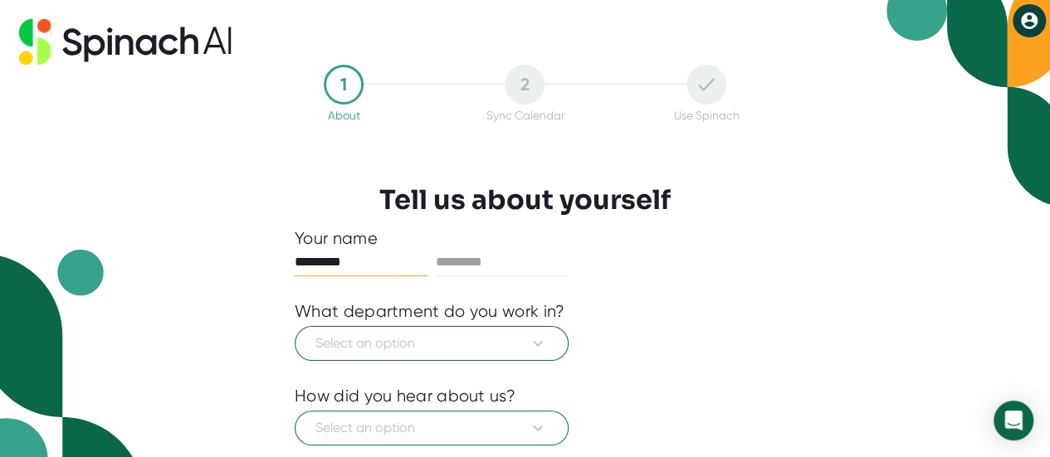
type input "*********"
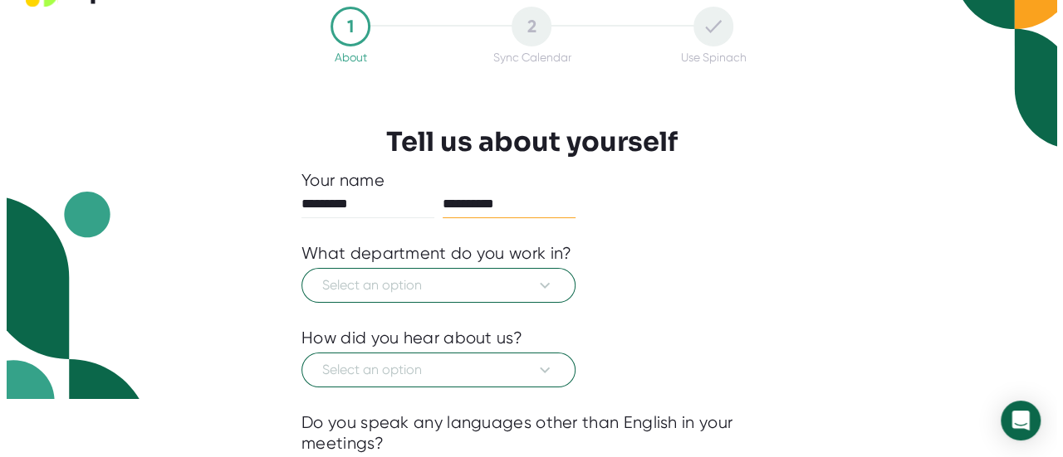
scroll to position [249, 0]
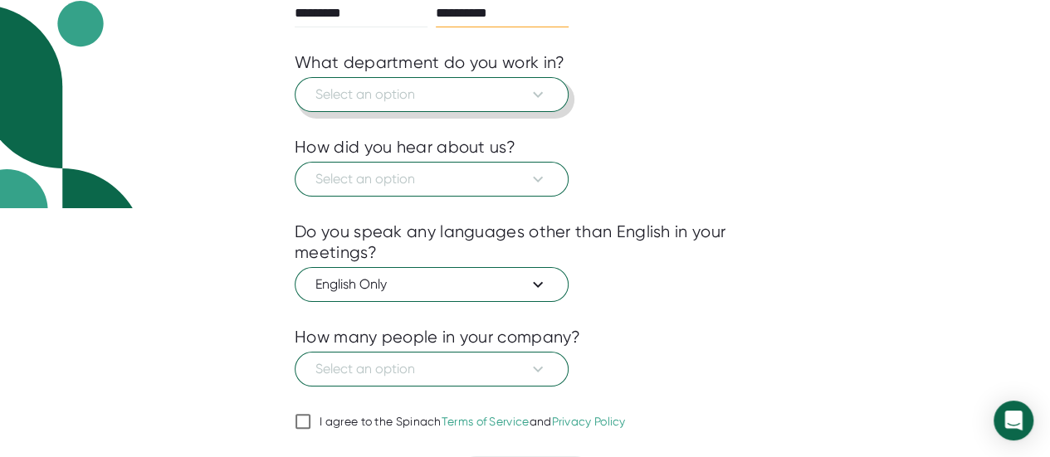
type input "**********"
click at [530, 94] on icon at bounding box center [538, 95] width 20 height 20
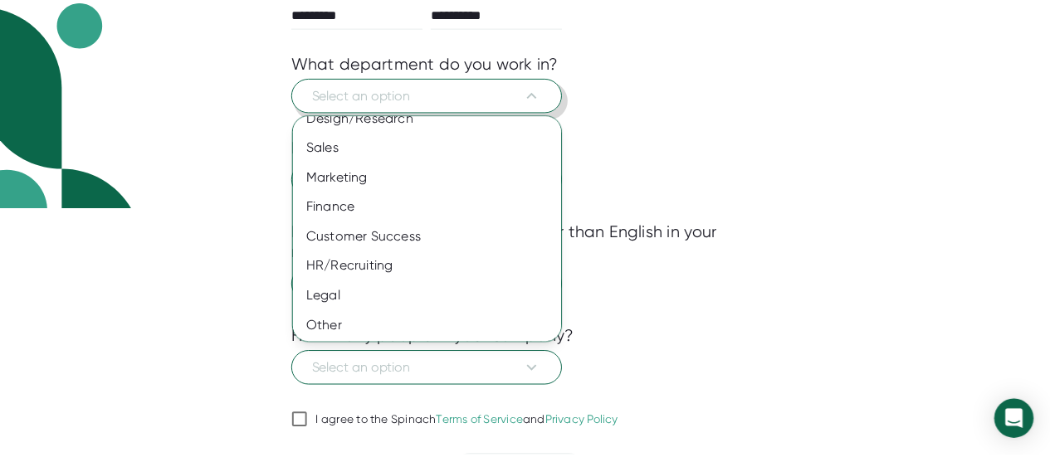
scroll to position [167, 0]
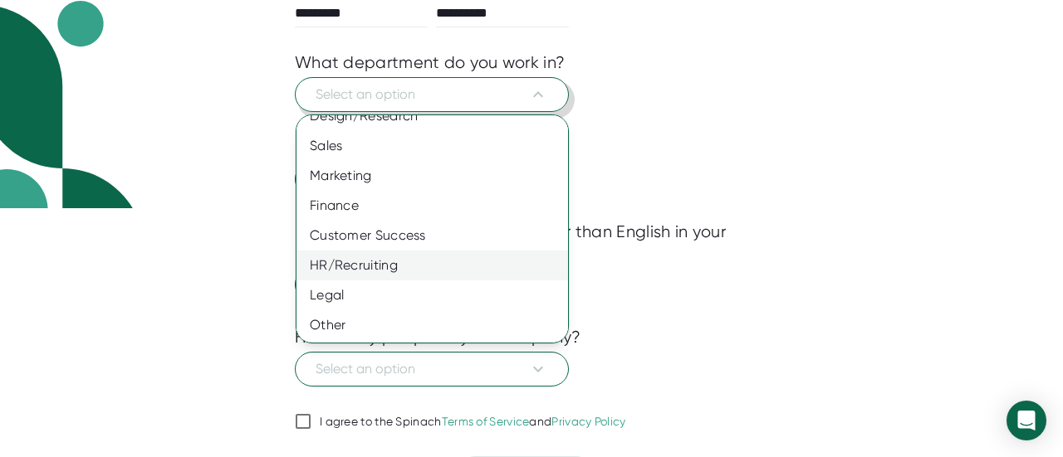
click at [354, 265] on div "HR/Recruiting" at bounding box center [438, 266] width 284 height 30
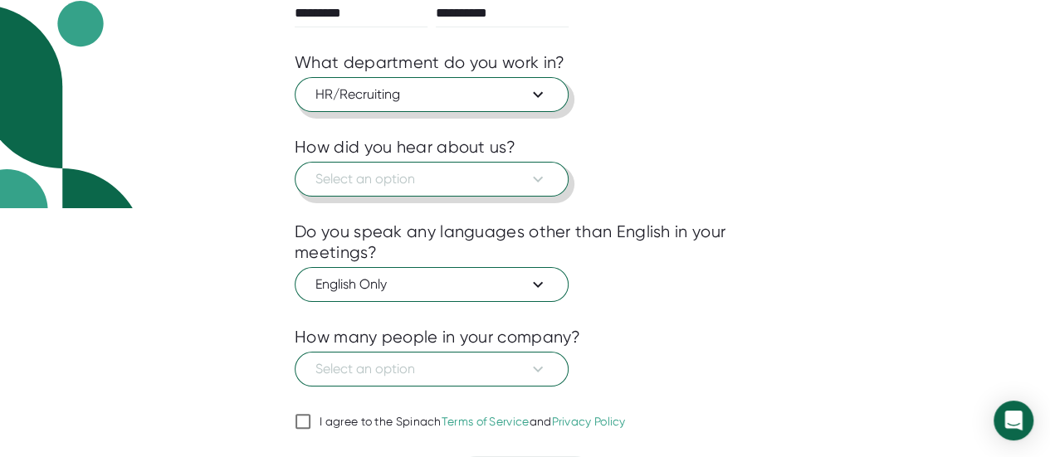
click at [442, 188] on span "Select an option" at bounding box center [431, 179] width 232 height 20
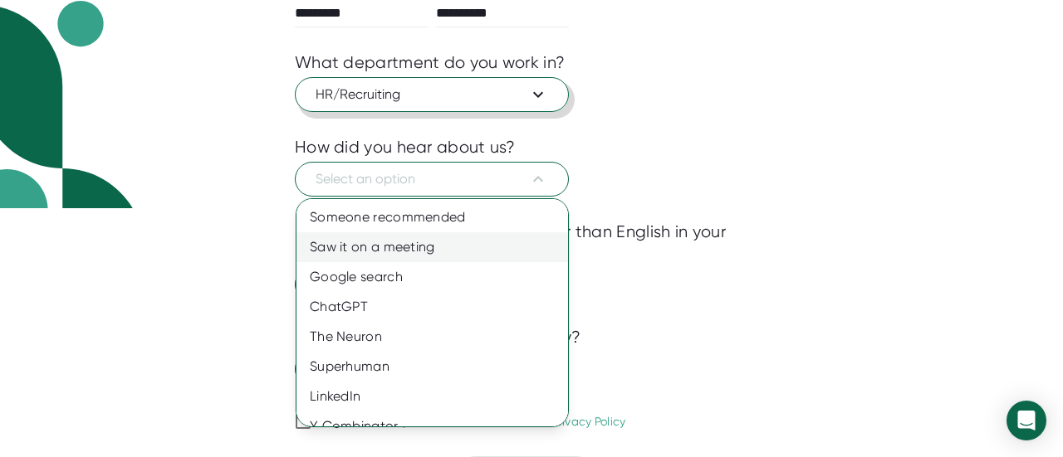
click at [433, 253] on div "Saw it on a meeting" at bounding box center [438, 247] width 284 height 30
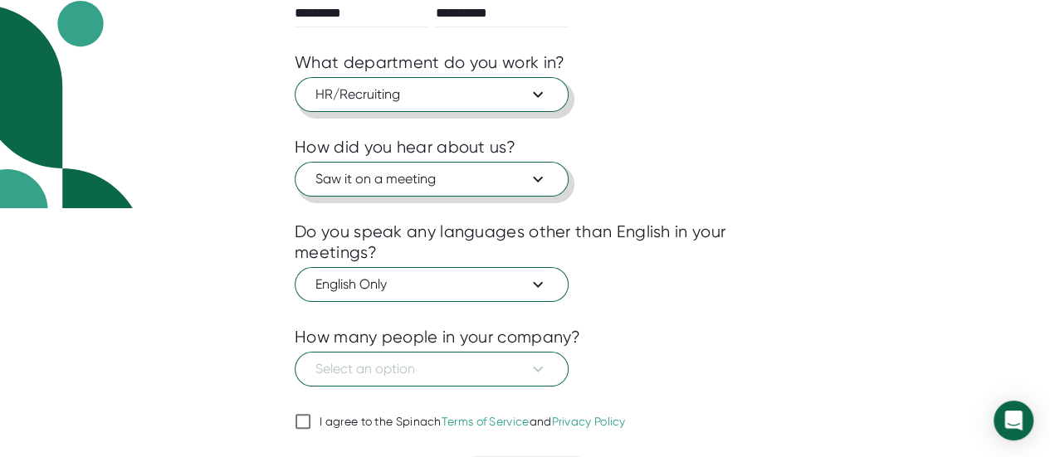
scroll to position [291, 0]
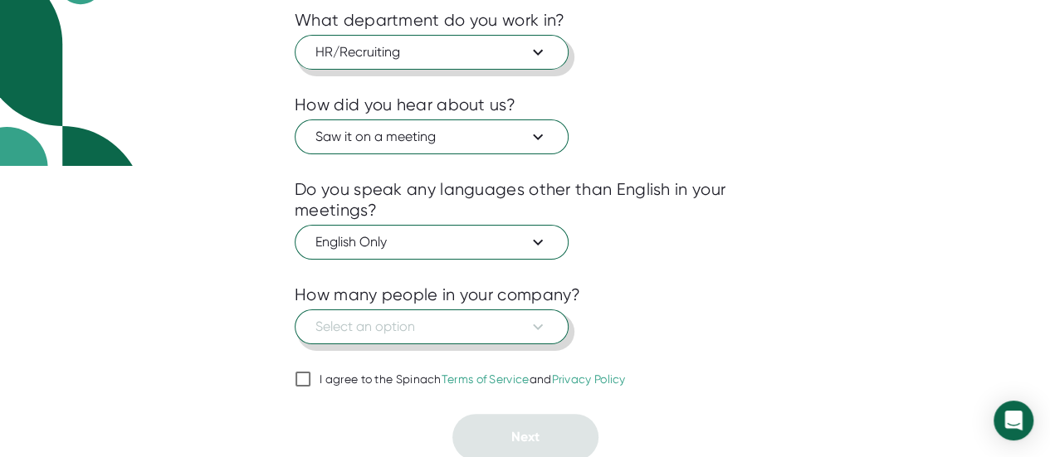
click at [510, 317] on span "Select an option" at bounding box center [431, 327] width 232 height 20
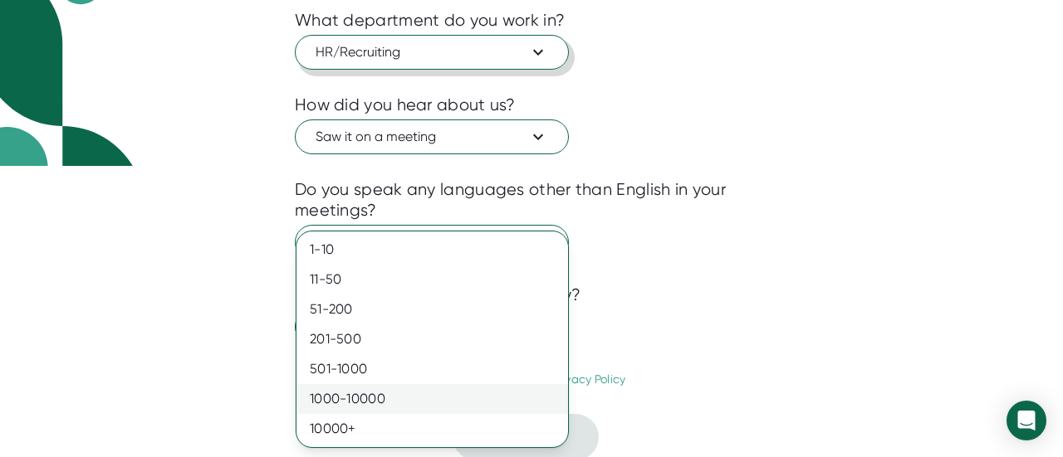
click at [416, 389] on div "1000-10000" at bounding box center [431, 399] width 271 height 30
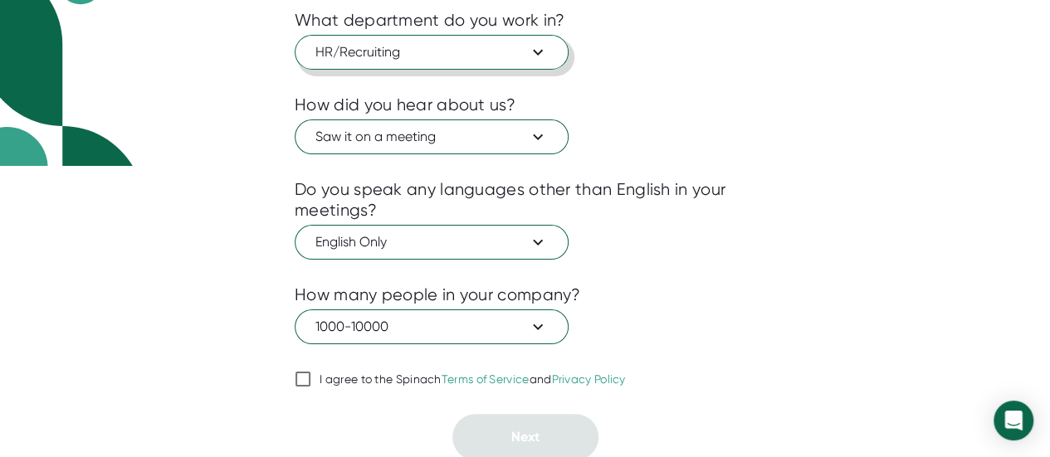
click at [314, 376] on span "I agree to the Spinach Terms of Service and Privacy Policy" at bounding box center [468, 380] width 315 height 15
click at [311, 376] on input "I agree to the Spinach Terms of Service and Privacy Policy" at bounding box center [303, 379] width 17 height 20
checkbox input "true"
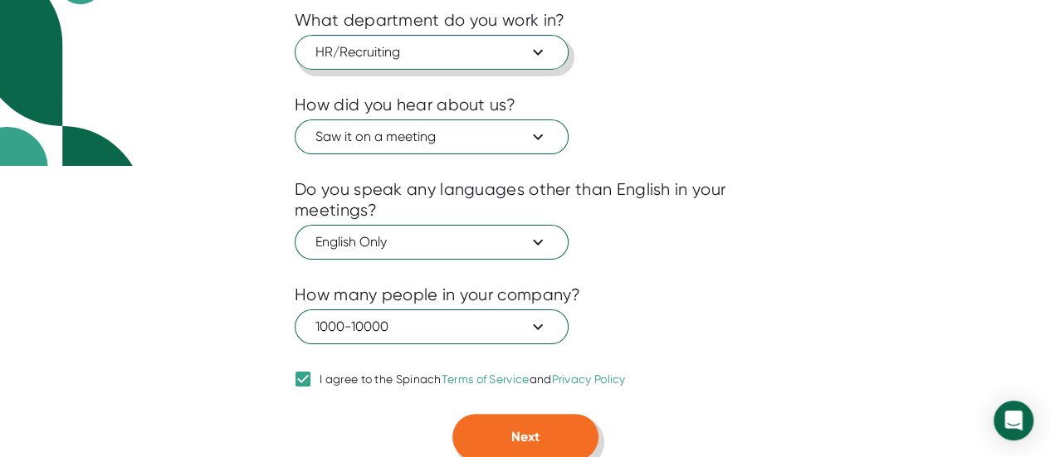
click at [554, 426] on button "Next" at bounding box center [525, 437] width 146 height 46
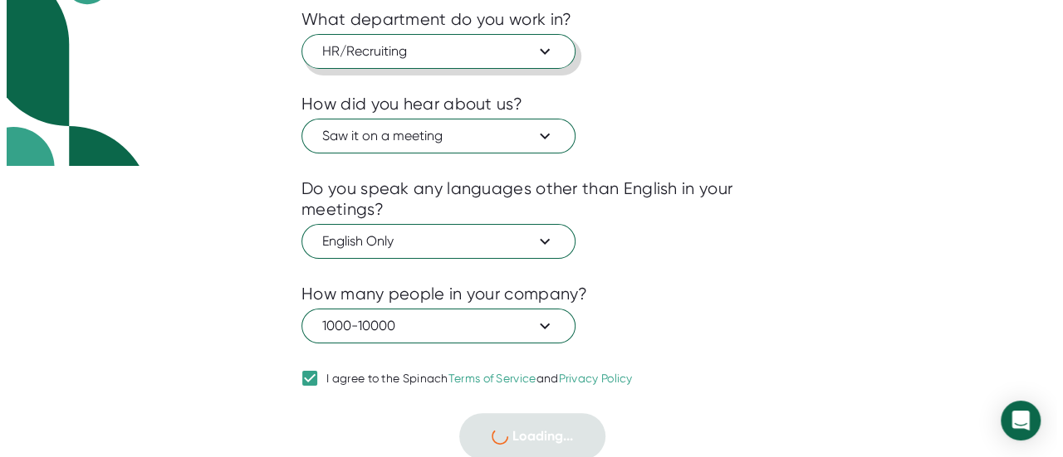
scroll to position [27, 0]
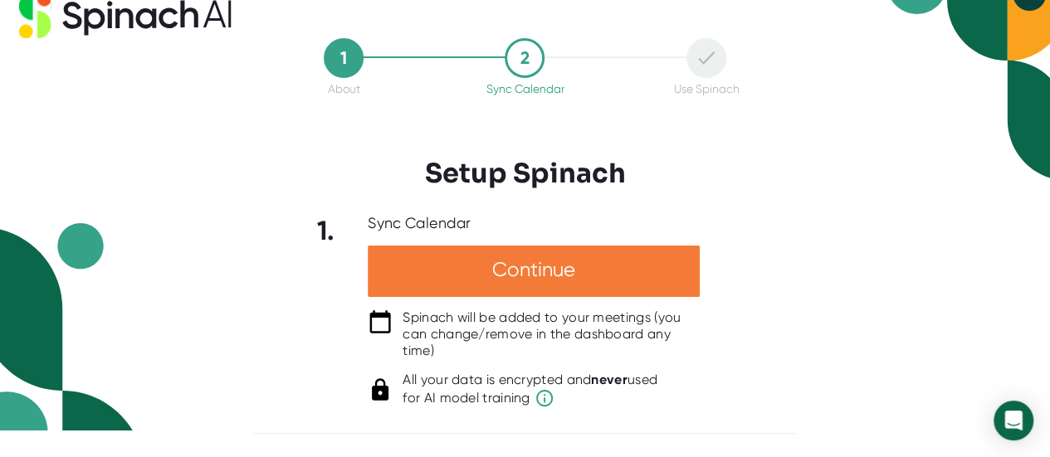
click at [595, 262] on div "Continue" at bounding box center [534, 271] width 332 height 51
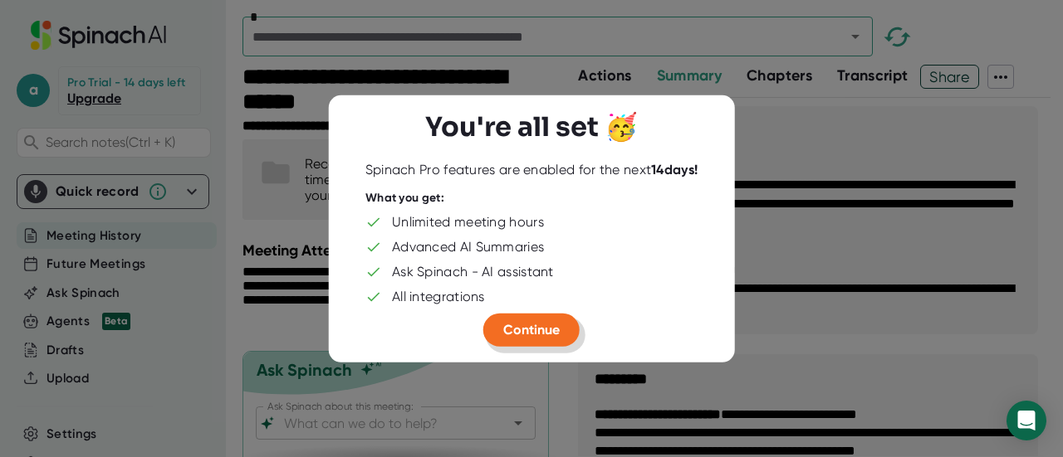
click at [546, 326] on span "Continue" at bounding box center [531, 329] width 56 height 16
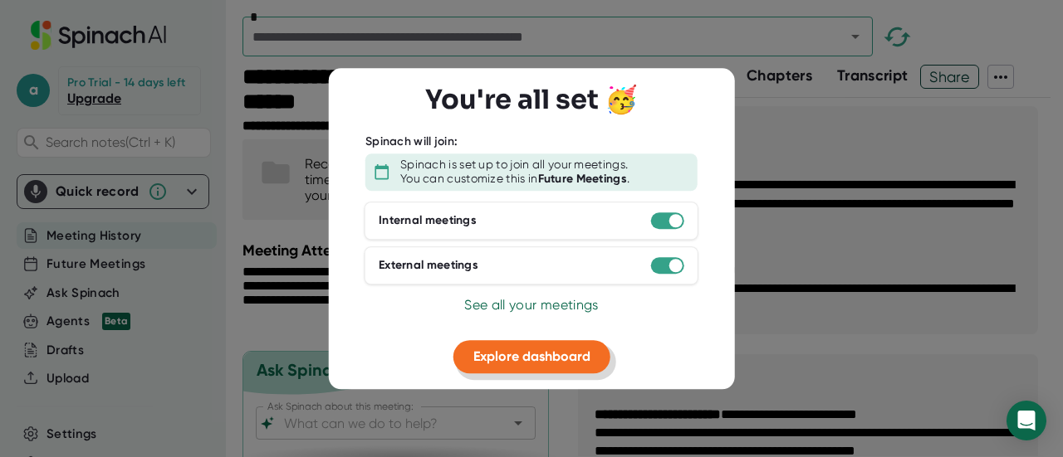
click at [569, 354] on span "Explore dashboard" at bounding box center [531, 357] width 117 height 16
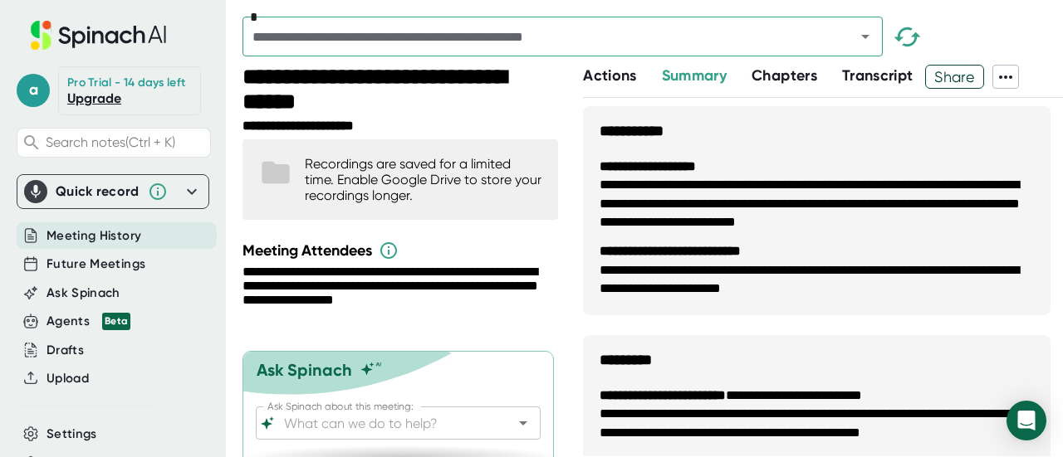
click at [584, 71] on span "Actions" at bounding box center [609, 75] width 53 height 18
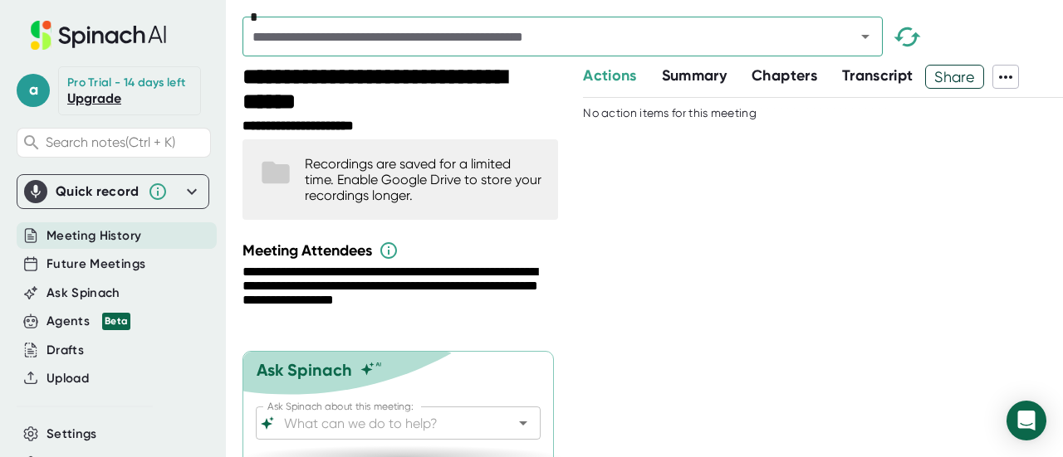
click at [798, 72] on span "Chapters" at bounding box center [784, 75] width 66 height 18
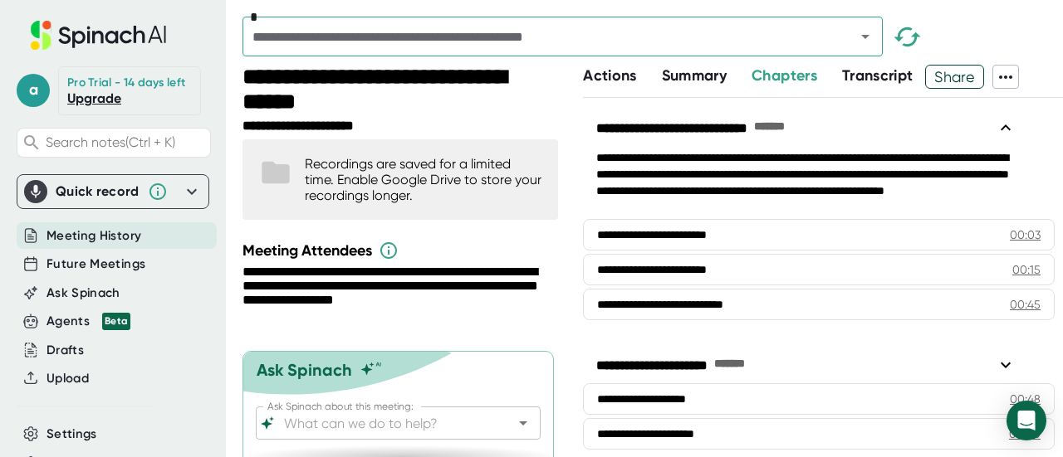
click at [872, 72] on span "Transcript" at bounding box center [877, 75] width 71 height 18
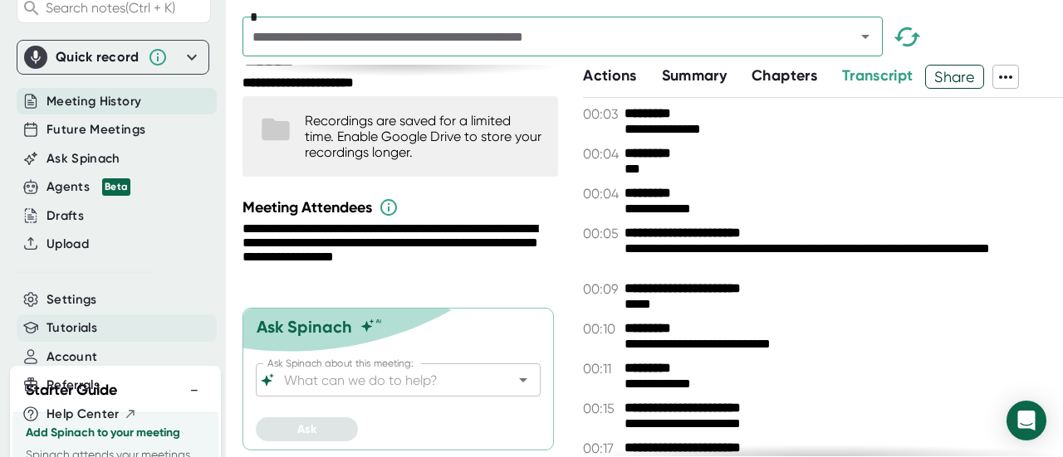
scroll to position [128, 0]
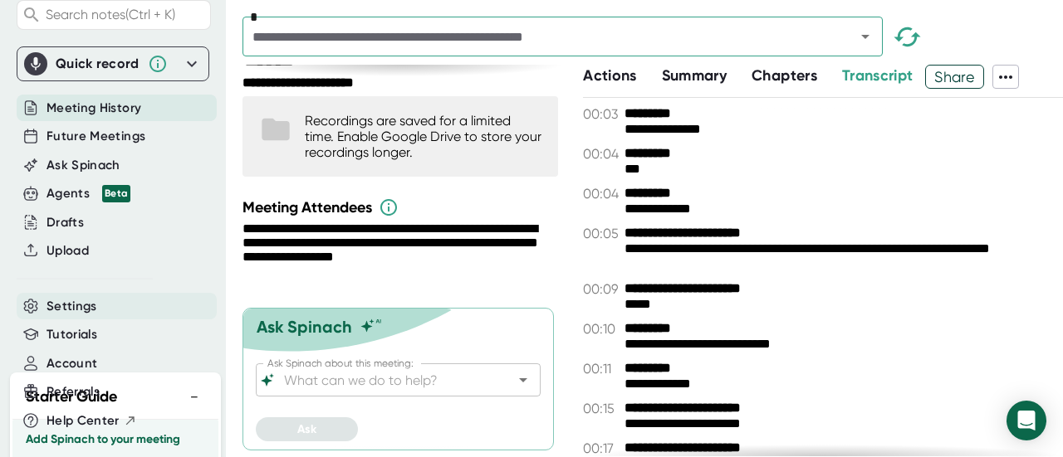
click at [60, 315] on span "Settings" at bounding box center [71, 306] width 51 height 19
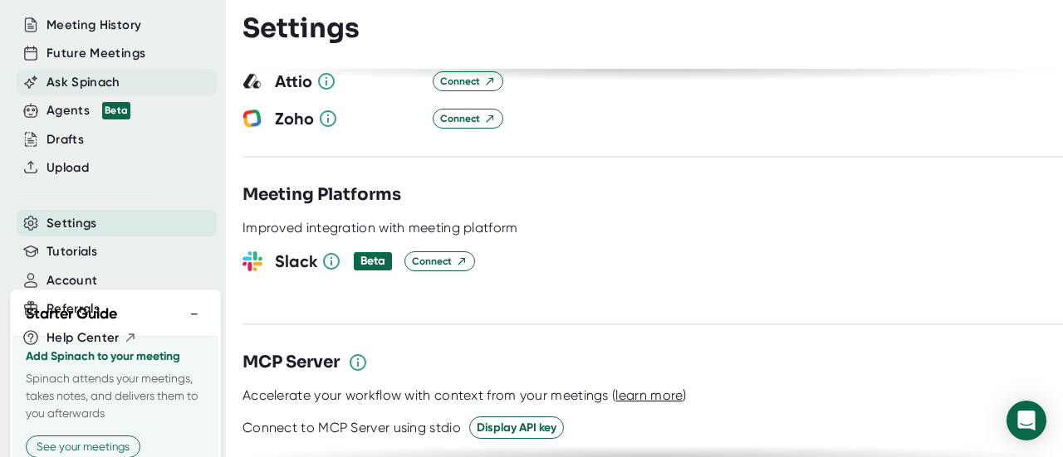
scroll to position [45, 0]
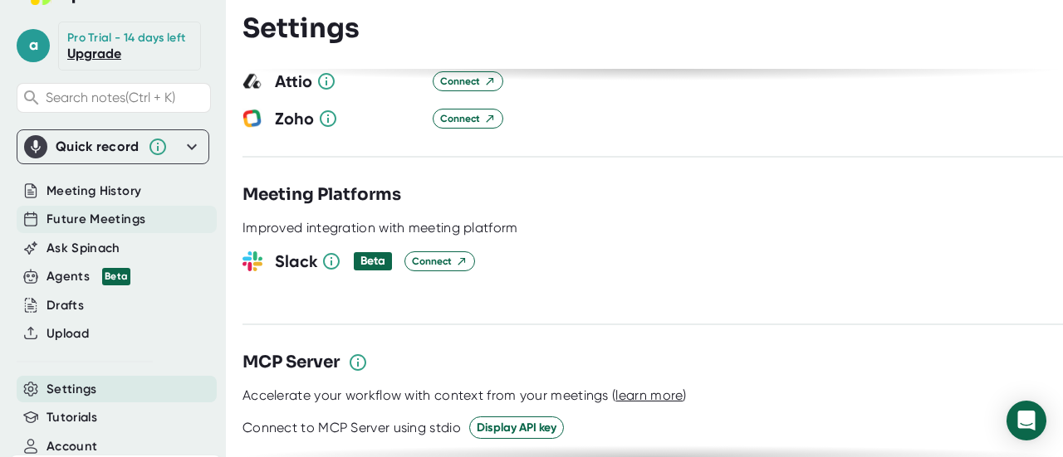
click at [125, 229] on span "Future Meetings" at bounding box center [95, 219] width 99 height 19
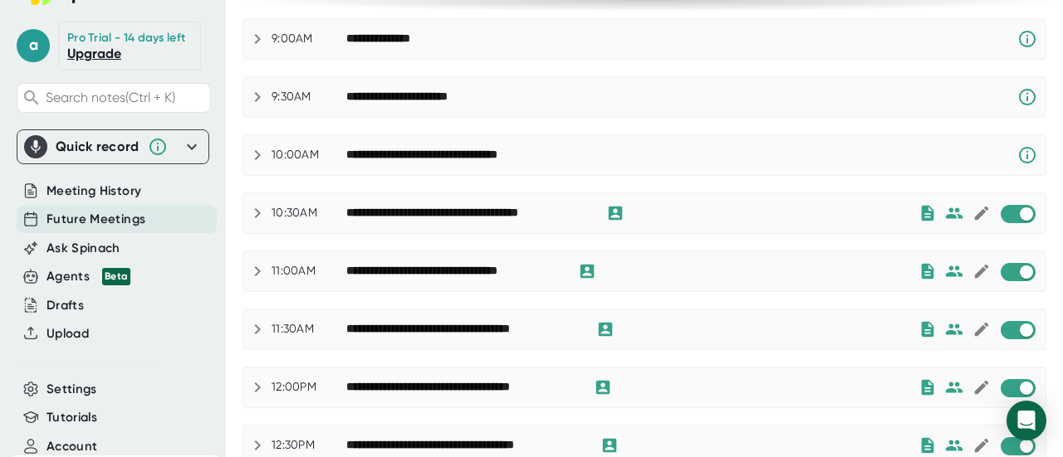
scroll to position [166, 0]
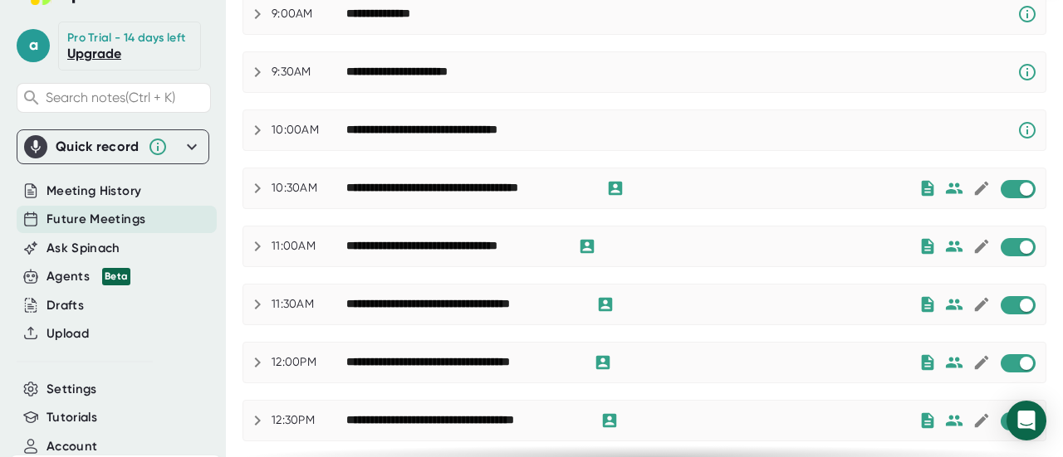
click at [418, 191] on div "**********" at bounding box center [467, 188] width 243 height 15
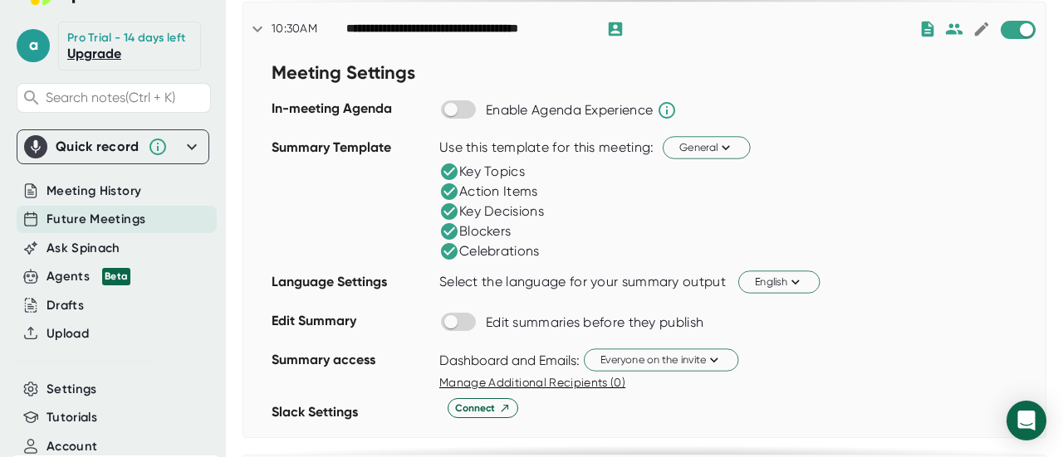
scroll to position [249, 0]
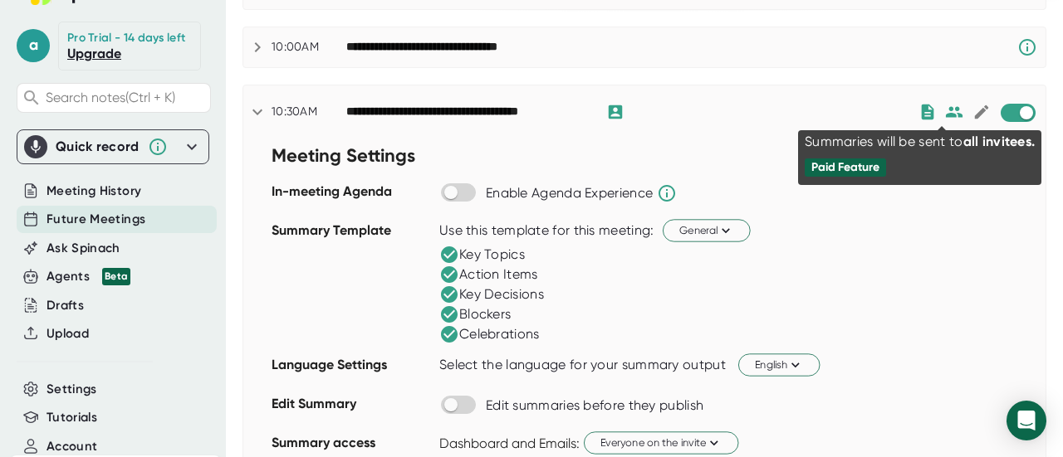
click at [945, 107] on icon at bounding box center [953, 111] width 17 height 11
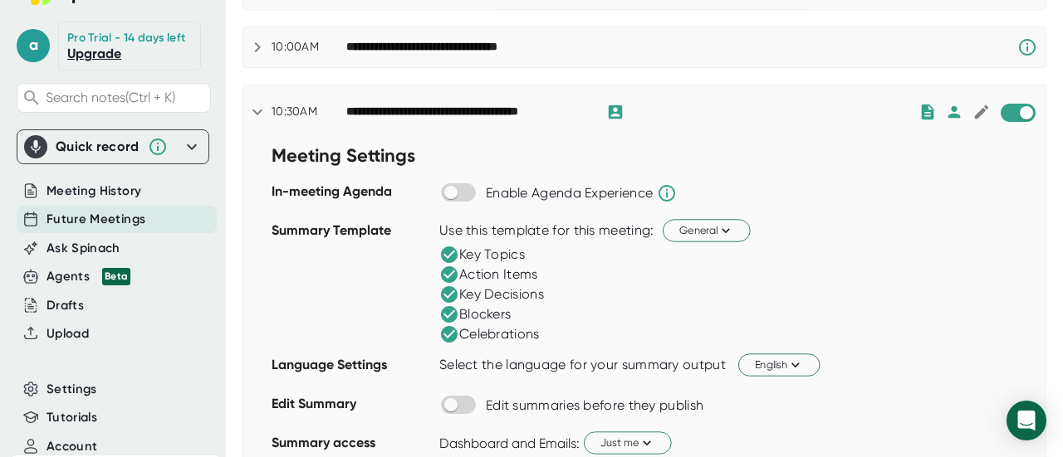
click at [254, 103] on icon at bounding box center [257, 112] width 20 height 20
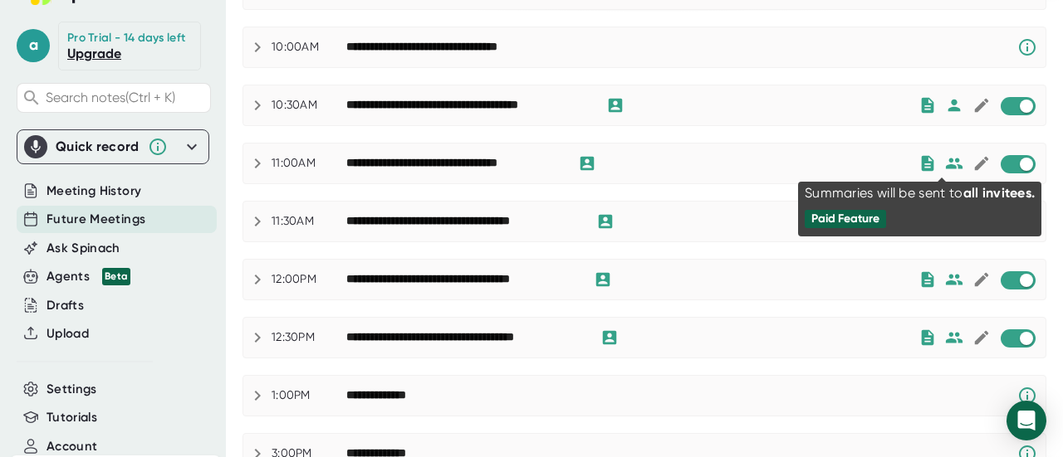
click at [945, 158] on icon at bounding box center [953, 163] width 17 height 11
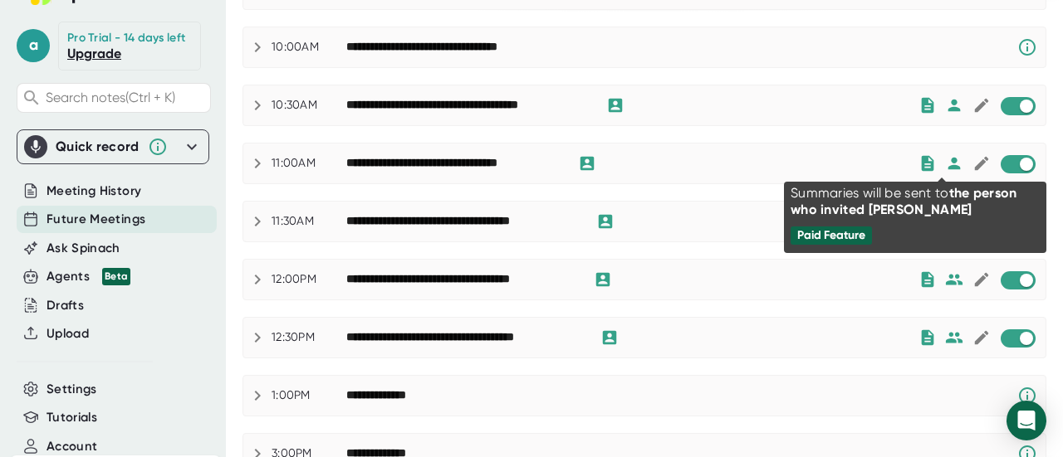
click at [804, 181] on div "Summaries will be sent to the person who invited Spinach Paid Feature" at bounding box center [915, 217] width 262 height 95
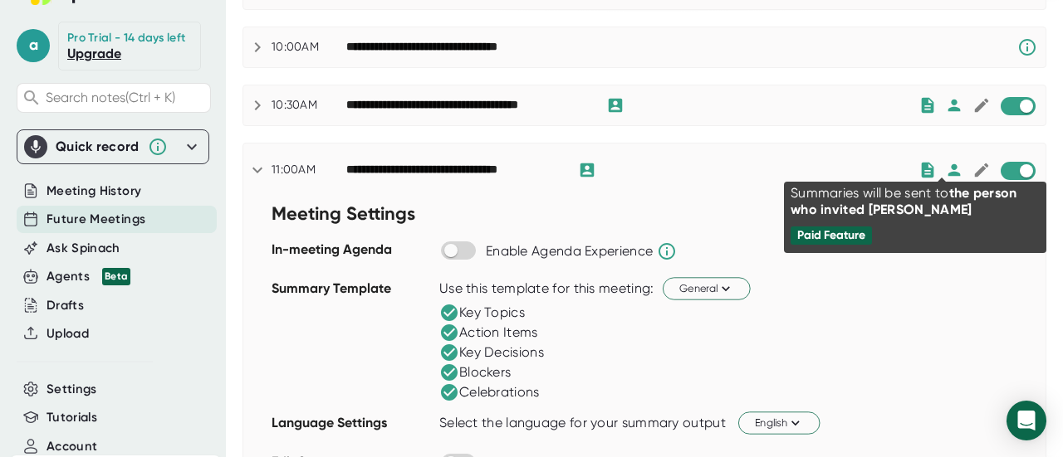
click at [943, 171] on div "Summaries will be sent to the person who invited Spinach Paid Feature" at bounding box center [915, 217] width 262 height 95
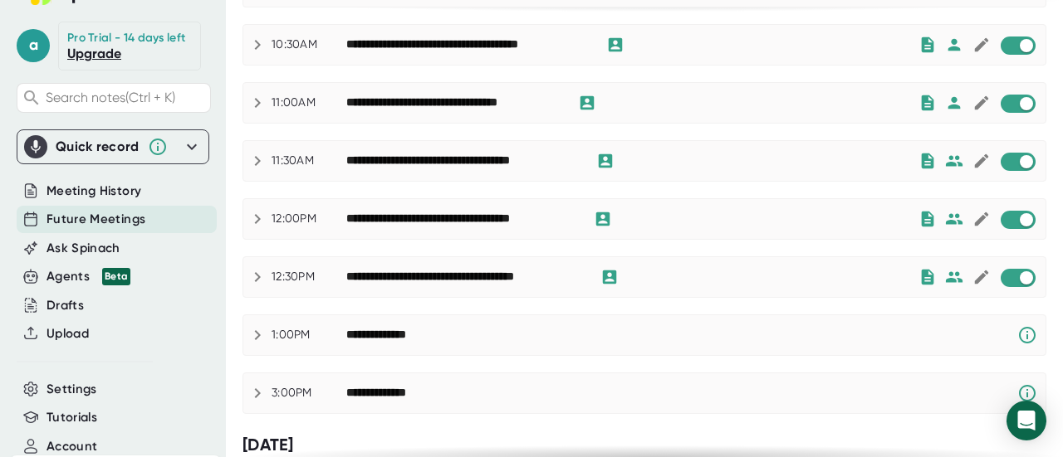
scroll to position [332, 0]
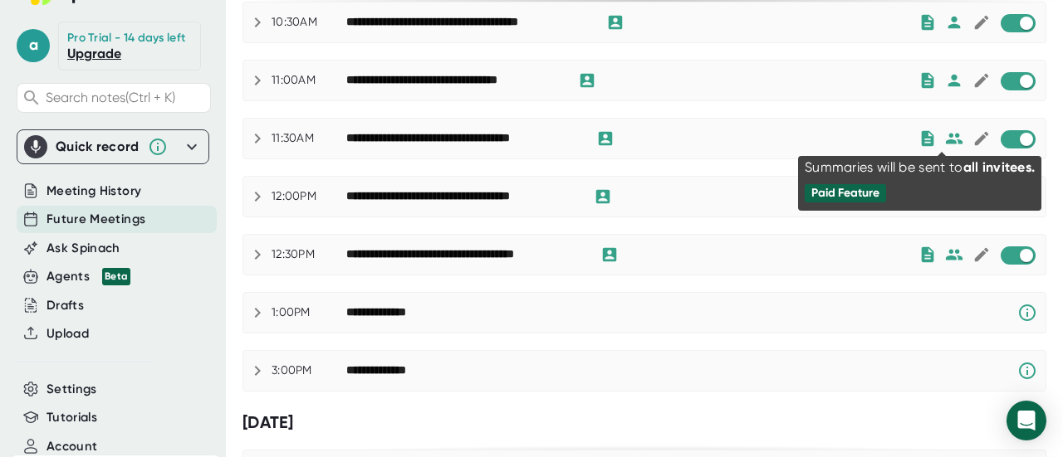
click at [946, 140] on icon at bounding box center [954, 138] width 18 height 18
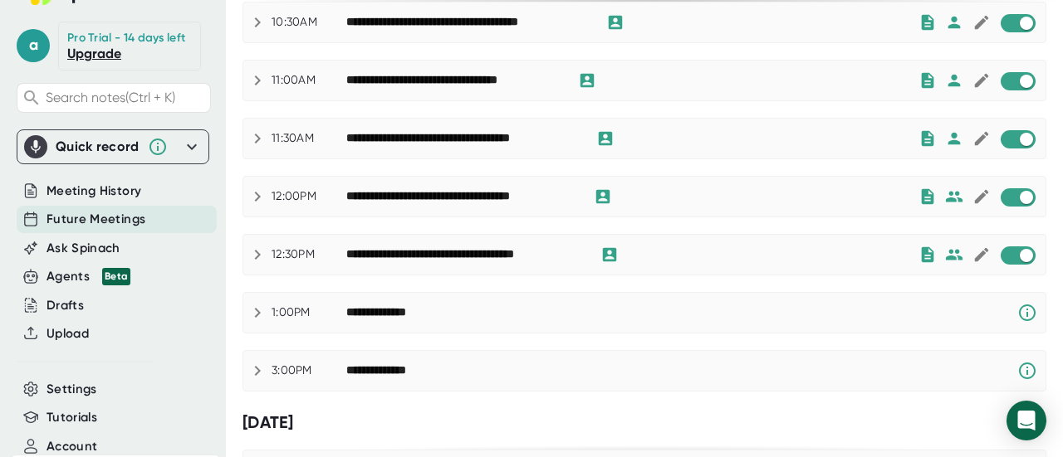
click at [817, 119] on div "**********" at bounding box center [644, 139] width 802 height 40
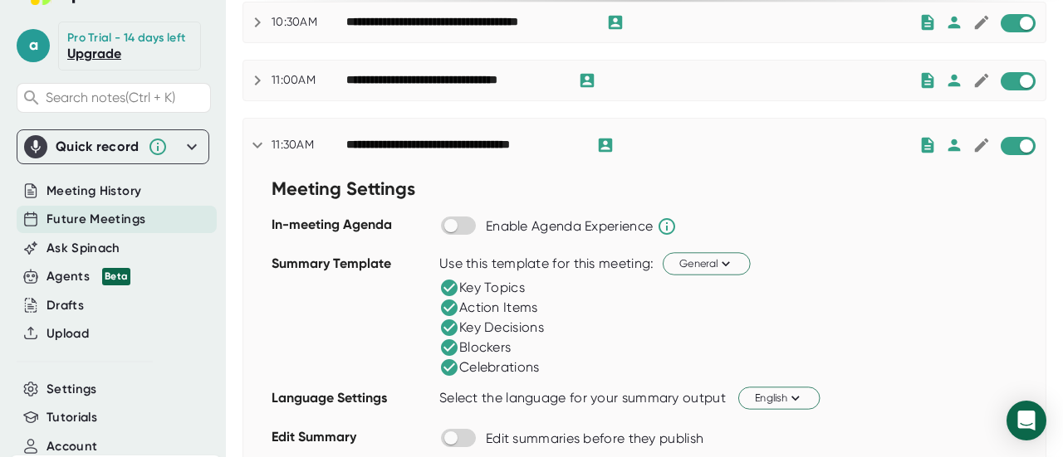
click at [862, 135] on div "**********" at bounding box center [632, 145] width 572 height 20
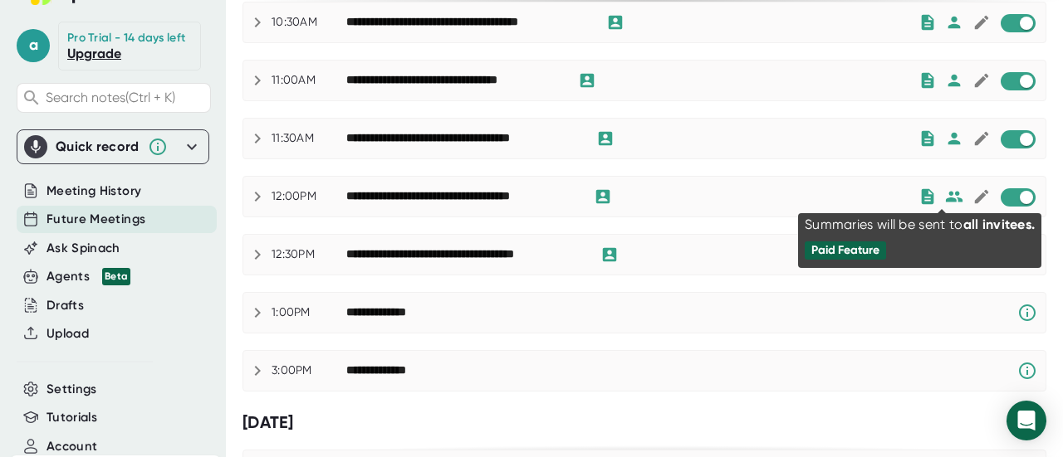
click at [945, 188] on icon at bounding box center [954, 197] width 18 height 18
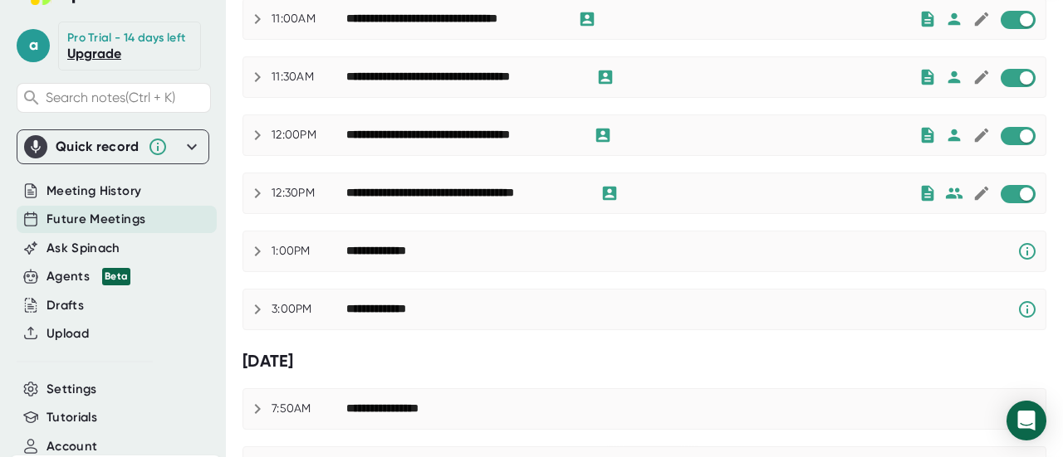
scroll to position [415, 0]
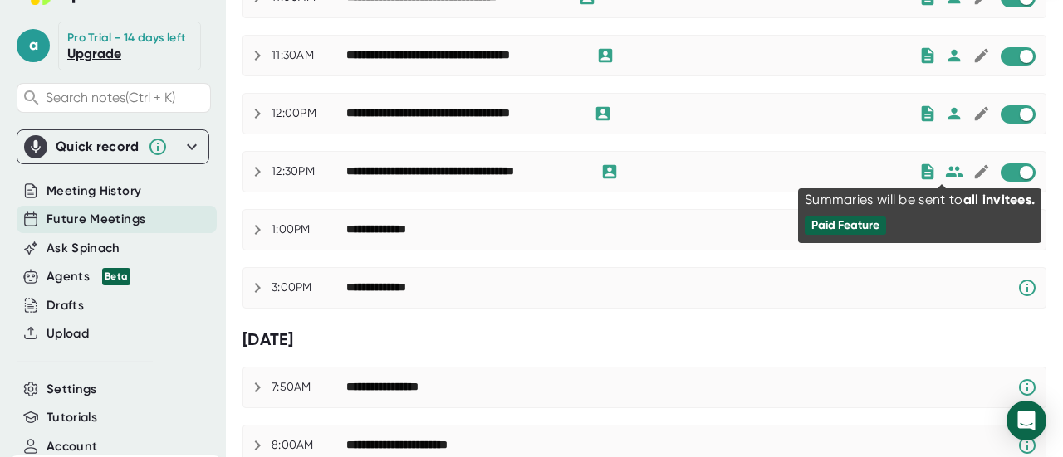
click at [945, 170] on icon at bounding box center [953, 171] width 17 height 11
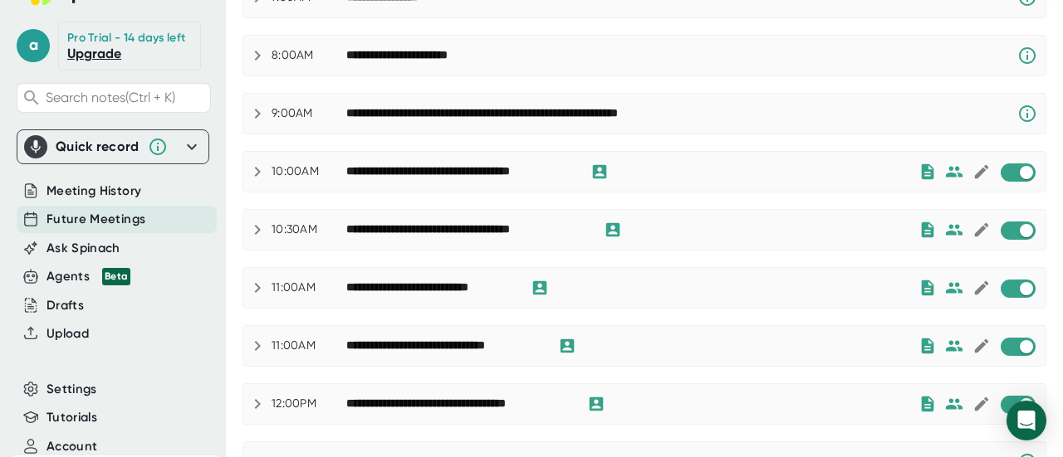
scroll to position [830, 0]
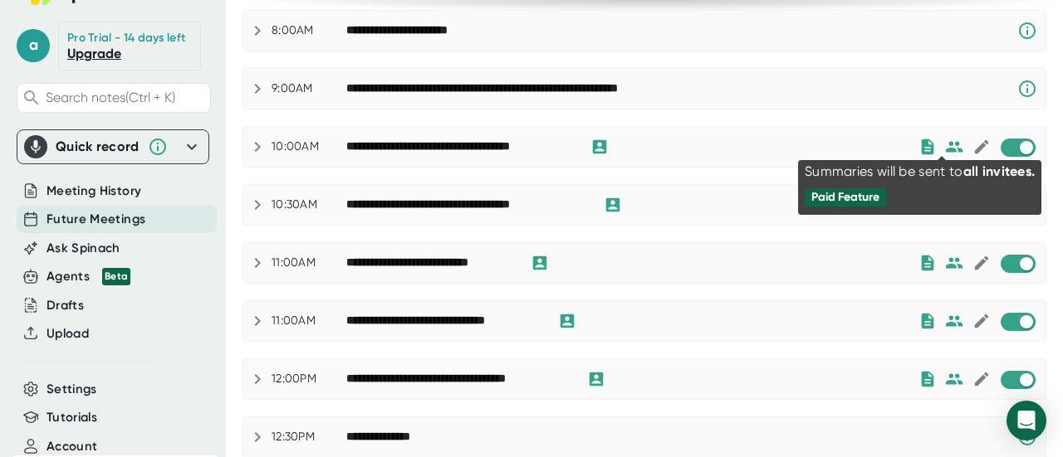
click at [945, 138] on icon at bounding box center [954, 147] width 18 height 18
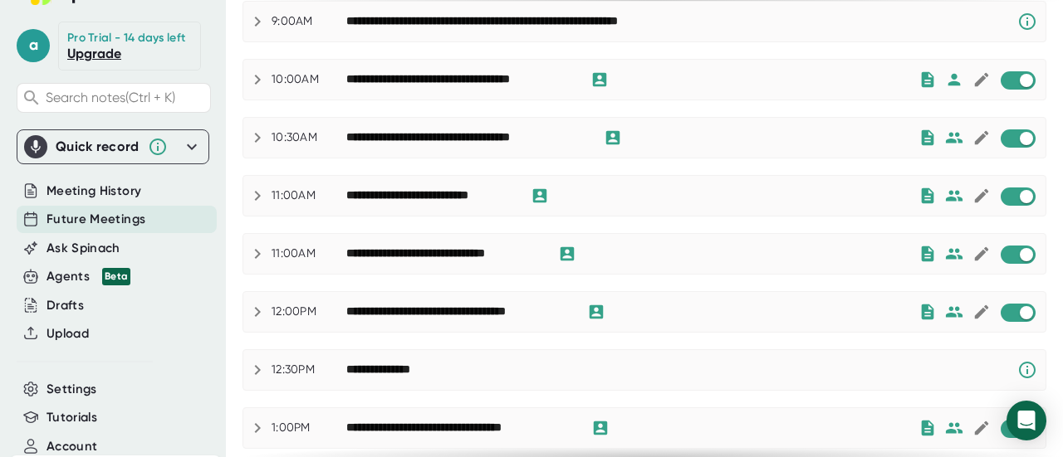
scroll to position [913, 0]
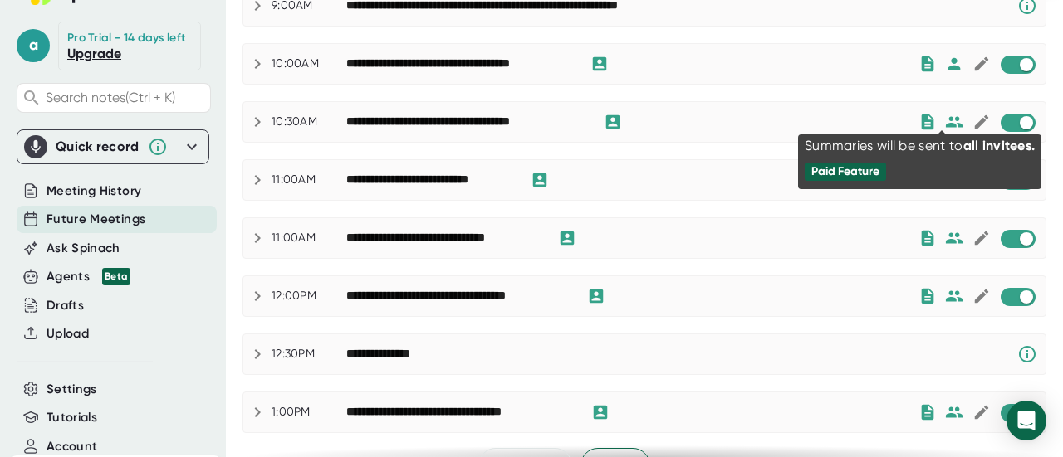
click at [945, 116] on icon at bounding box center [953, 121] width 17 height 11
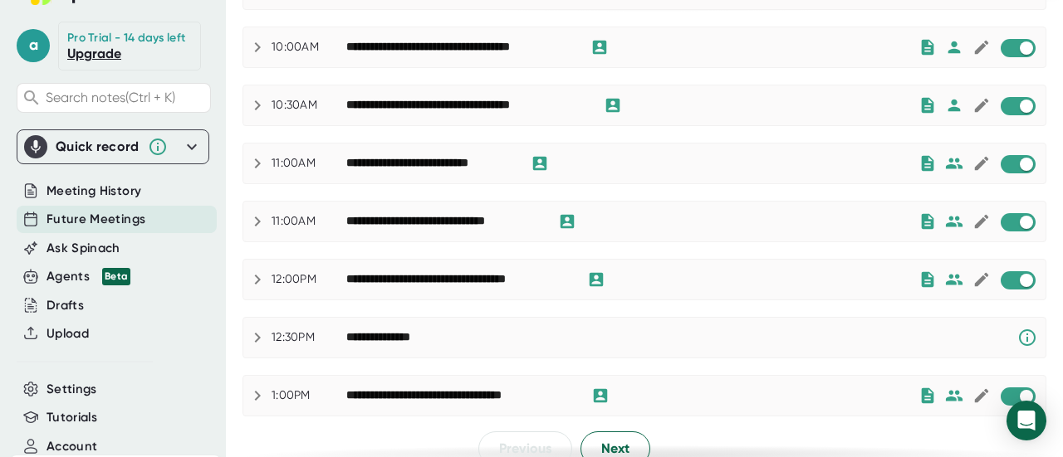
scroll to position [939, 0]
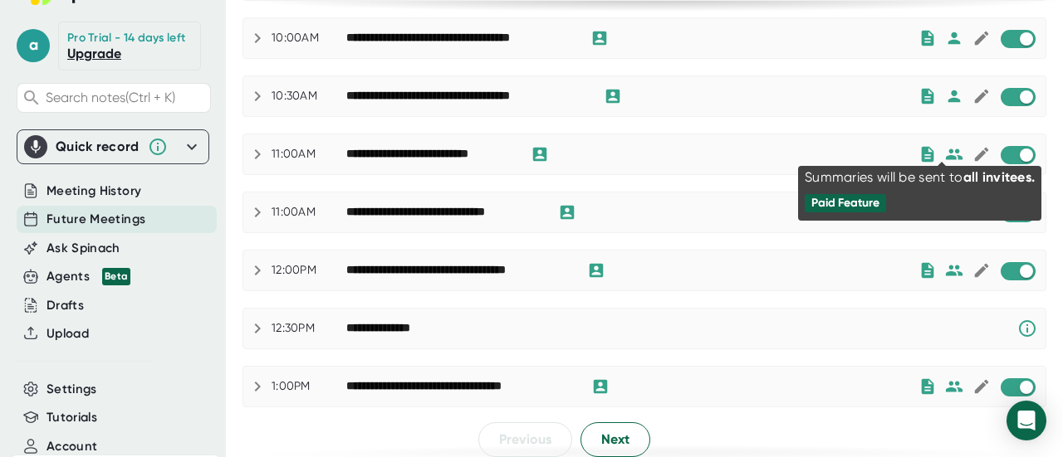
click at [945, 149] on icon at bounding box center [953, 154] width 17 height 11
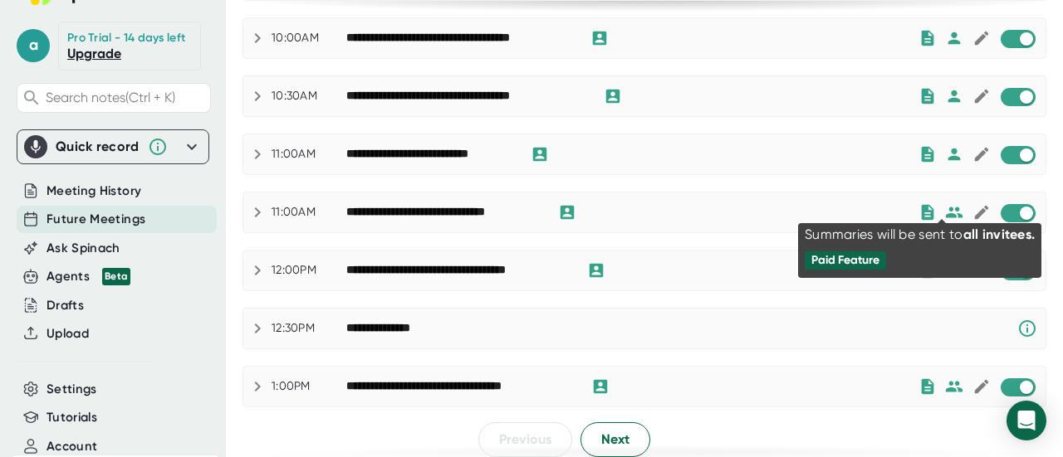
click at [945, 207] on icon at bounding box center [953, 212] width 17 height 11
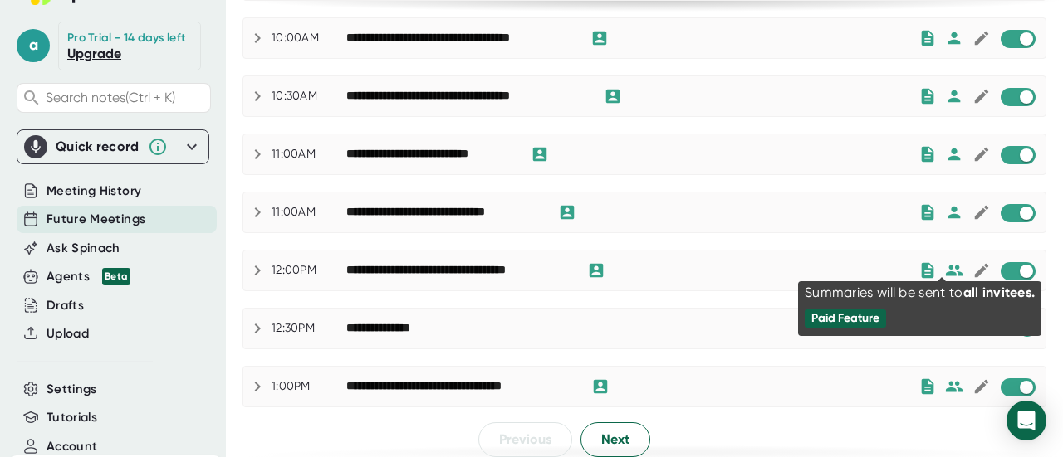
click at [945, 261] on icon at bounding box center [954, 270] width 18 height 18
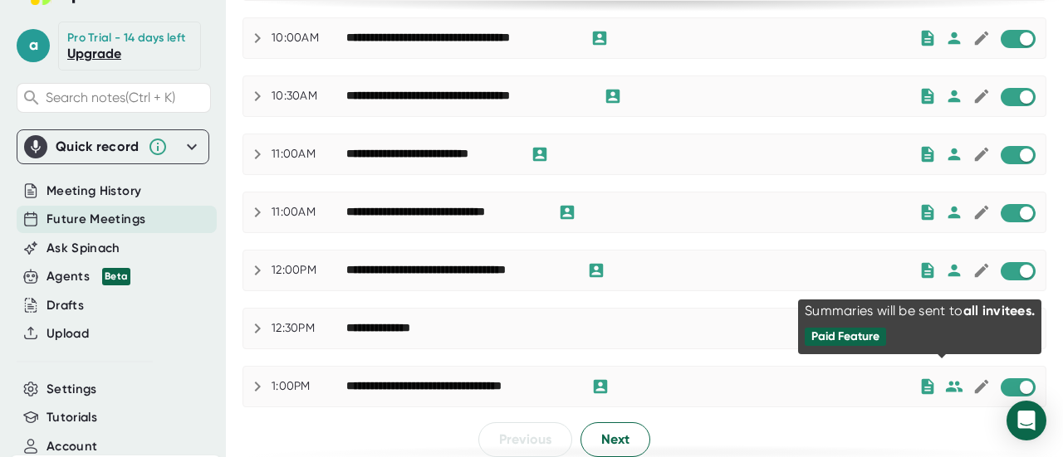
click at [945, 381] on icon at bounding box center [953, 386] width 17 height 11
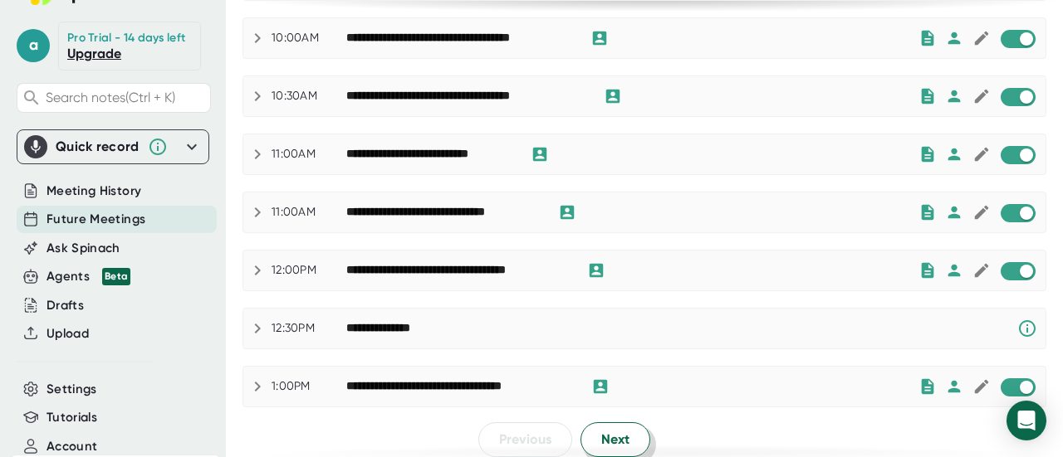
click at [611, 430] on span "Next" at bounding box center [615, 440] width 28 height 20
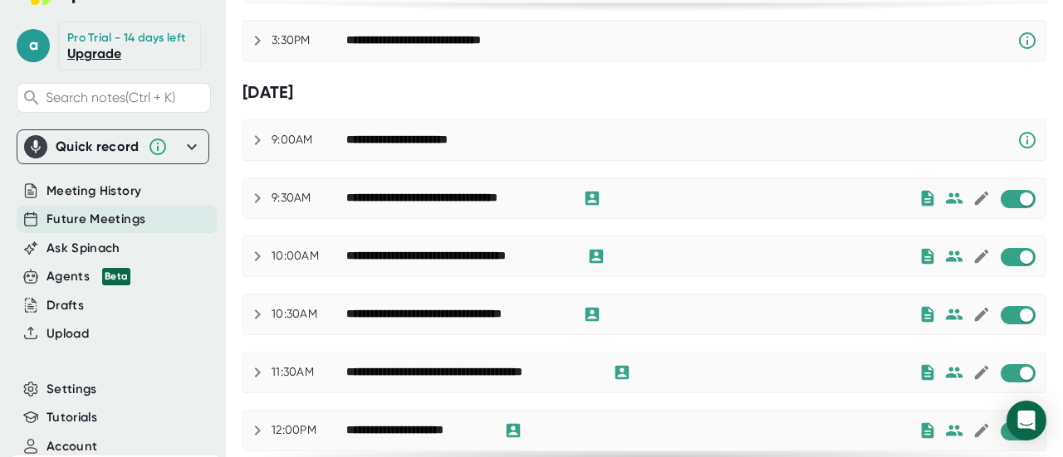
scroll to position [192, 0]
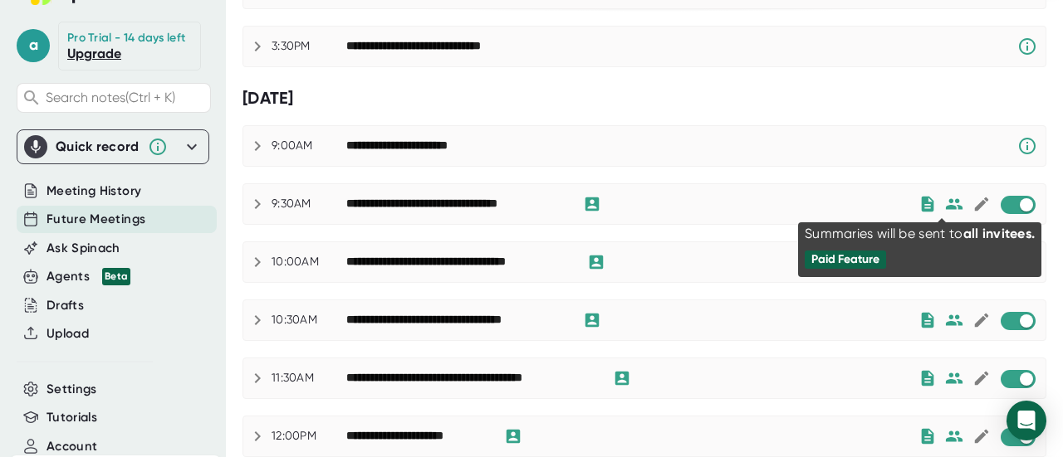
click at [949, 205] on icon at bounding box center [953, 203] width 17 height 11
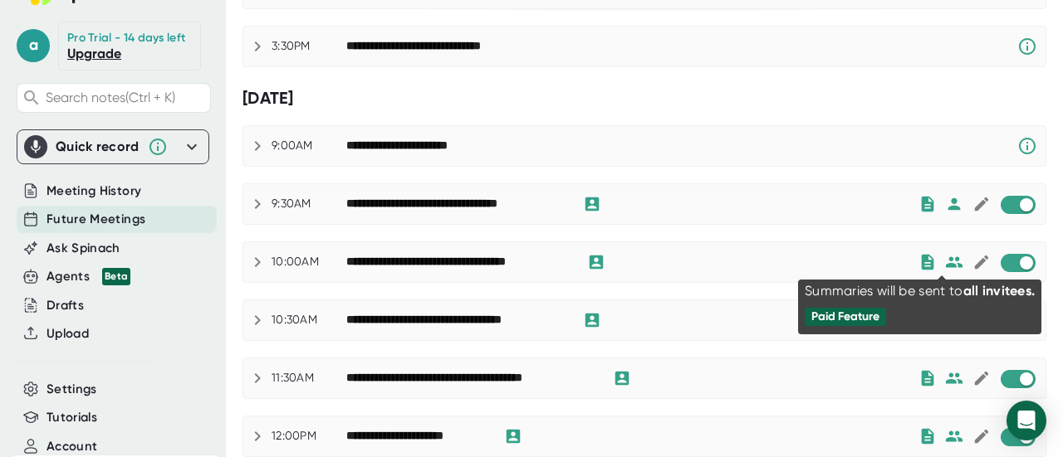
click at [945, 257] on icon at bounding box center [953, 261] width 17 height 11
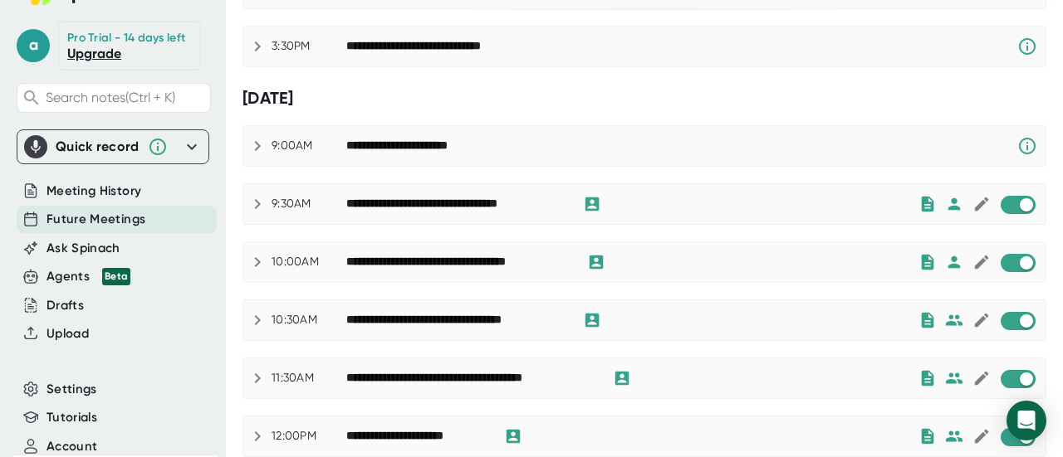
click at [936, 317] on div at bounding box center [940, 320] width 8 height 20
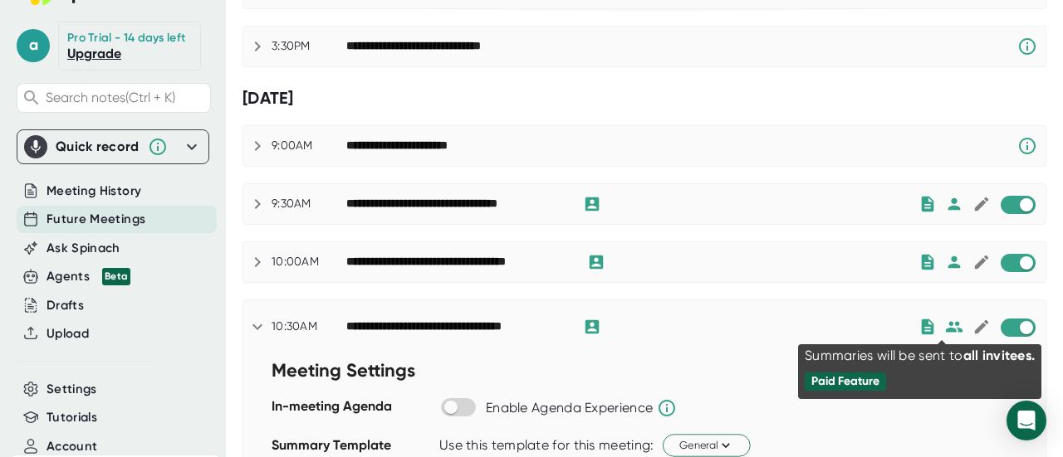
click at [945, 321] on icon at bounding box center [953, 326] width 17 height 11
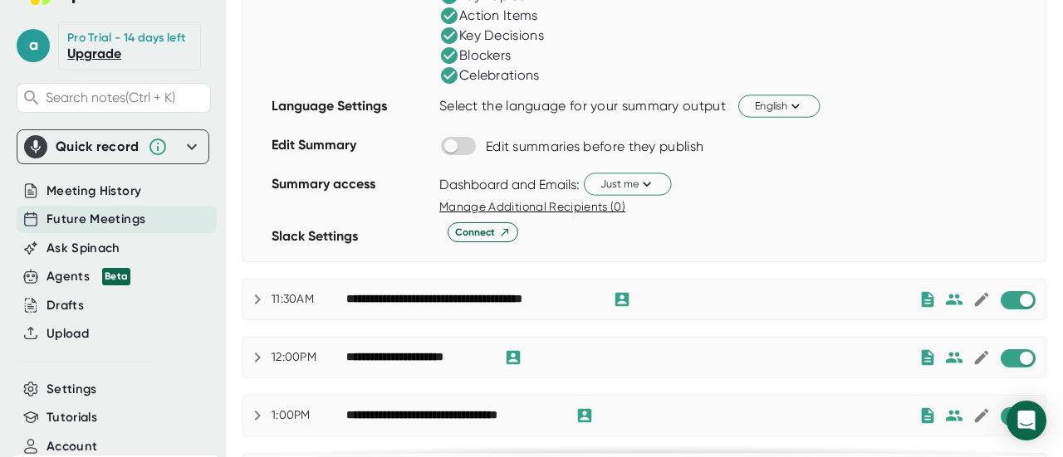
scroll to position [690, 0]
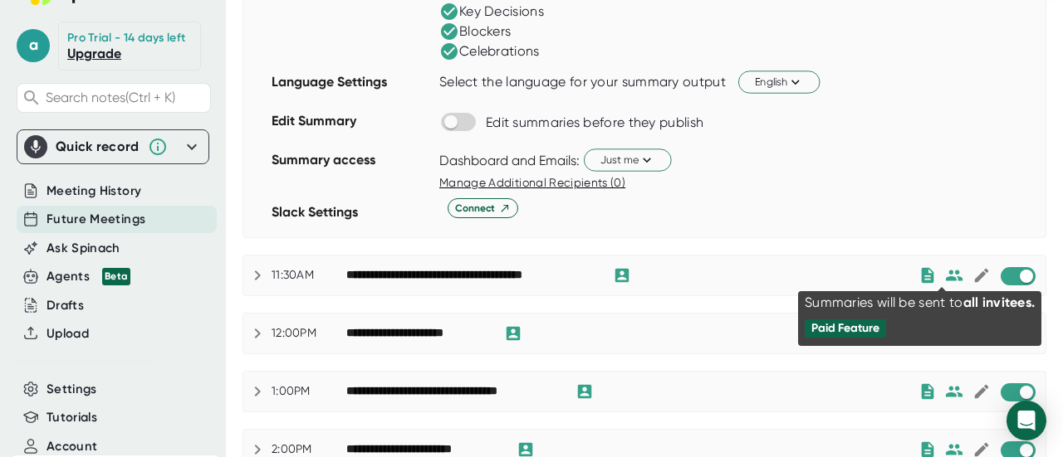
click at [947, 274] on icon at bounding box center [953, 275] width 17 height 11
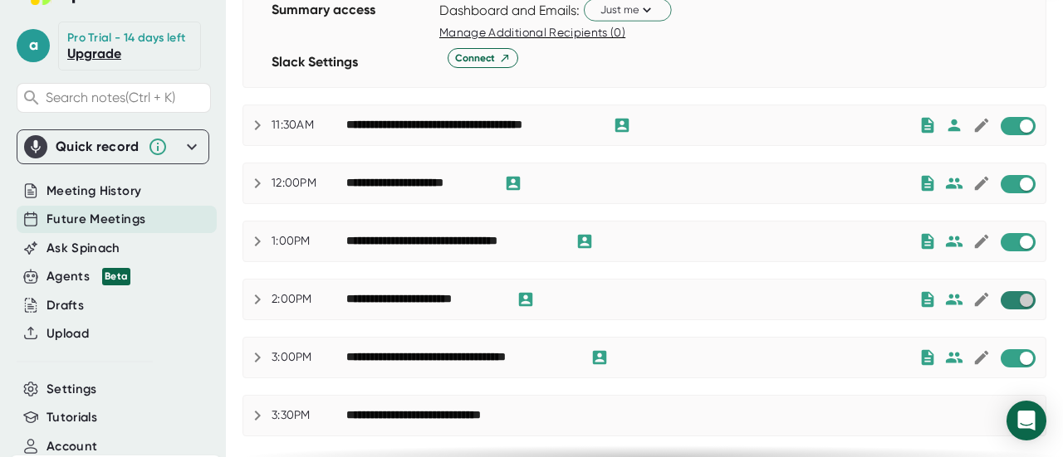
scroll to position [856, 0]
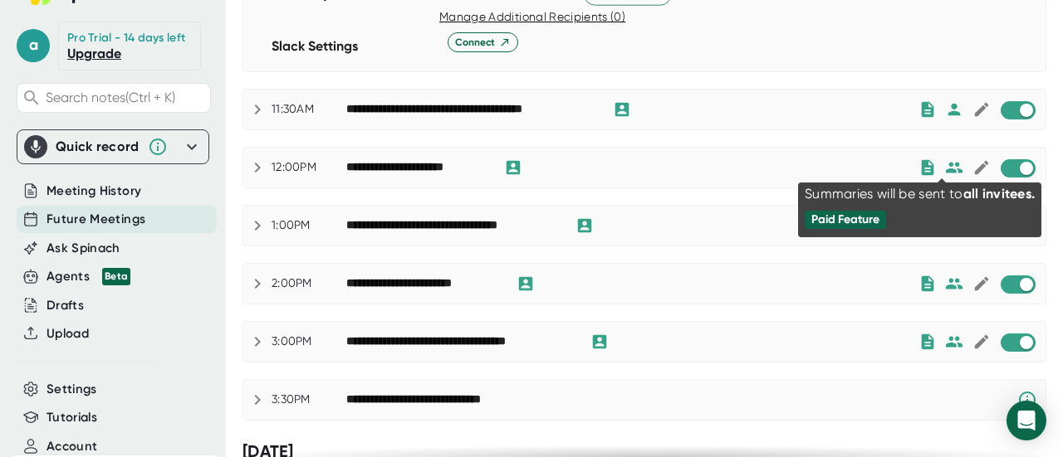
click at [945, 163] on icon at bounding box center [953, 167] width 17 height 11
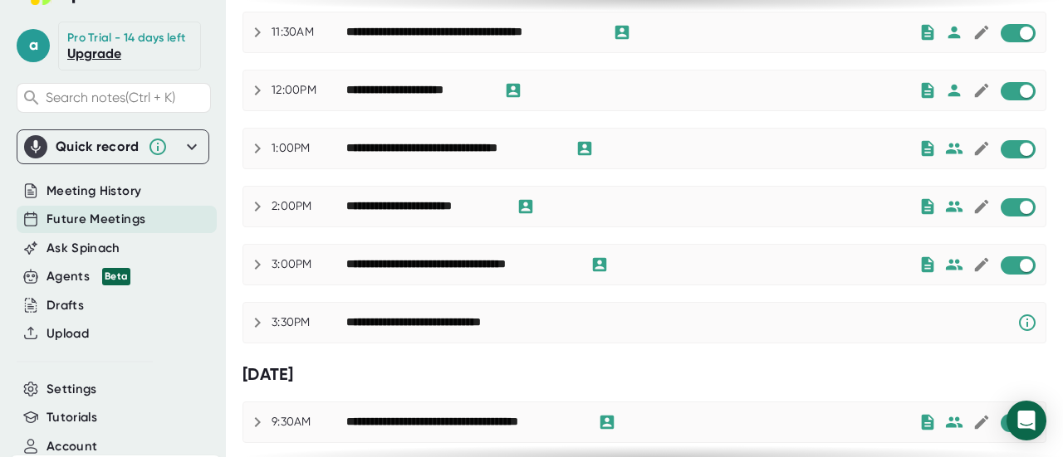
scroll to position [1022, 0]
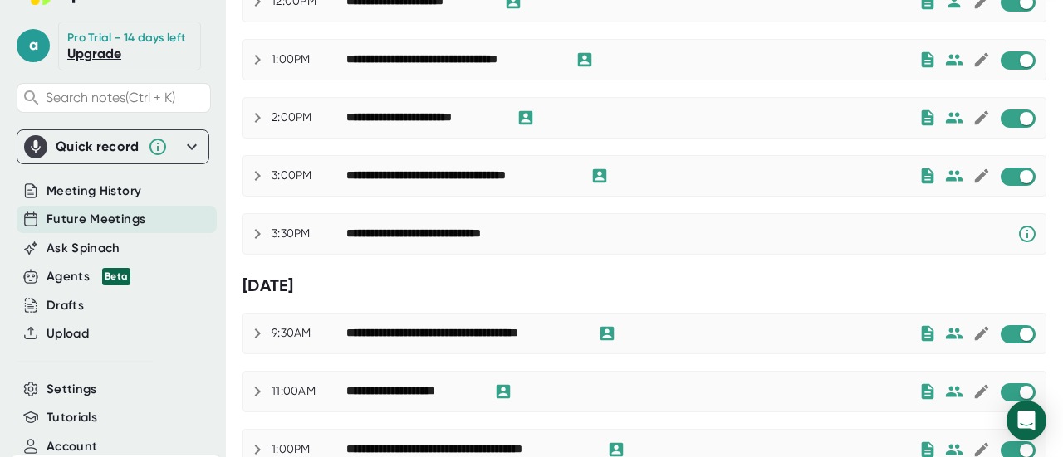
click at [945, 56] on icon at bounding box center [953, 59] width 17 height 11
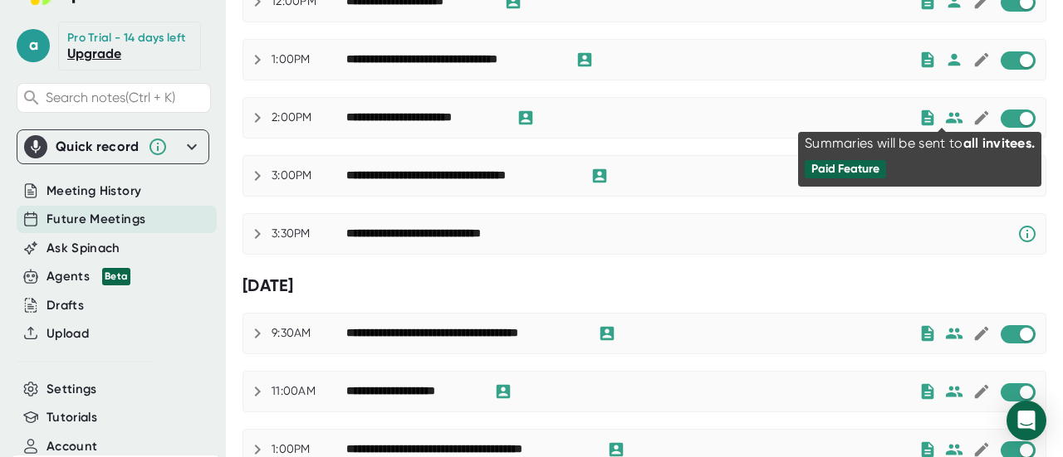
click at [945, 110] on icon at bounding box center [954, 118] width 18 height 18
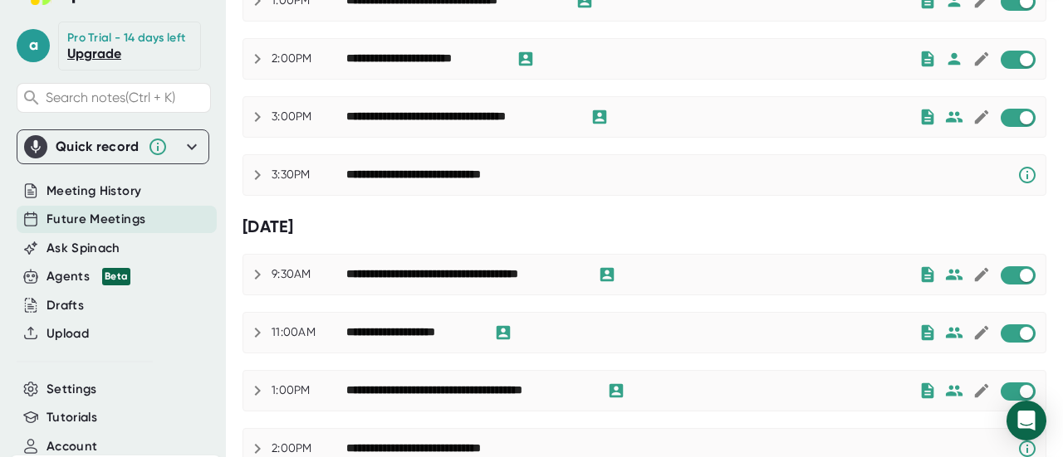
scroll to position [1105, 0]
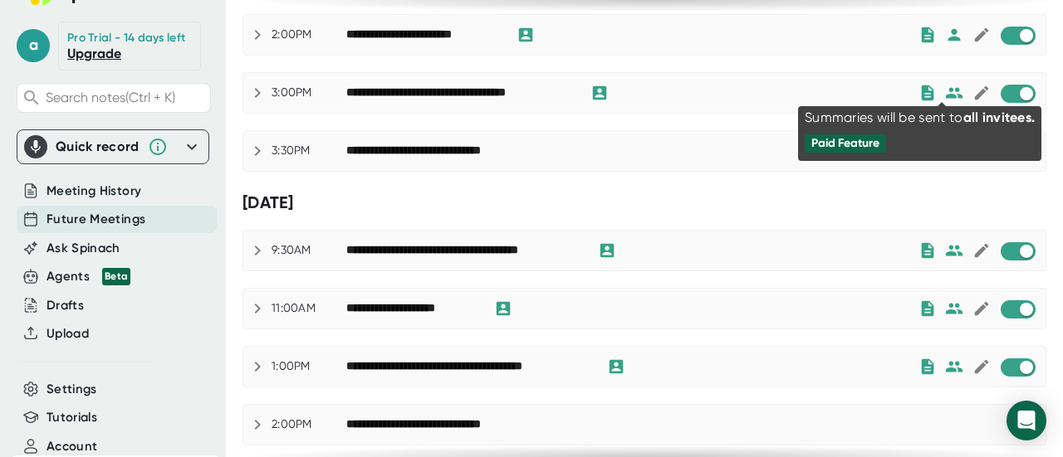
click at [945, 87] on icon at bounding box center [953, 92] width 17 height 11
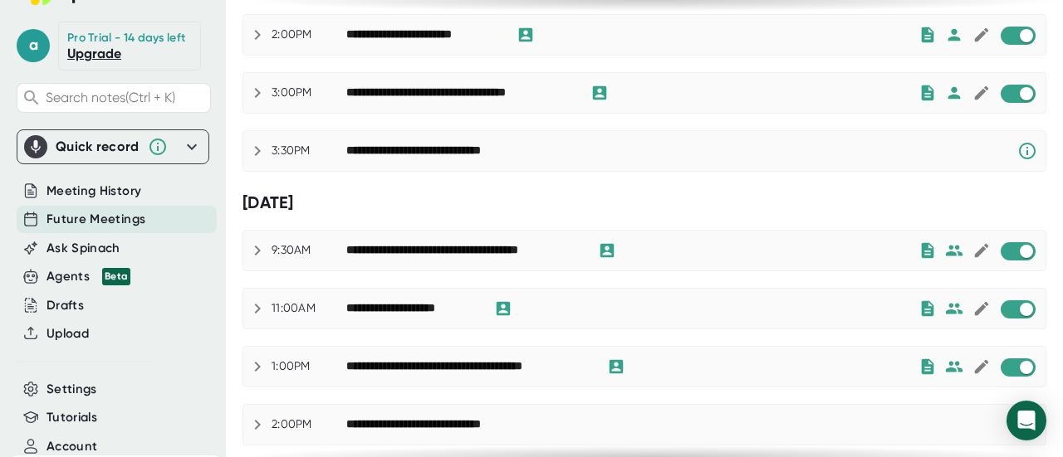
scroll to position [1188, 0]
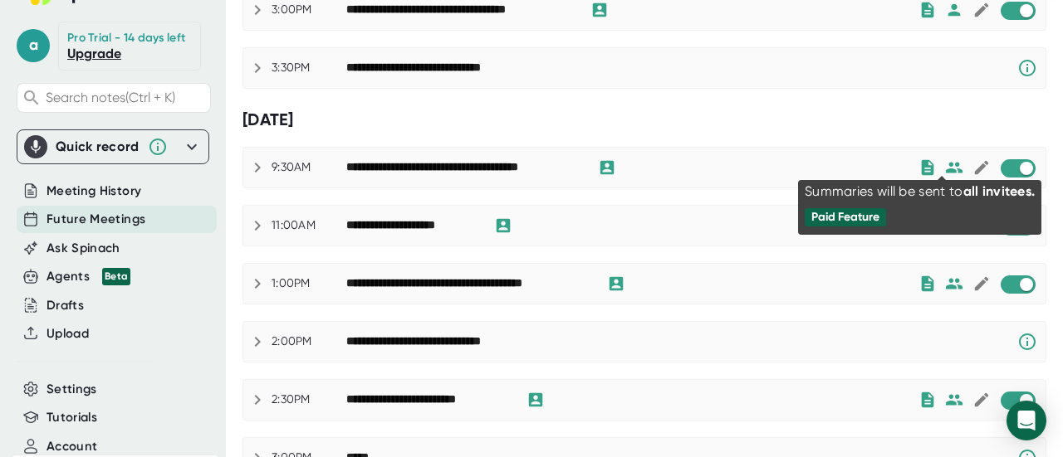
click at [945, 159] on icon at bounding box center [954, 168] width 18 height 18
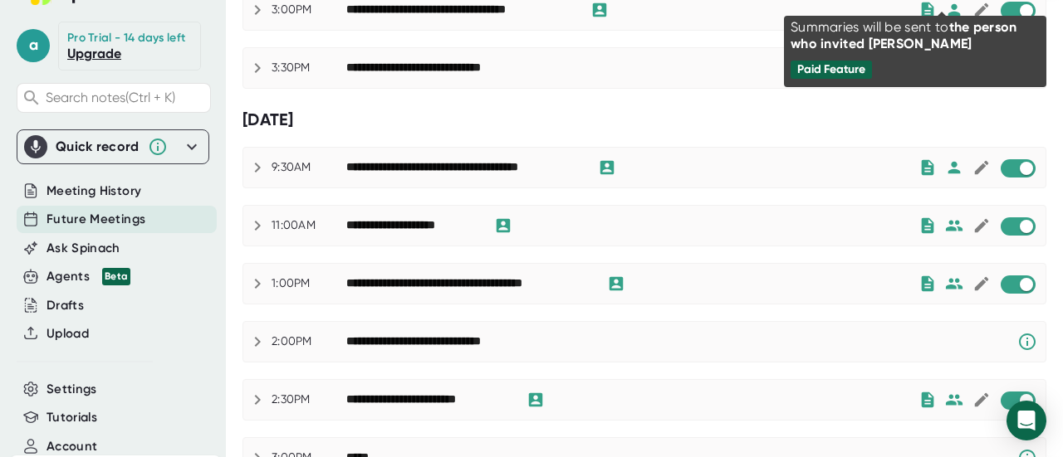
scroll to position [1354, 0]
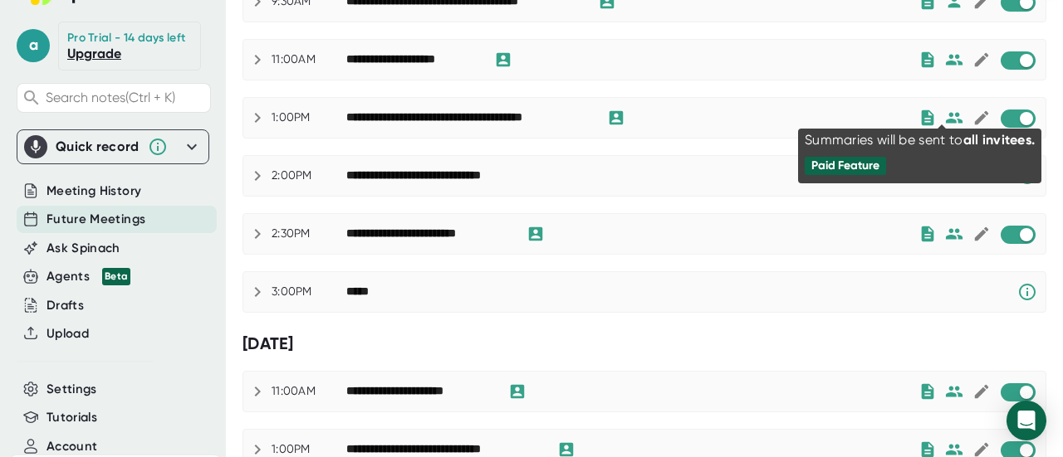
click at [945, 110] on icon at bounding box center [954, 118] width 18 height 18
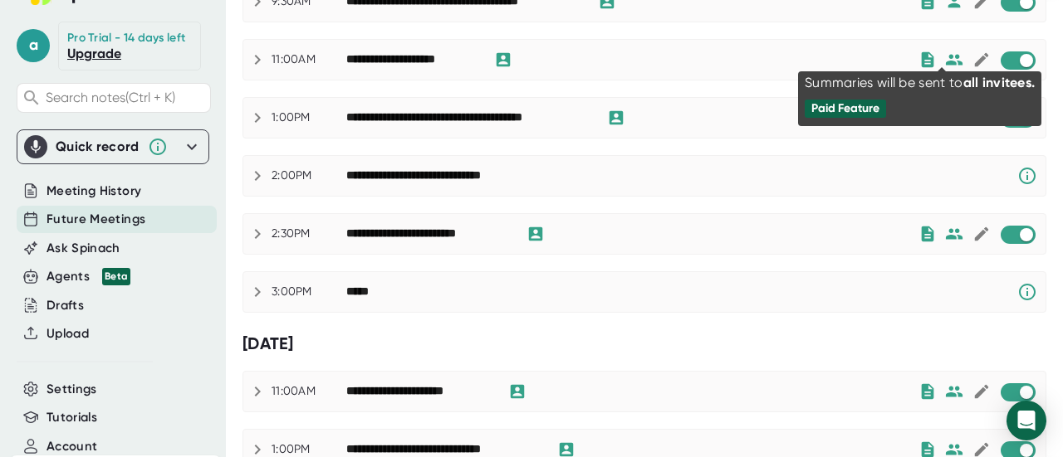
click at [945, 51] on icon at bounding box center [954, 60] width 18 height 18
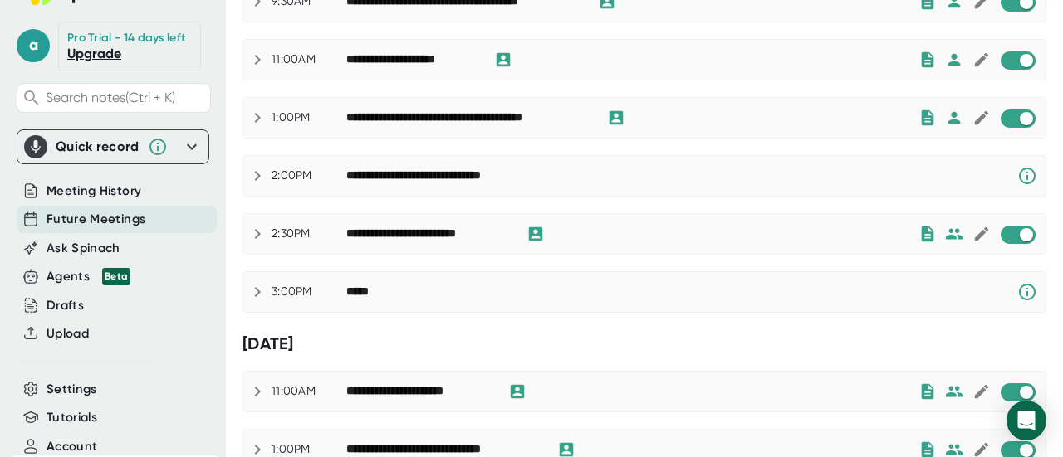
click at [949, 225] on icon at bounding box center [954, 234] width 18 height 18
click at [1008, 111] on input "checkbox" at bounding box center [1025, 118] width 47 height 15
click at [1011, 53] on input "checkbox" at bounding box center [1025, 60] width 47 height 15
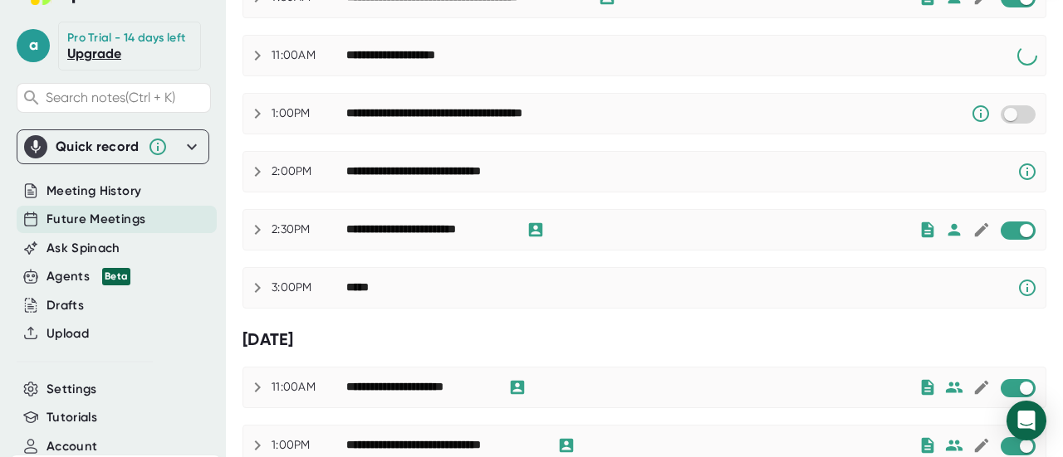
scroll to position [1333, 0]
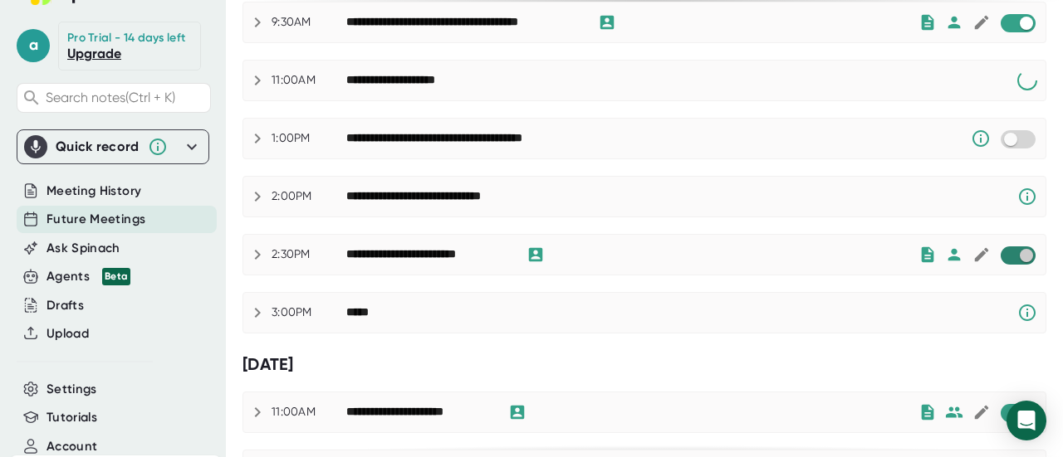
click at [1016, 248] on input "checkbox" at bounding box center [1025, 255] width 47 height 15
checkbox input "true"
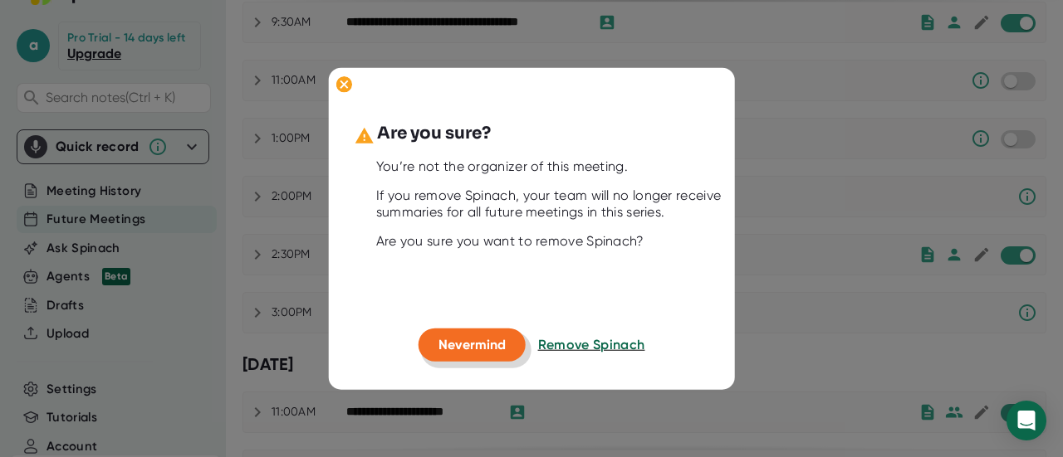
click at [485, 335] on button "Nevermind" at bounding box center [471, 345] width 107 height 33
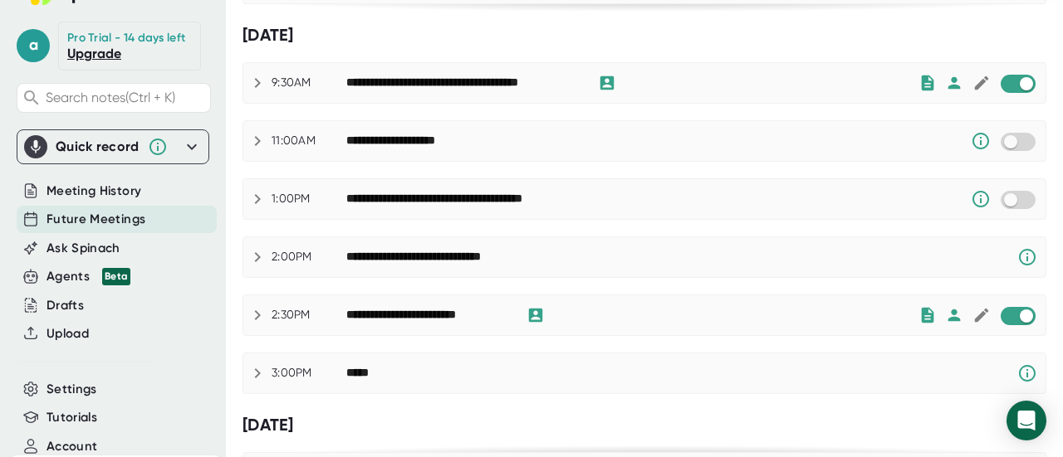
scroll to position [1250, 0]
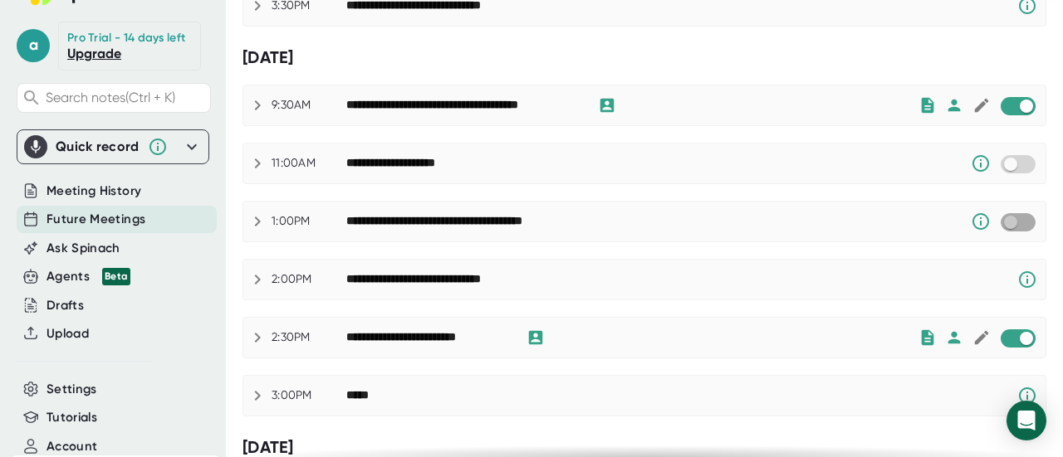
click at [993, 215] on input "checkbox" at bounding box center [1009, 222] width 47 height 15
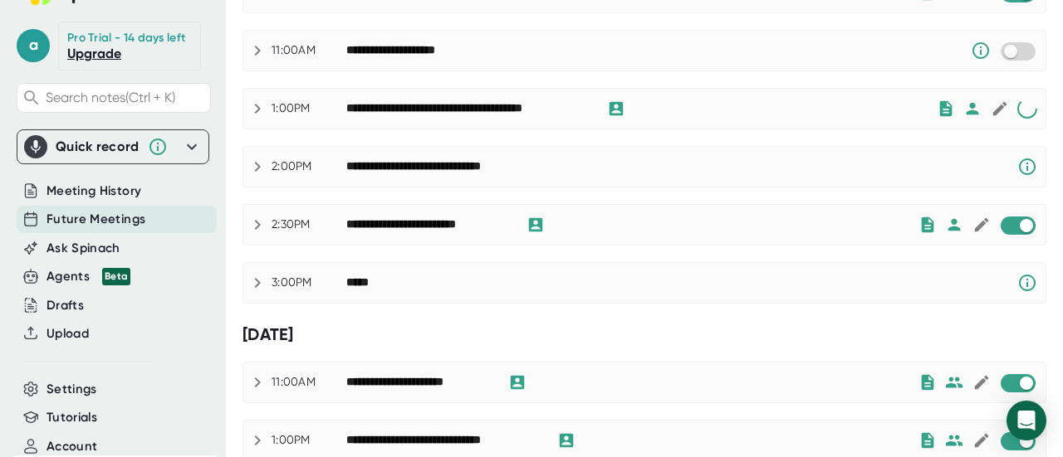
scroll to position [1416, 0]
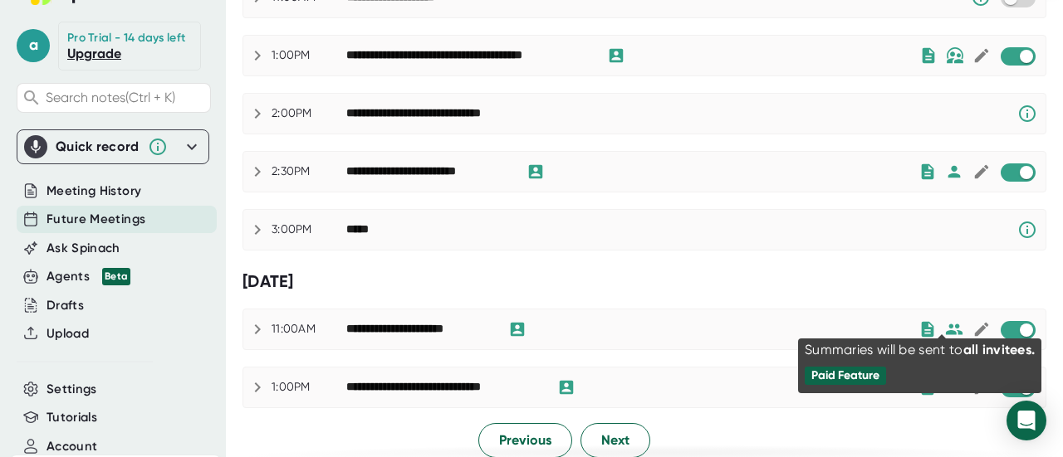
click at [945, 320] on icon at bounding box center [954, 329] width 18 height 18
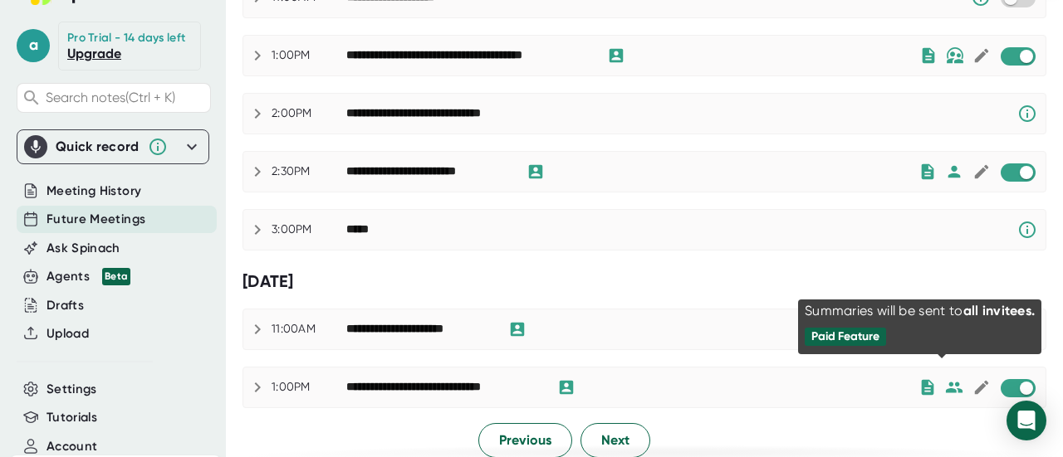
click at [946, 382] on icon at bounding box center [953, 387] width 17 height 11
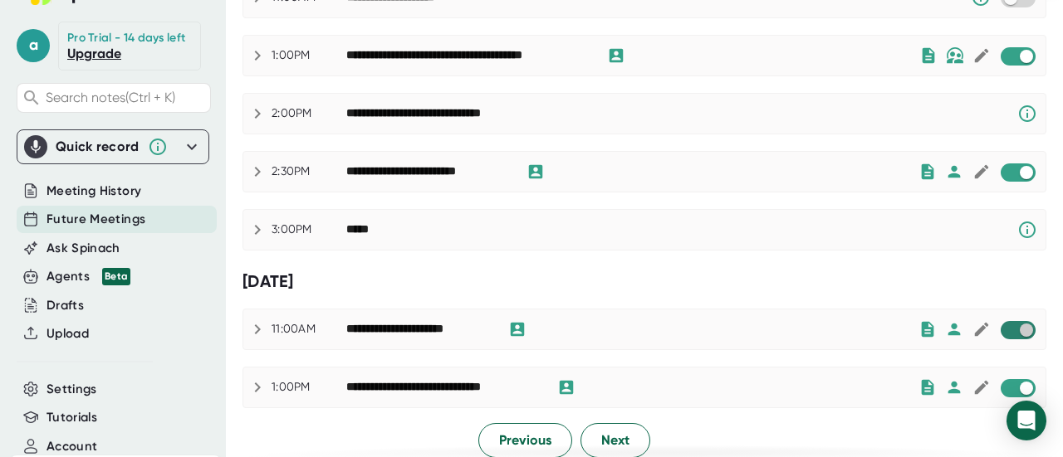
click at [1008, 323] on input "checkbox" at bounding box center [1025, 330] width 47 height 15
checkbox input "true"
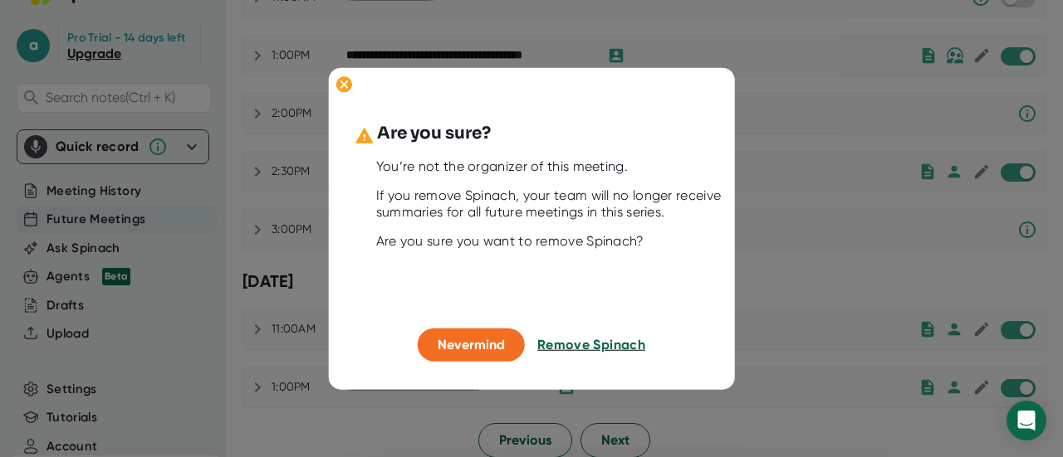
click at [618, 339] on span "Remove Spinach" at bounding box center [591, 345] width 108 height 16
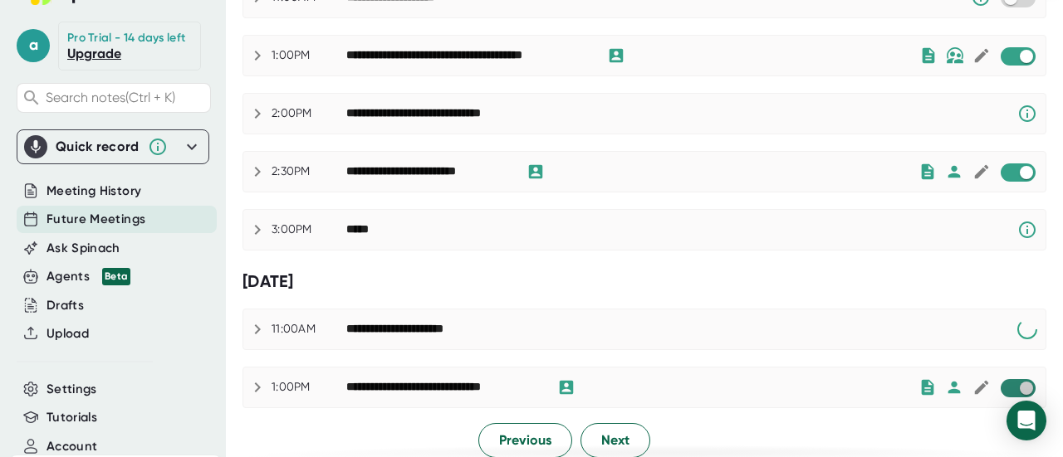
click at [1013, 381] on input "checkbox" at bounding box center [1025, 388] width 47 height 15
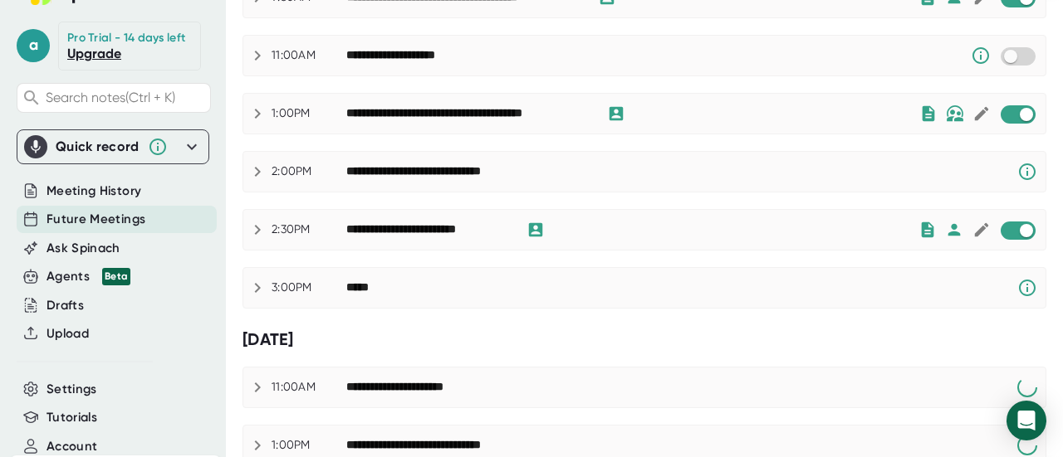
scroll to position [1333, 0]
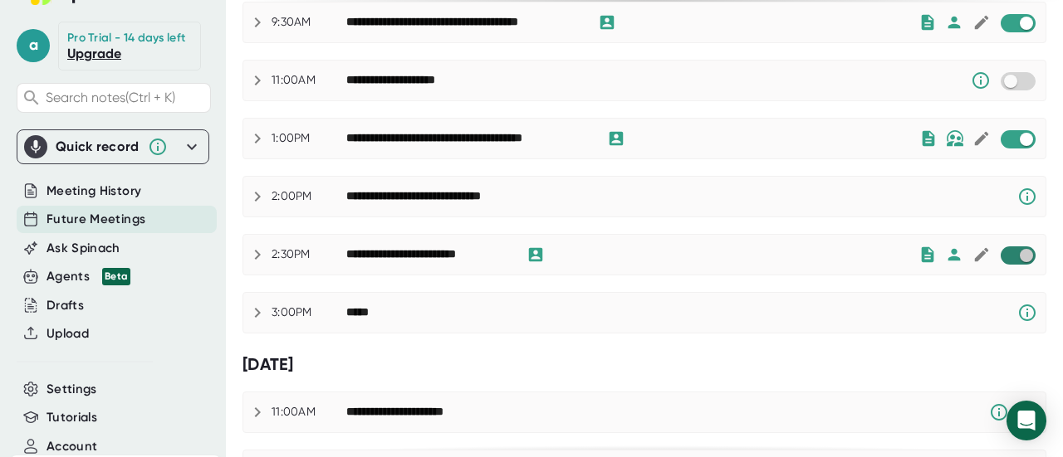
click at [1014, 248] on input "checkbox" at bounding box center [1025, 255] width 47 height 15
checkbox input "true"
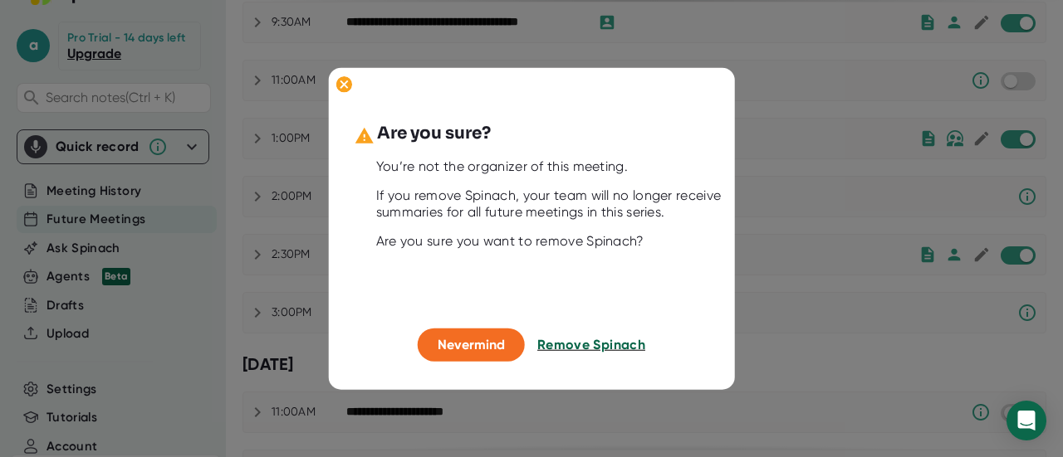
click at [574, 341] on span "Remove Spinach" at bounding box center [591, 345] width 108 height 16
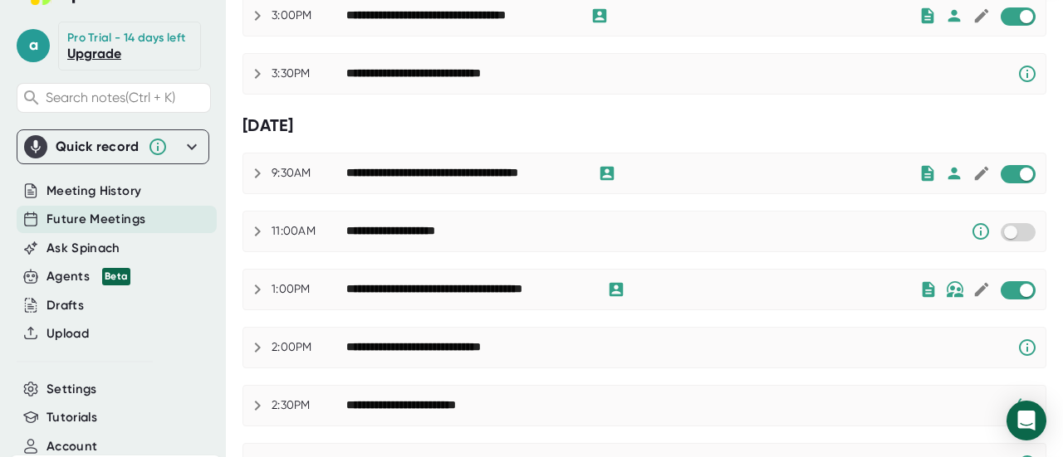
scroll to position [1167, 0]
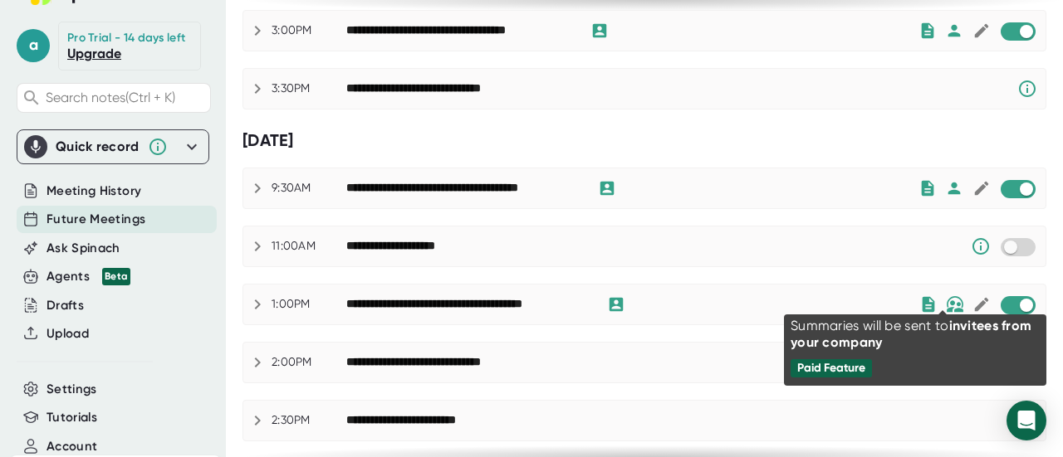
click at [945, 299] on img at bounding box center [954, 304] width 18 height 17
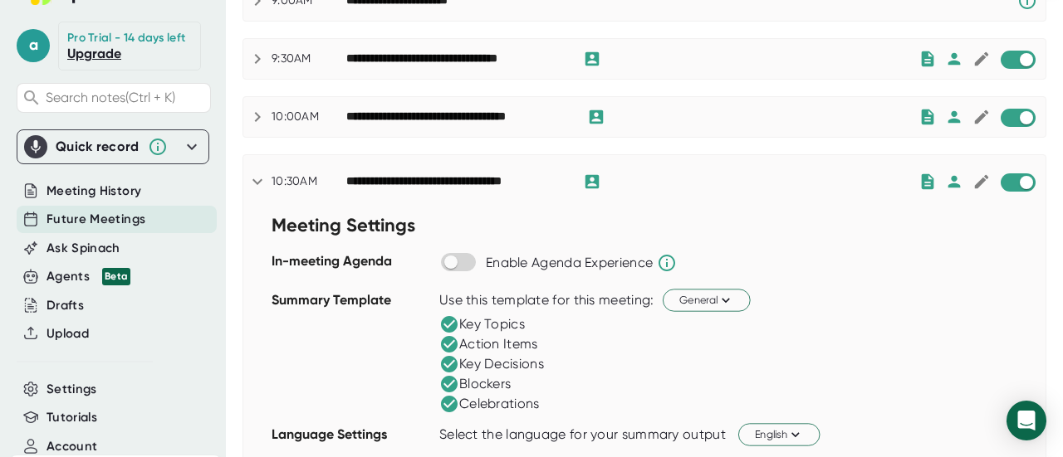
scroll to position [254, 0]
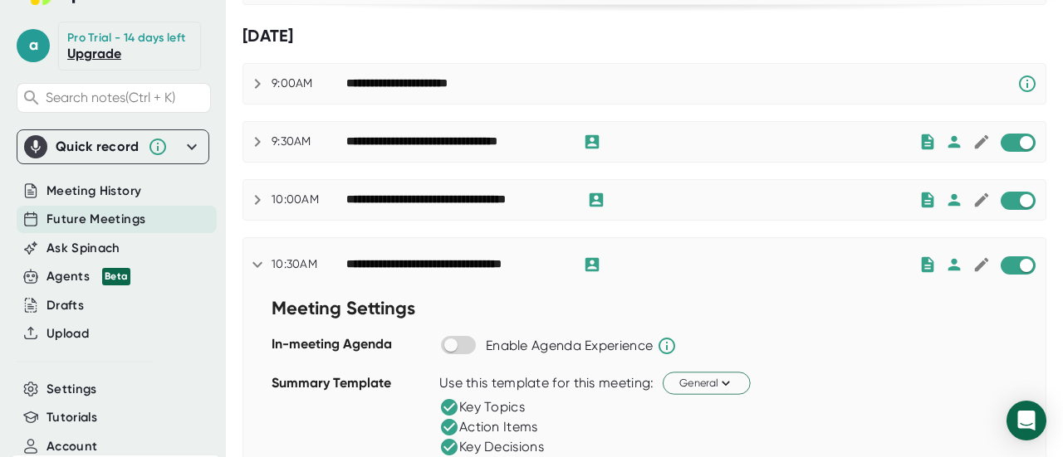
click at [734, 266] on div "**********" at bounding box center [632, 265] width 572 height 20
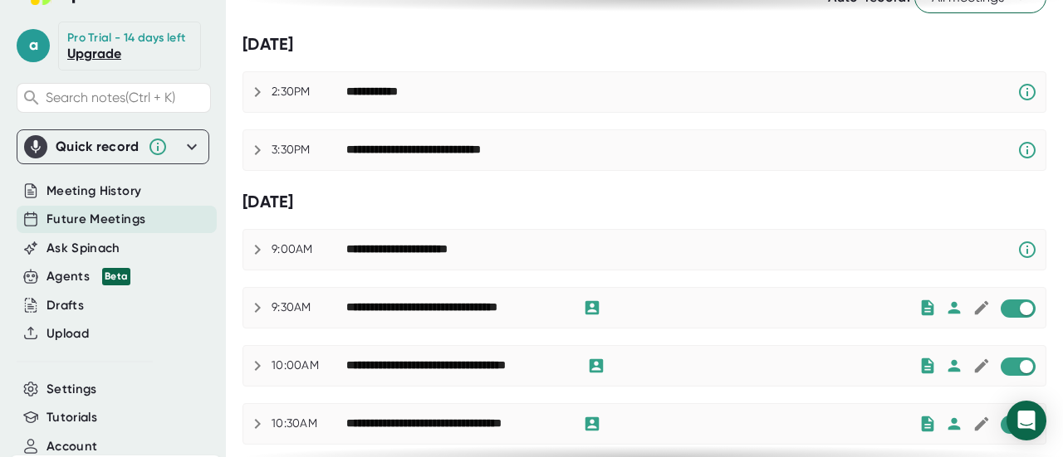
scroll to position [0, 0]
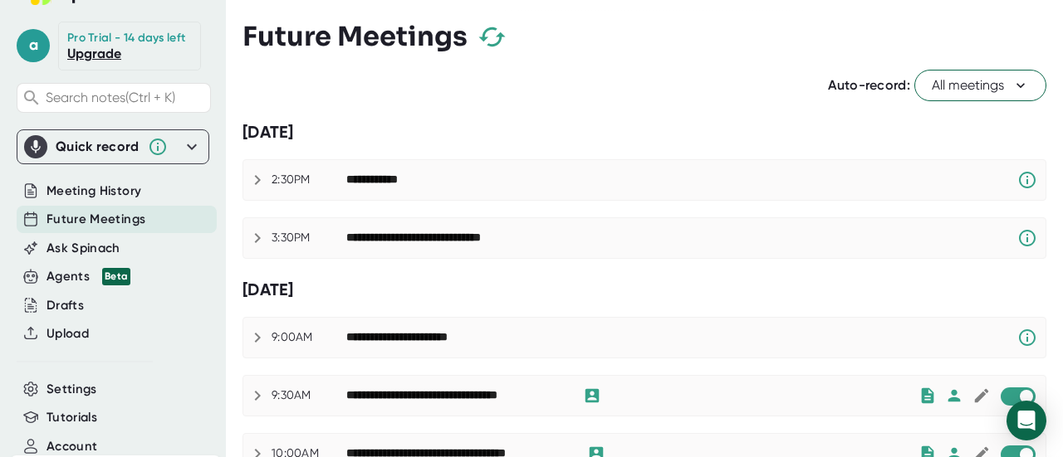
click at [938, 83] on span "All meetings" at bounding box center [979, 86] width 97 height 20
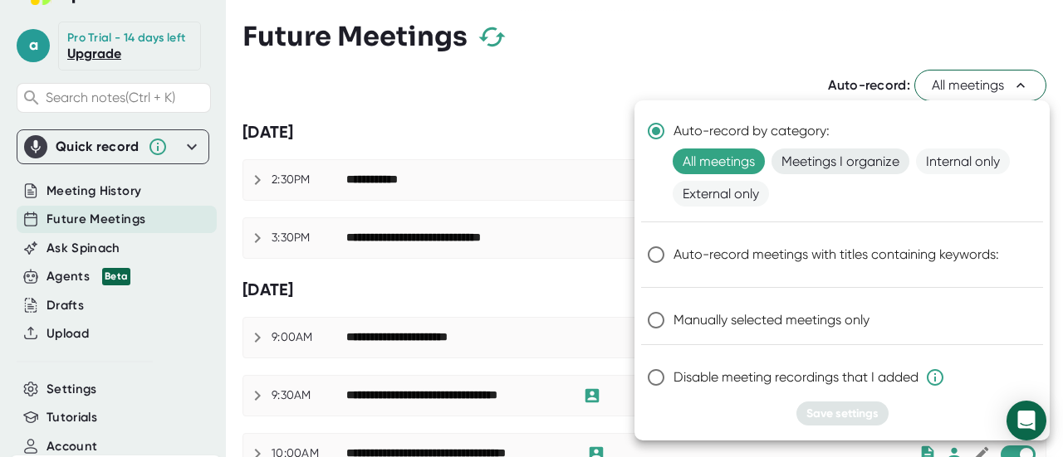
click at [848, 157] on span "Meetings I organize" at bounding box center [840, 162] width 138 height 26
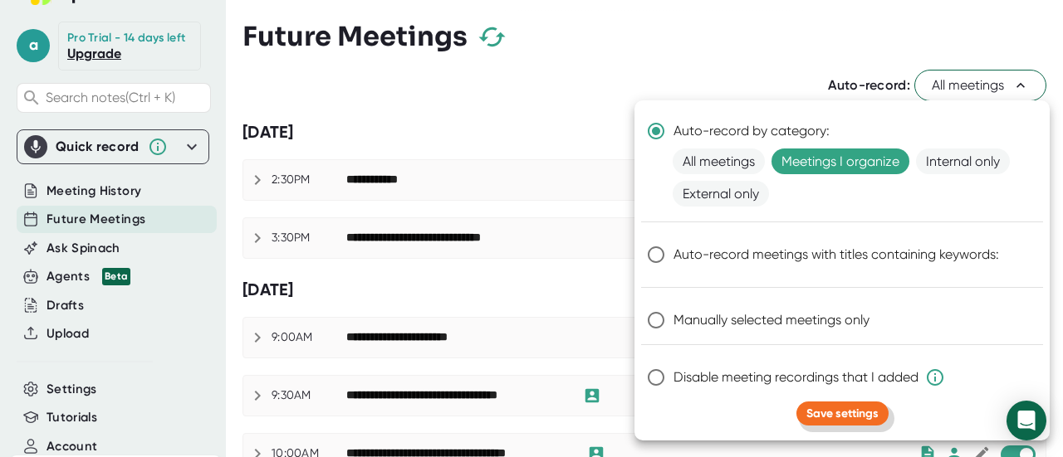
click at [834, 417] on span "Save settings" at bounding box center [842, 414] width 72 height 14
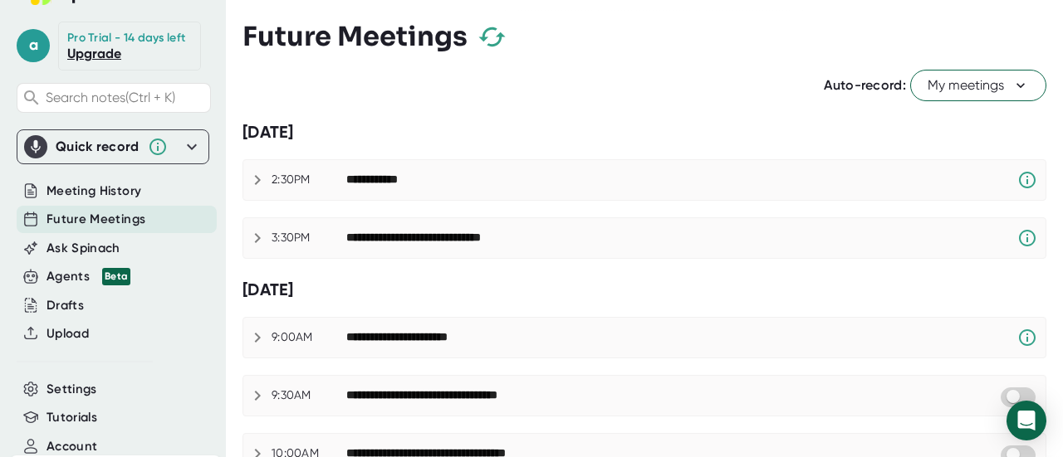
checkbox input "false"
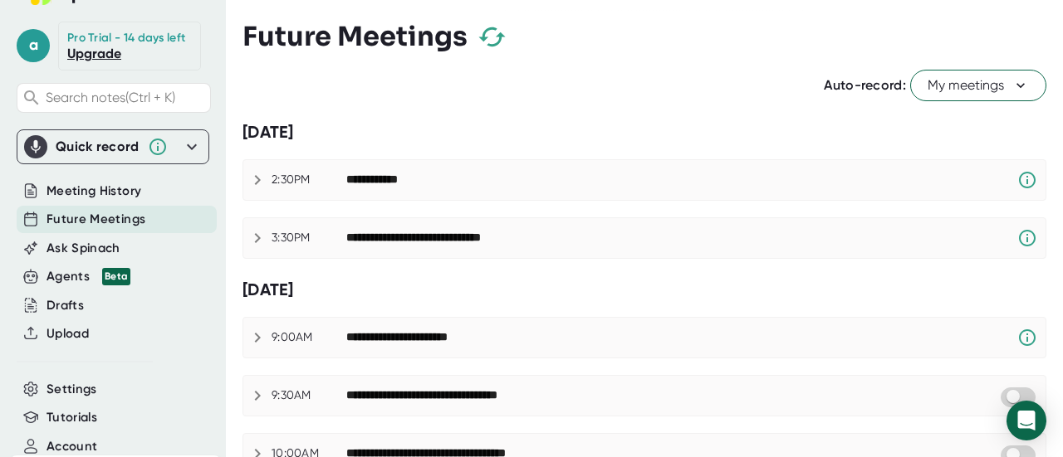
checkbox input "false"
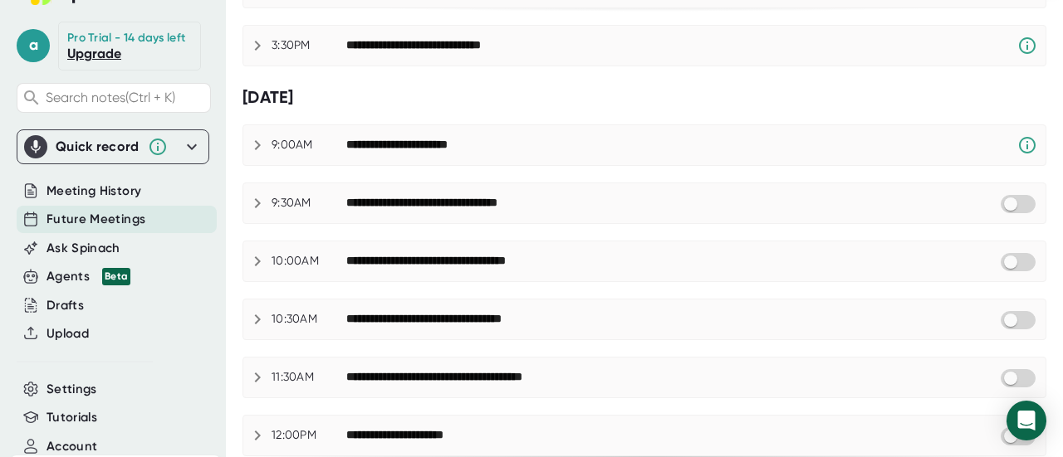
scroll to position [249, 0]
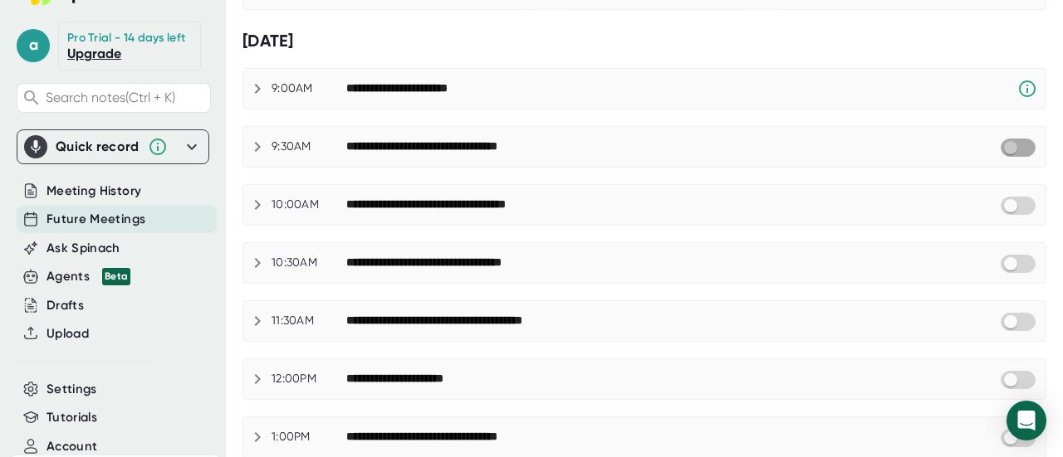
click at [1003, 142] on input "checkbox" at bounding box center [1009, 147] width 47 height 15
click at [999, 195] on div at bounding box center [1018, 205] width 38 height 20
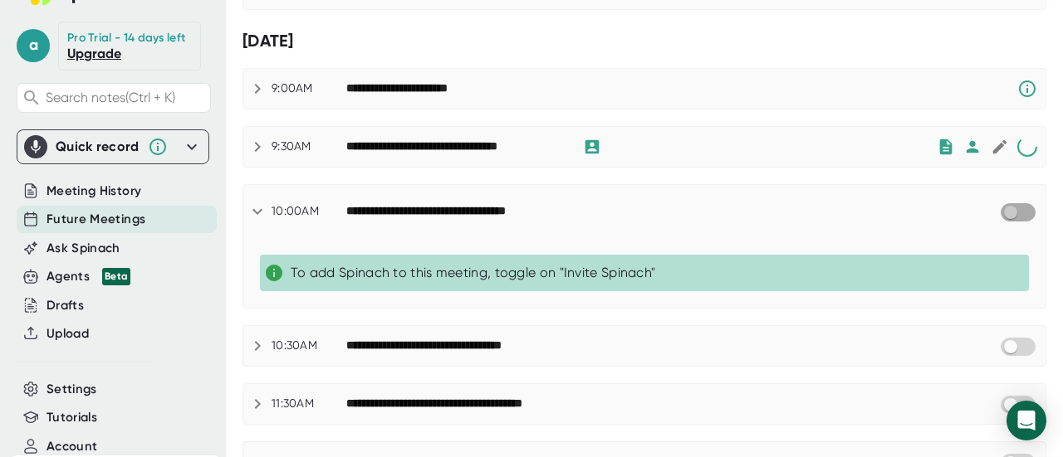
click at [997, 213] on input "checkbox" at bounding box center [1009, 212] width 47 height 15
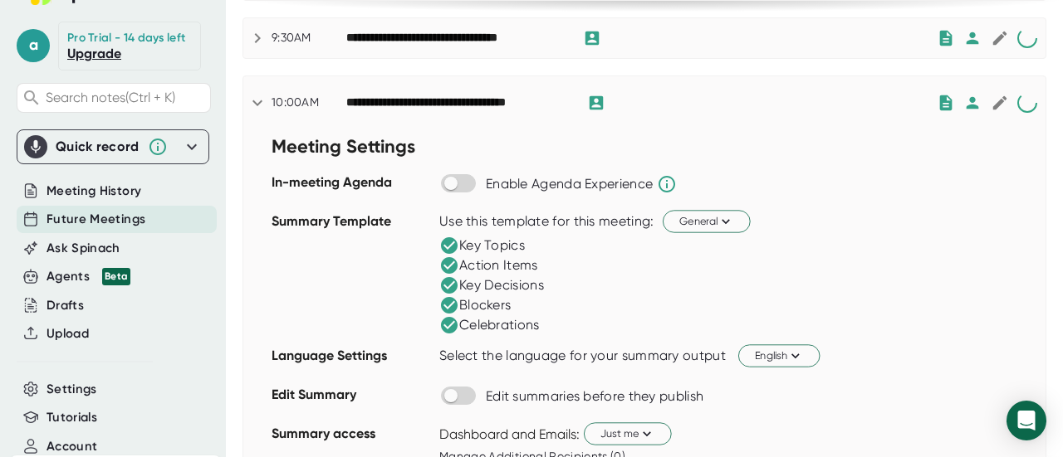
scroll to position [332, 0]
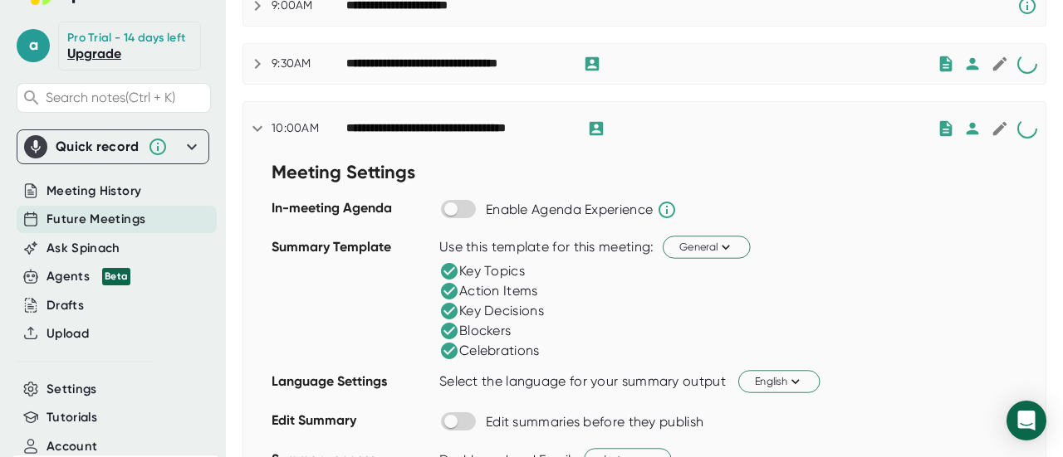
click at [827, 134] on div "**********" at bounding box center [641, 129] width 590 height 20
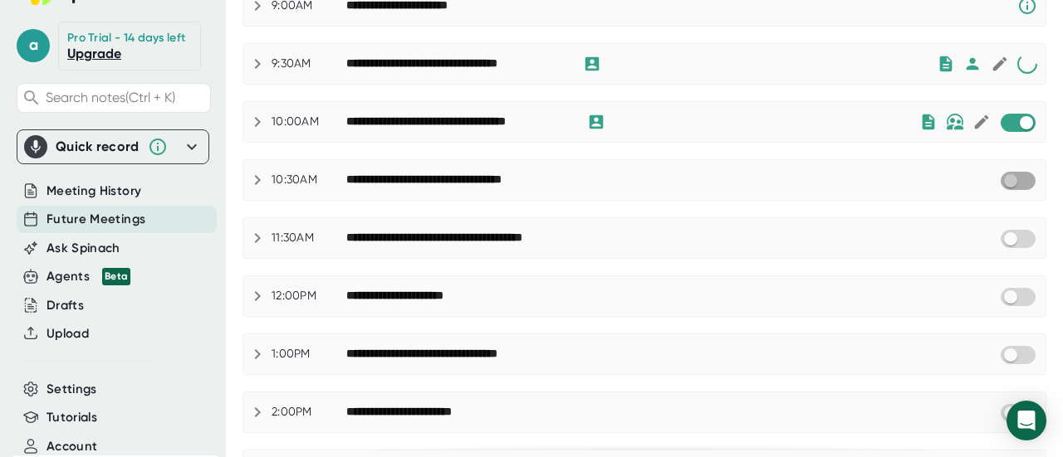
click at [1008, 173] on input "checkbox" at bounding box center [1009, 180] width 47 height 15
click at [1001, 235] on input "checkbox" at bounding box center [1009, 239] width 47 height 15
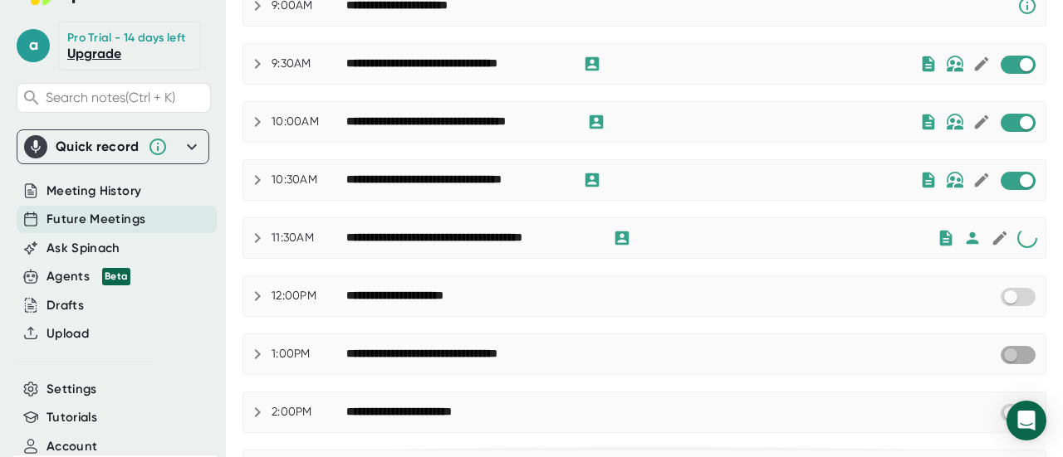
click at [1003, 353] on input "checkbox" at bounding box center [1009, 355] width 47 height 15
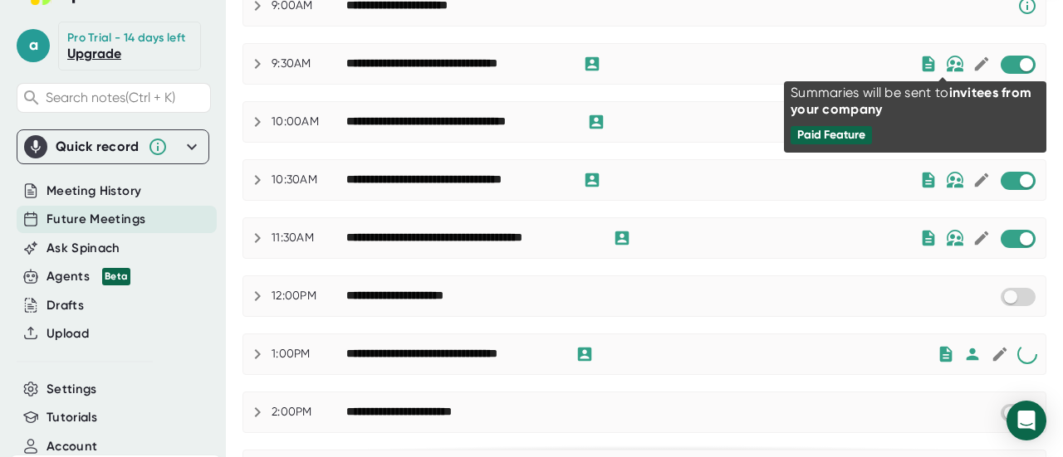
click at [945, 56] on img at bounding box center [954, 64] width 18 height 17
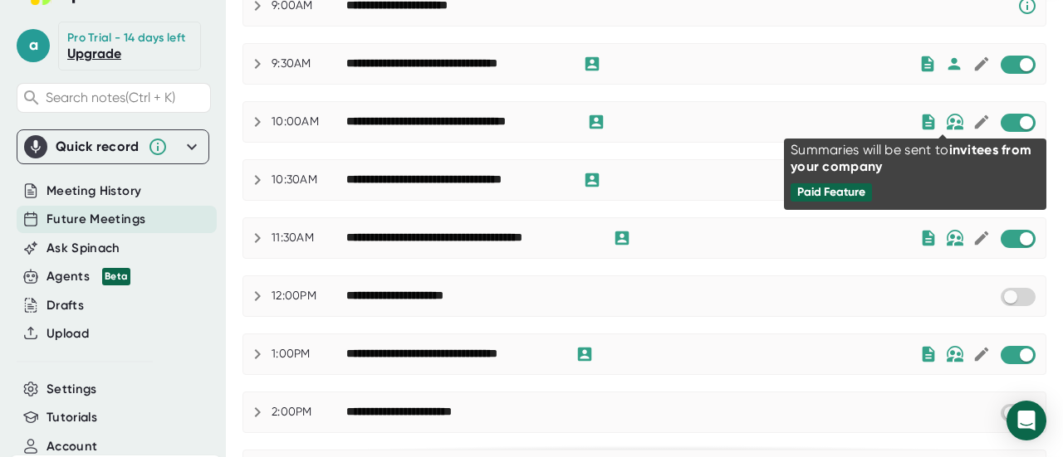
click at [945, 115] on img at bounding box center [954, 122] width 18 height 17
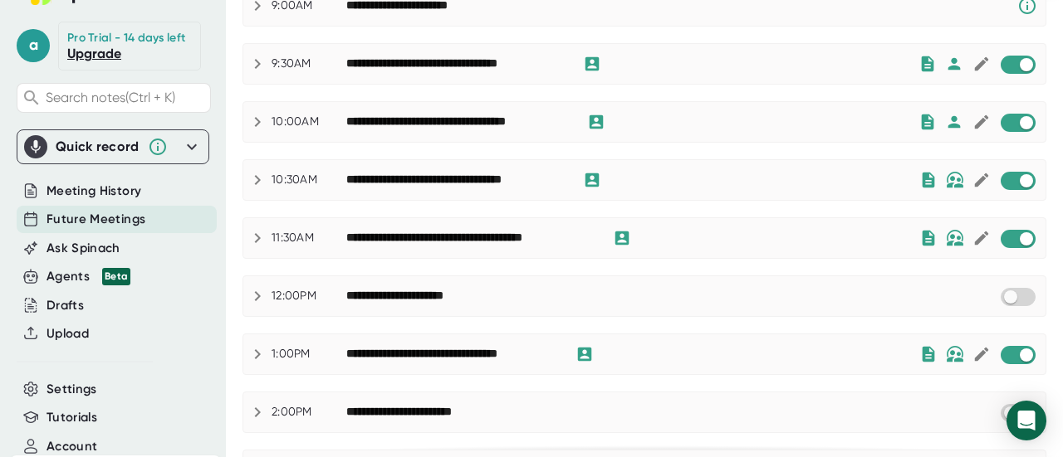
click at [946, 175] on img at bounding box center [954, 180] width 18 height 17
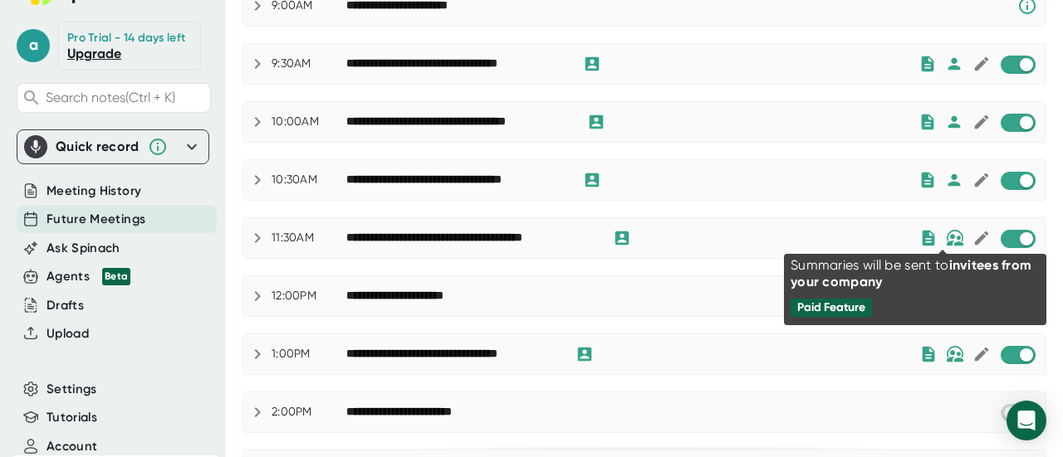
click at [945, 232] on img at bounding box center [954, 238] width 18 height 17
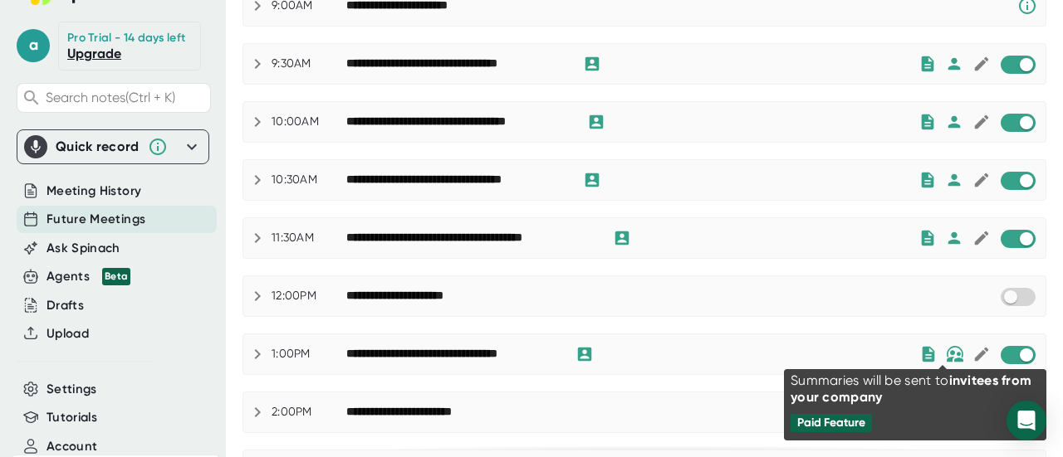
click at [949, 353] on img at bounding box center [954, 354] width 18 height 17
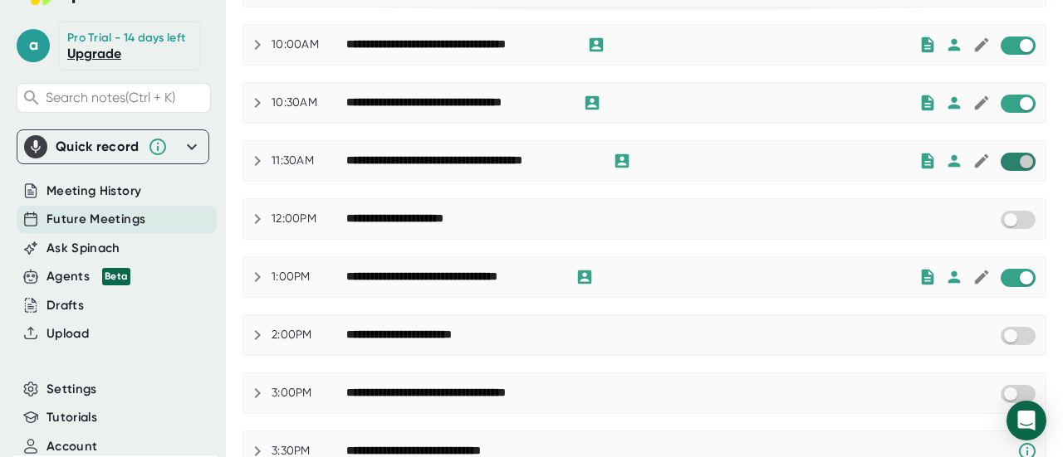
scroll to position [498, 0]
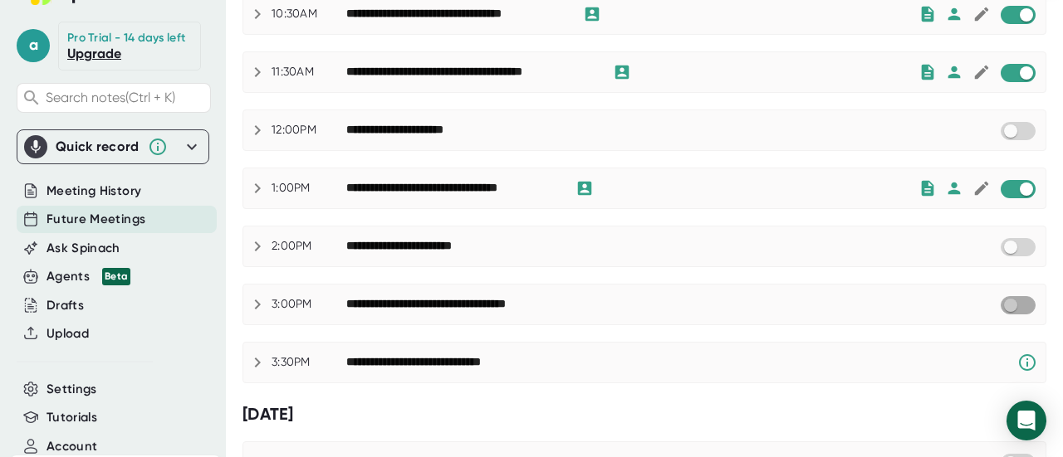
click at [1009, 303] on input "checkbox" at bounding box center [1009, 305] width 47 height 15
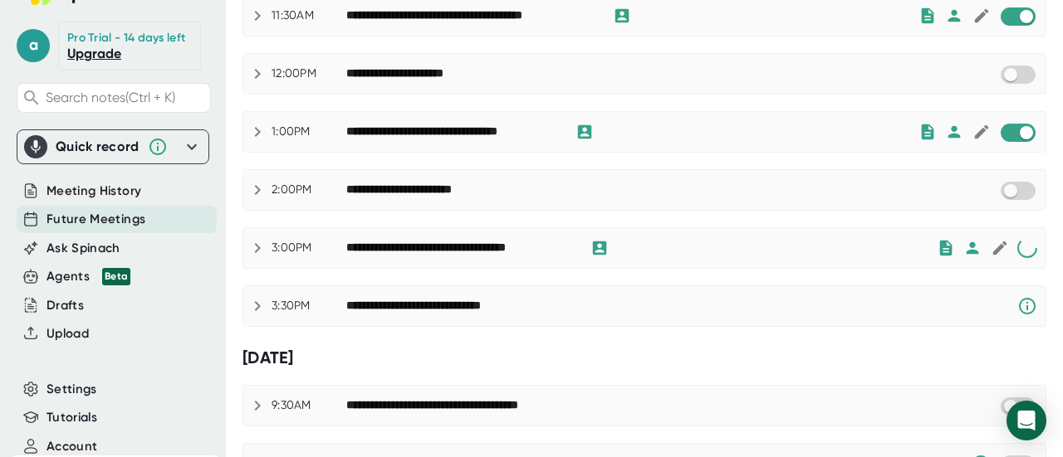
scroll to position [581, 0]
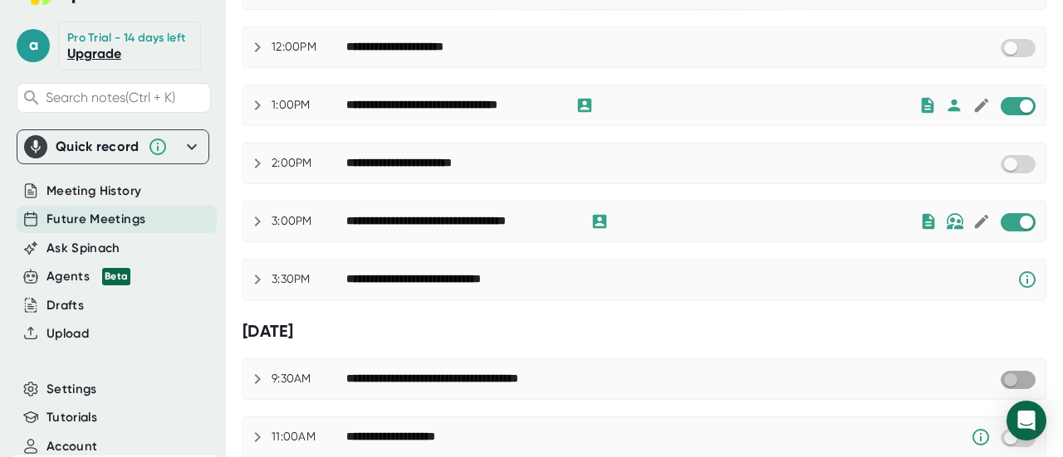
click at [999, 374] on input "checkbox" at bounding box center [1009, 380] width 47 height 15
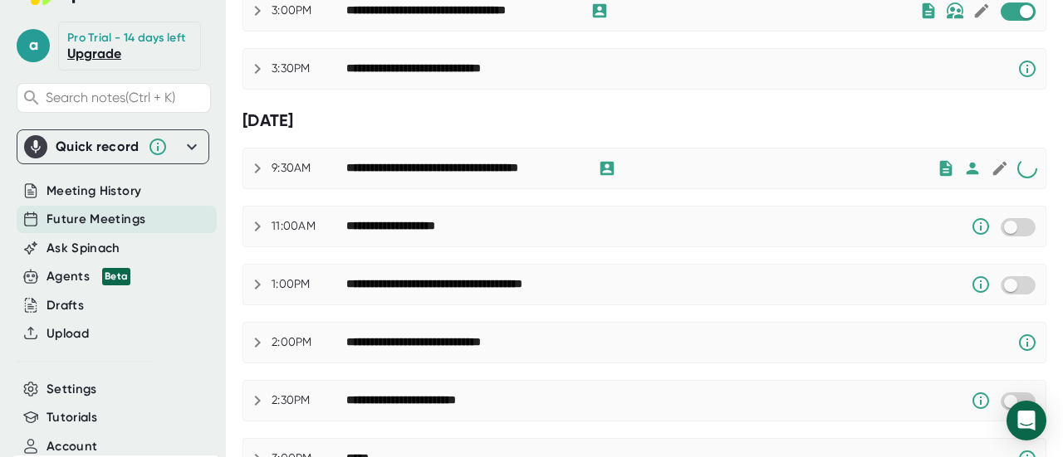
scroll to position [830, 0]
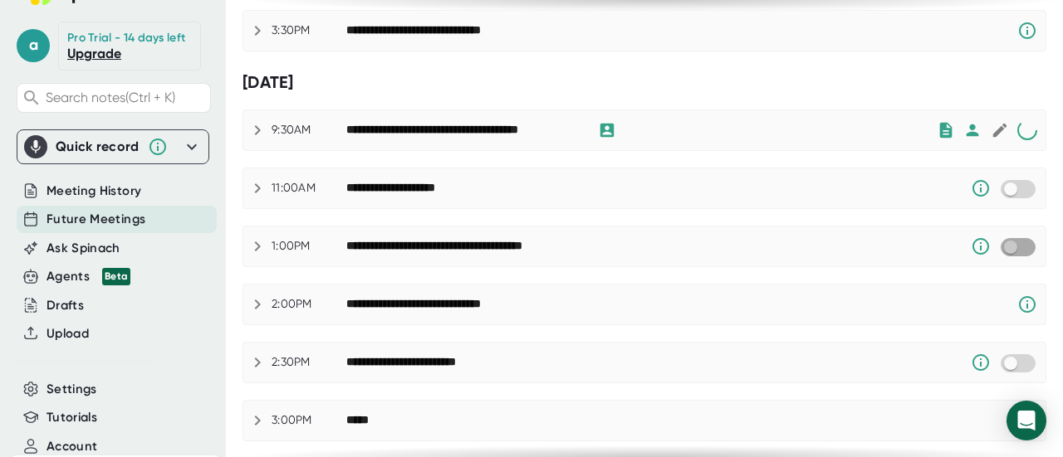
click at [1005, 240] on input "checkbox" at bounding box center [1009, 247] width 47 height 15
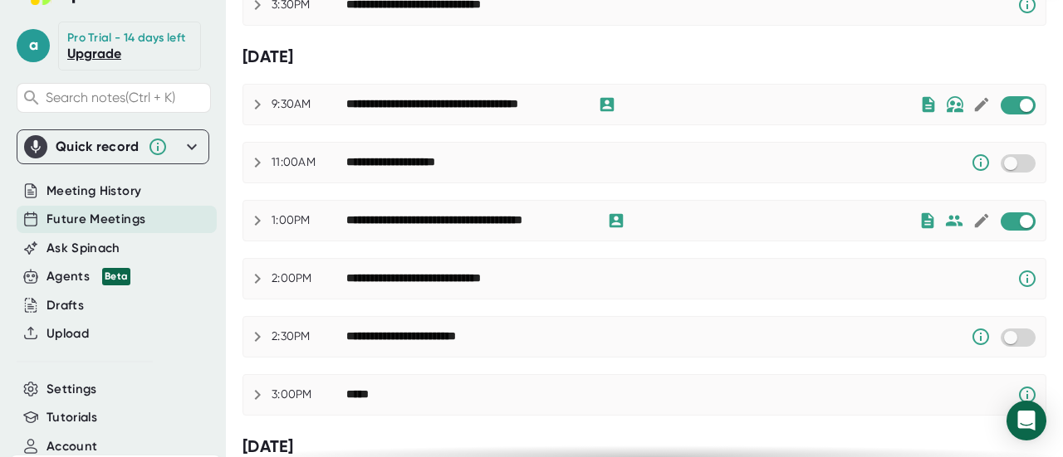
scroll to position [773, 0]
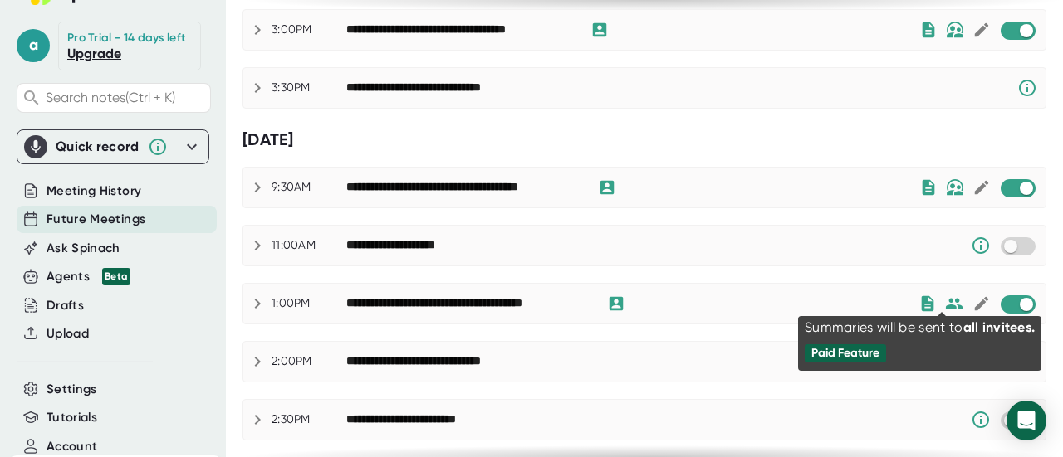
click at [945, 300] on icon at bounding box center [953, 303] width 17 height 11
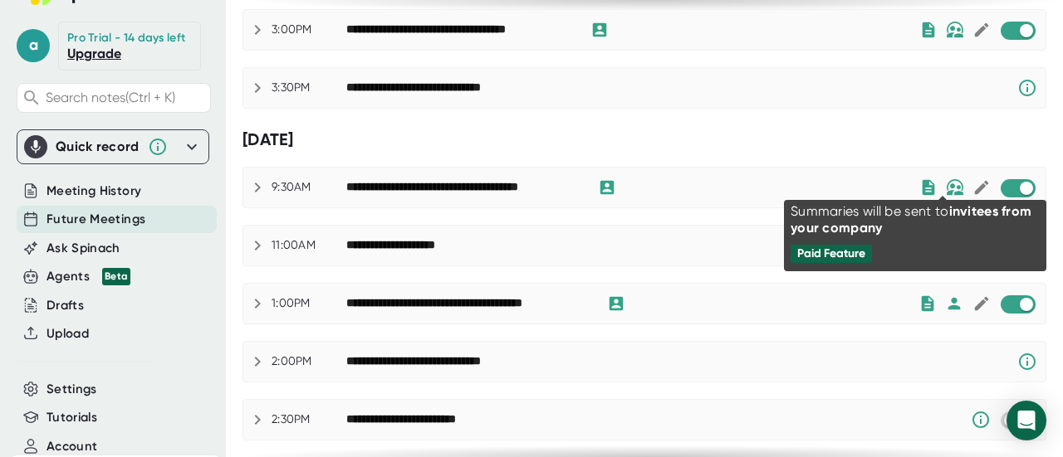
click at [945, 181] on img at bounding box center [954, 187] width 18 height 17
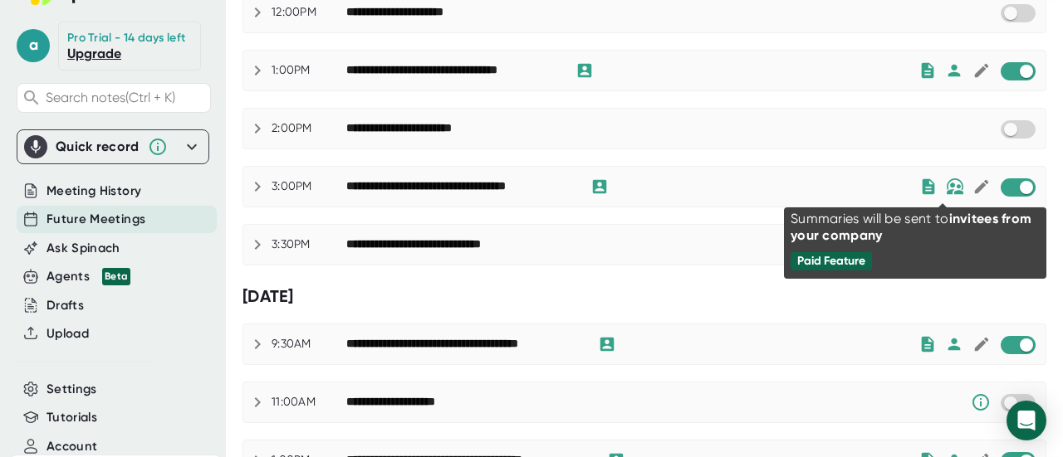
scroll to position [607, 0]
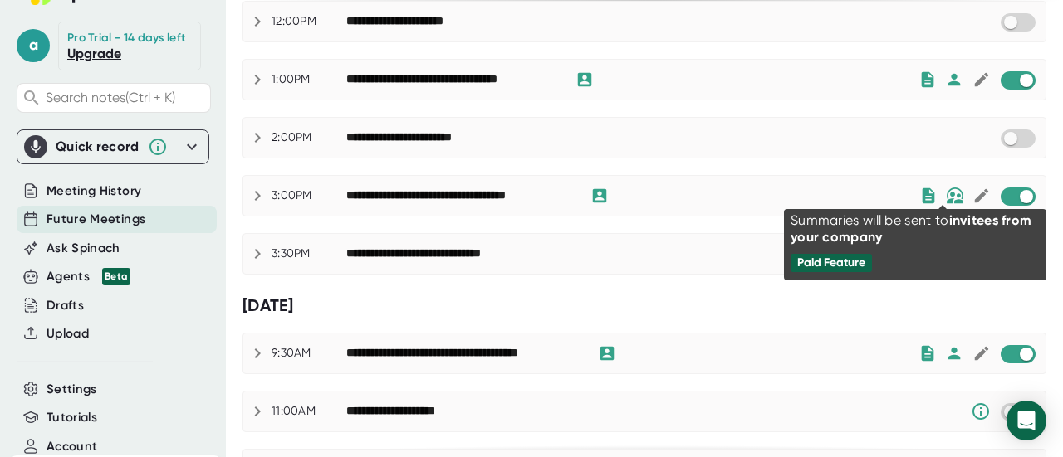
click at [945, 193] on img at bounding box center [954, 196] width 18 height 17
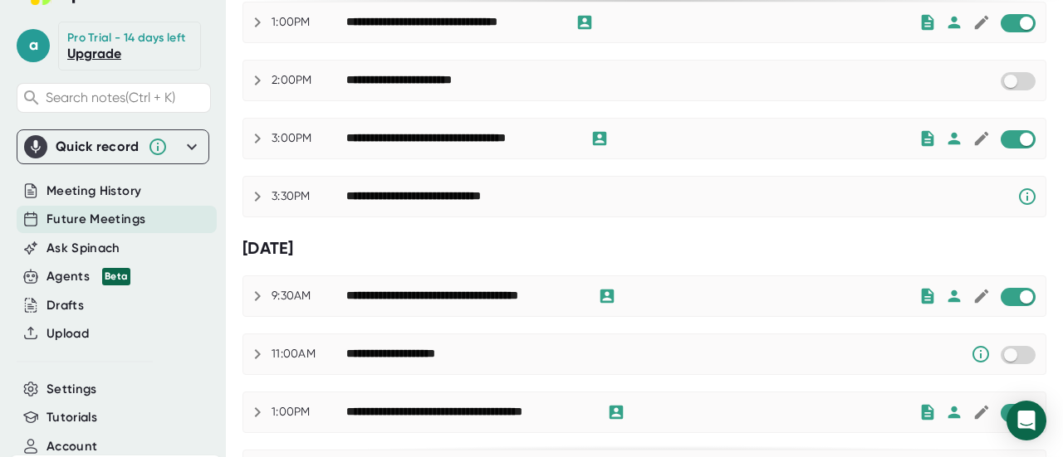
scroll to position [1022, 0]
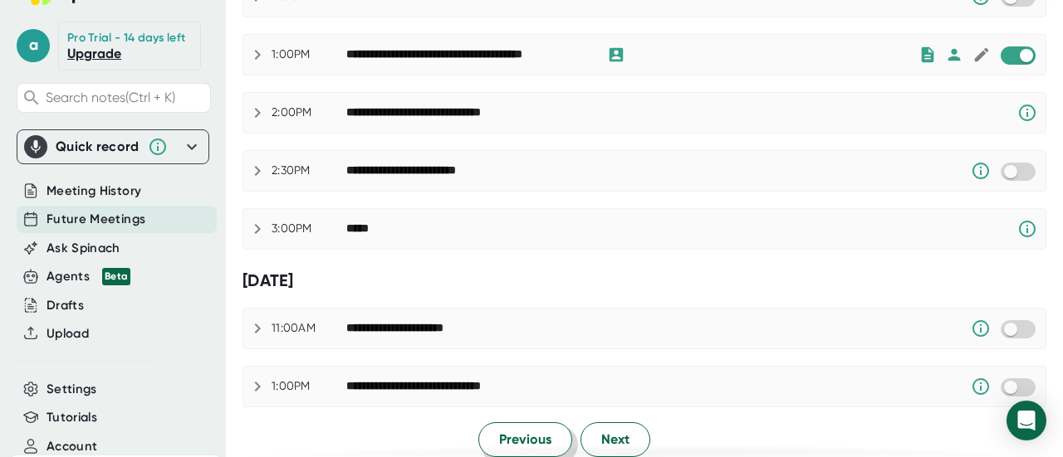
click at [533, 430] on span "Previous" at bounding box center [525, 440] width 52 height 20
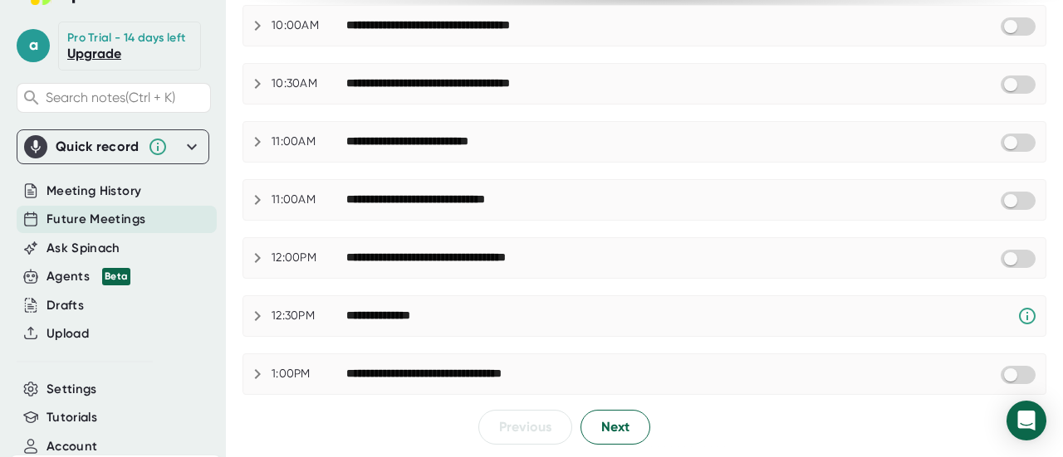
scroll to position [939, 0]
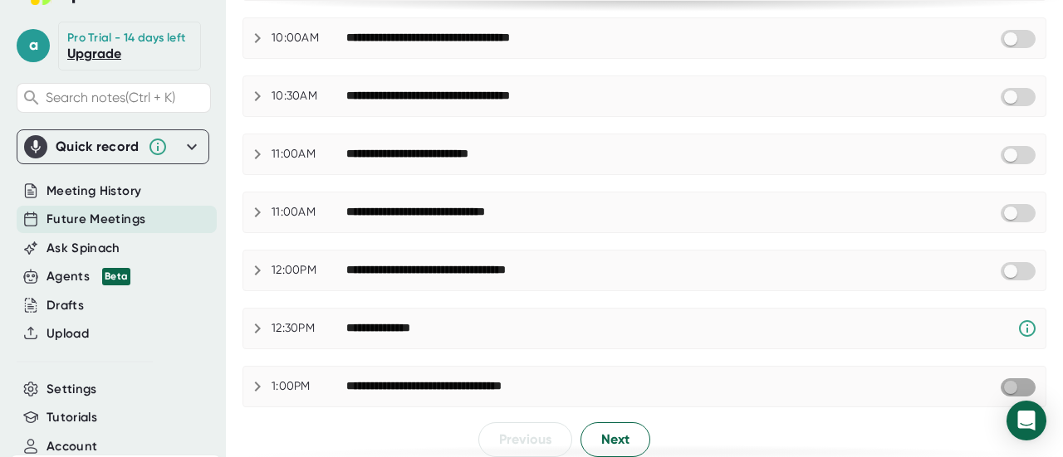
click at [1004, 380] on input "checkbox" at bounding box center [1009, 387] width 47 height 15
click at [999, 264] on input "checkbox" at bounding box center [1009, 271] width 47 height 15
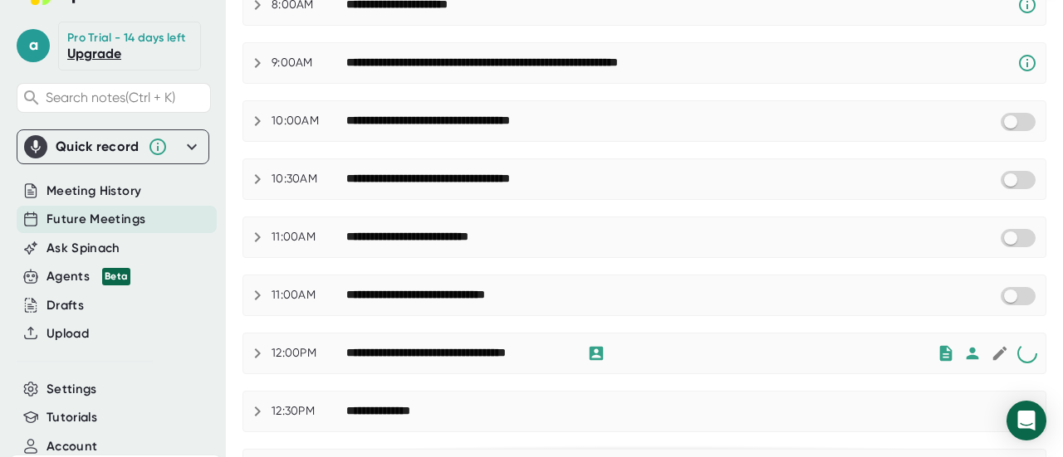
scroll to position [773, 0]
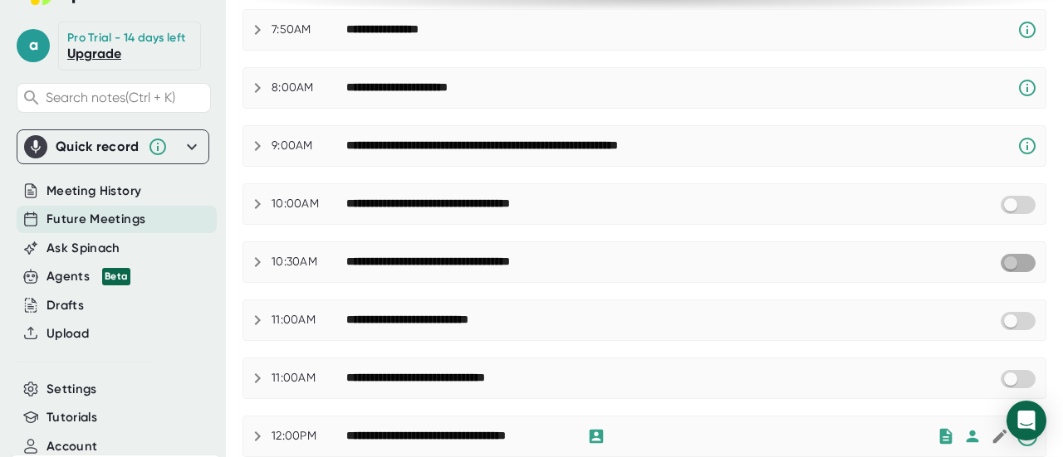
click at [999, 256] on input "checkbox" at bounding box center [1009, 263] width 47 height 15
click at [1012, 199] on input "checkbox" at bounding box center [1009, 205] width 47 height 15
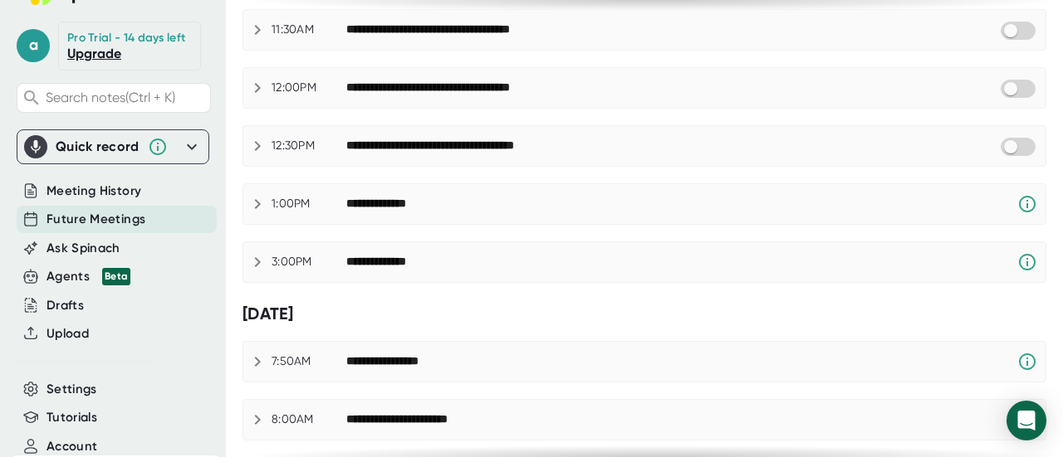
scroll to position [358, 0]
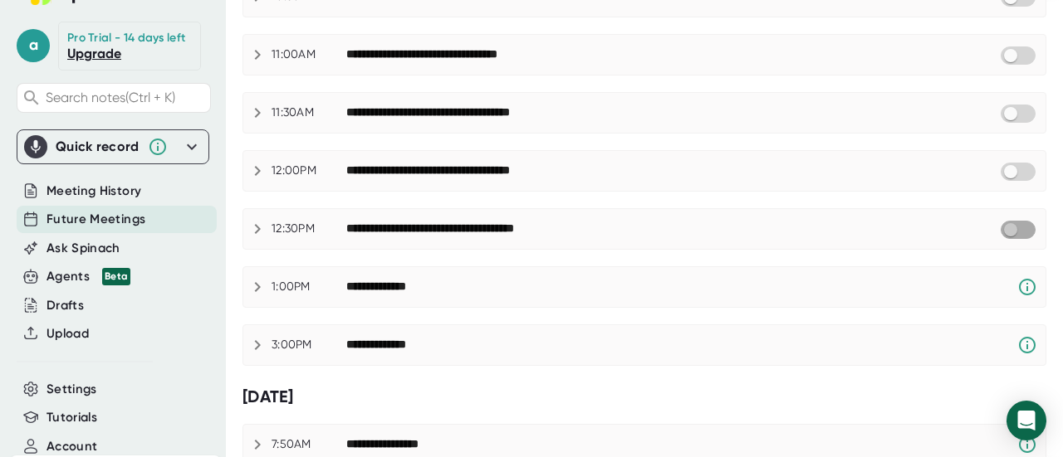
click at [1011, 222] on input "checkbox" at bounding box center [1009, 229] width 47 height 15
click at [1007, 168] on input "checkbox" at bounding box center [1009, 171] width 47 height 15
click at [1006, 106] on input "checkbox" at bounding box center [1009, 113] width 47 height 15
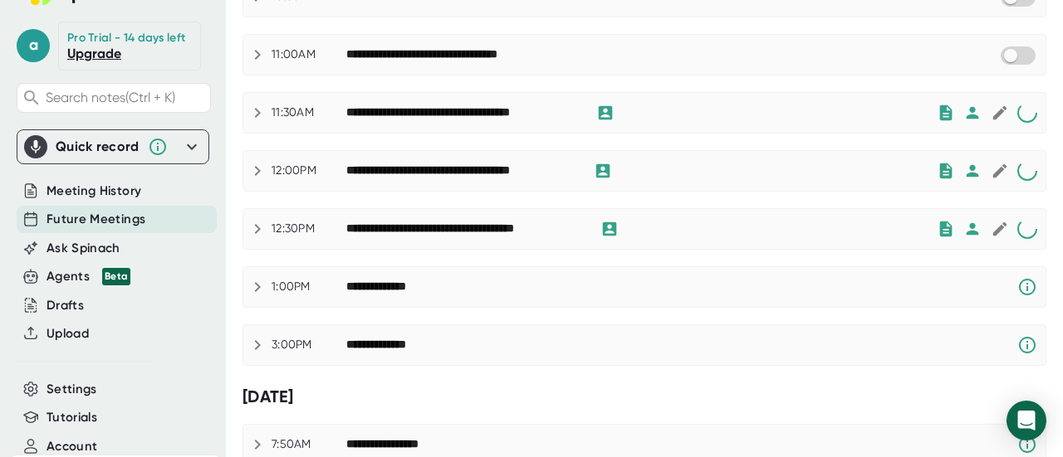
click at [998, 41] on div "**********" at bounding box center [644, 55] width 802 height 40
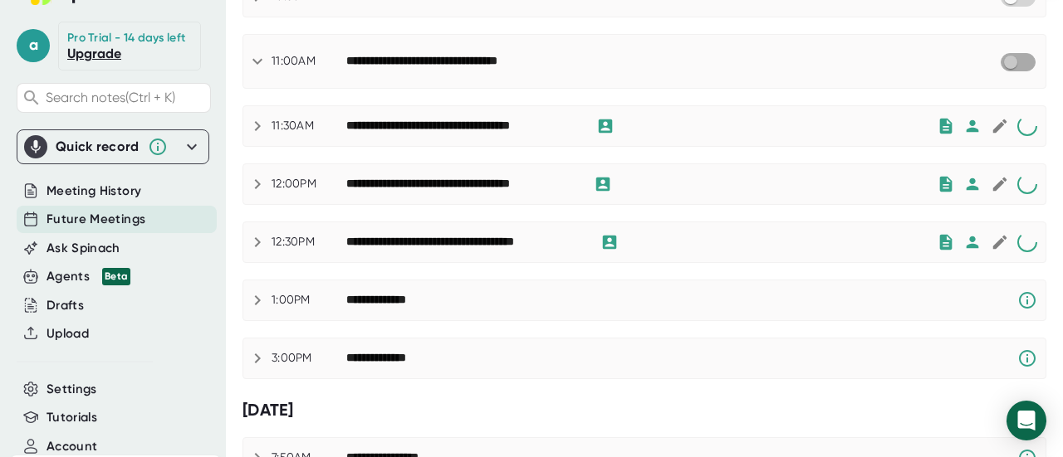
click at [1006, 62] on input "checkbox" at bounding box center [1009, 62] width 47 height 15
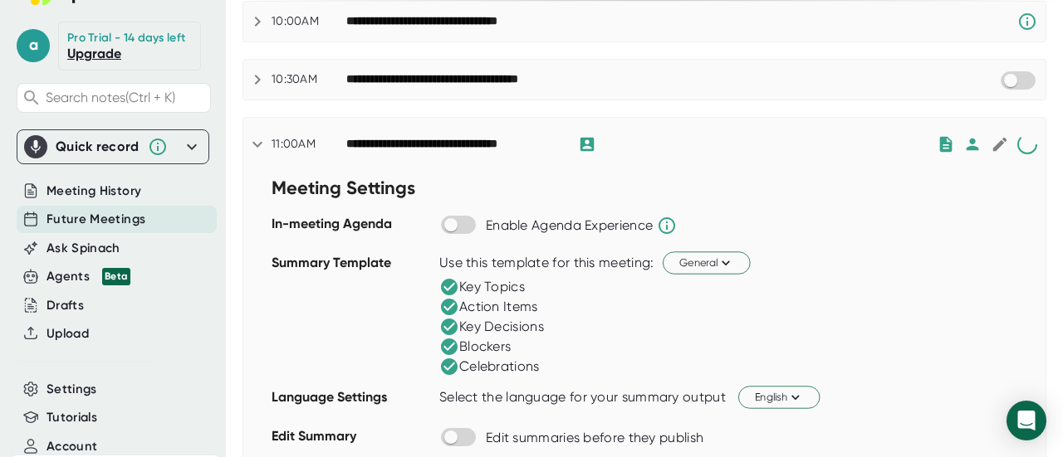
scroll to position [192, 0]
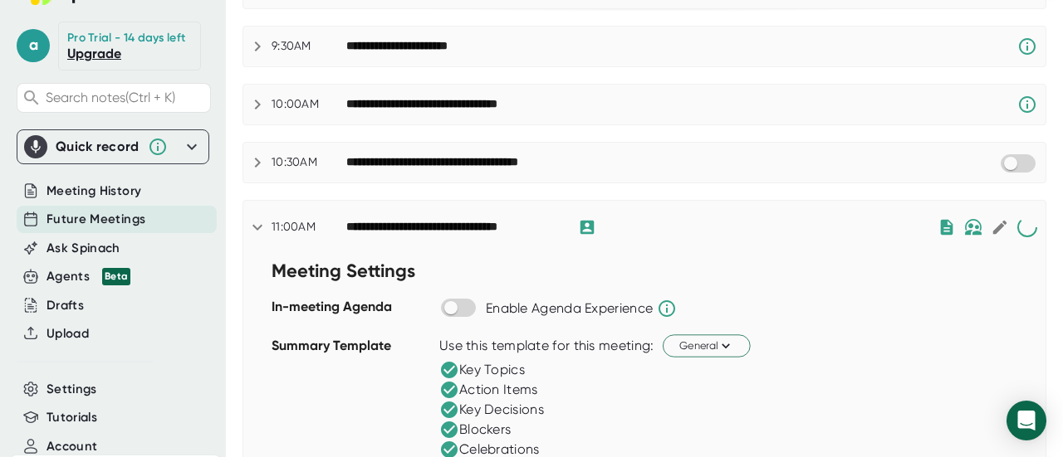
click at [813, 218] on div "**********" at bounding box center [641, 227] width 591 height 20
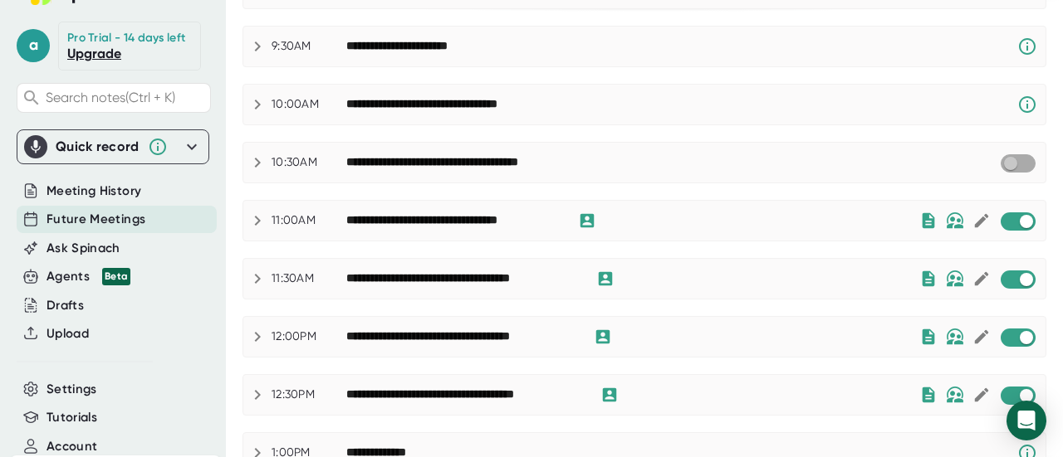
click at [1004, 164] on input "checkbox" at bounding box center [1009, 163] width 47 height 15
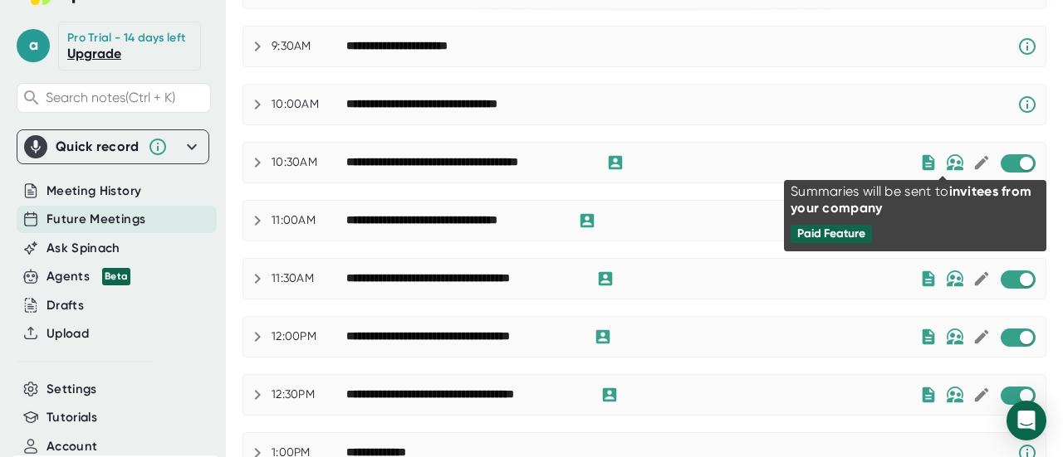
click at [946, 159] on img at bounding box center [954, 162] width 18 height 17
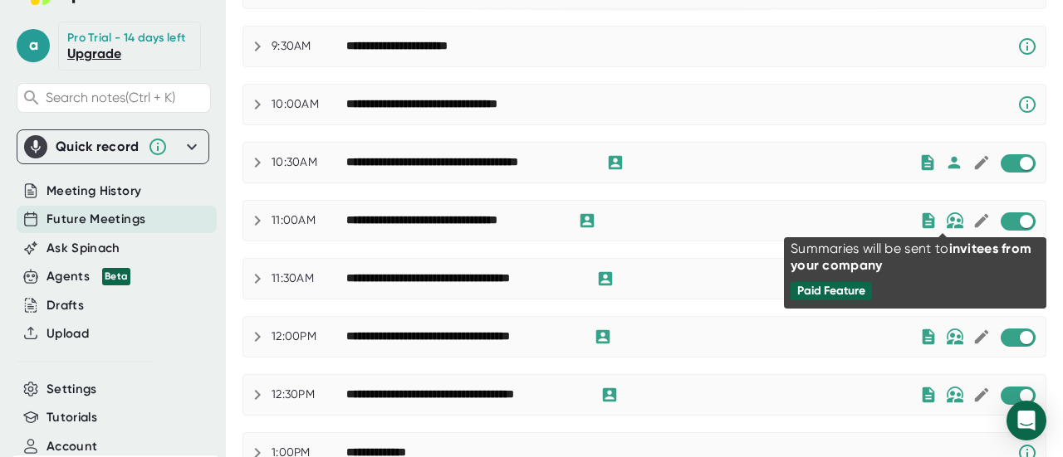
click at [945, 217] on img at bounding box center [954, 221] width 18 height 17
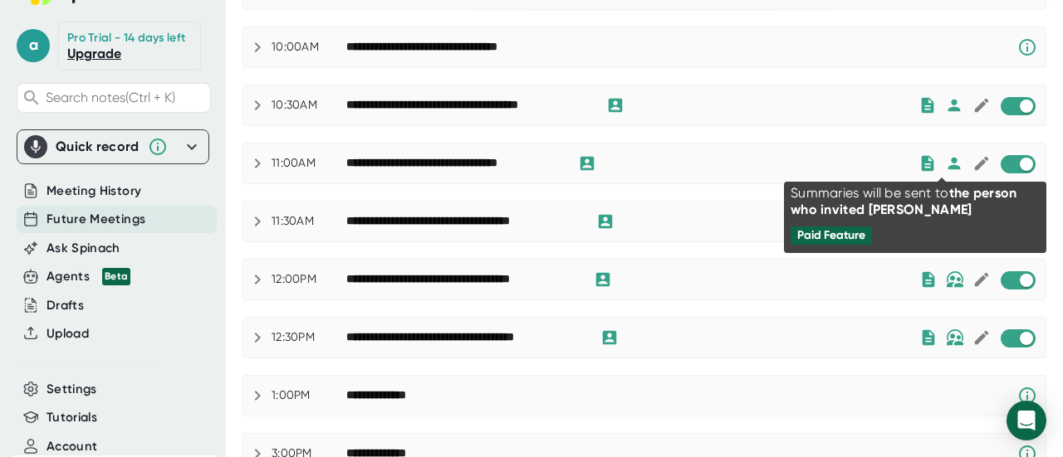
scroll to position [275, 0]
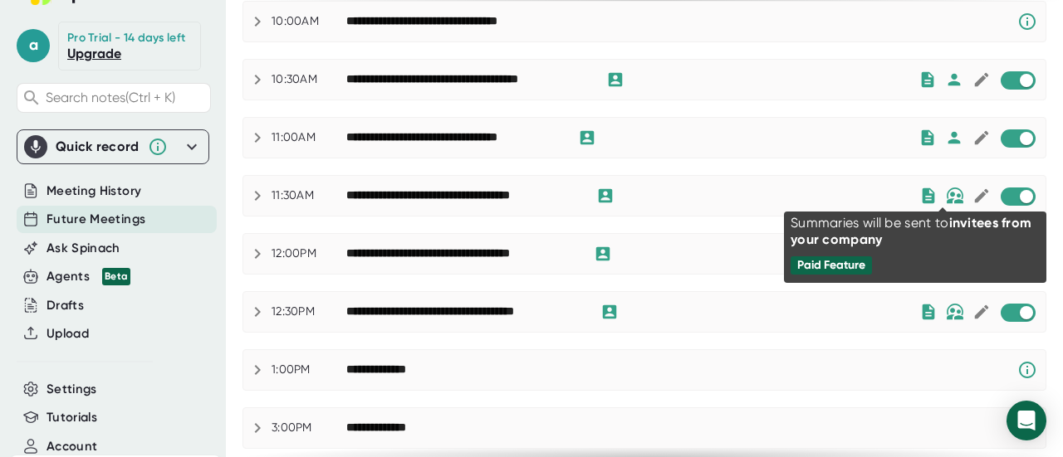
click at [946, 189] on img at bounding box center [954, 196] width 18 height 17
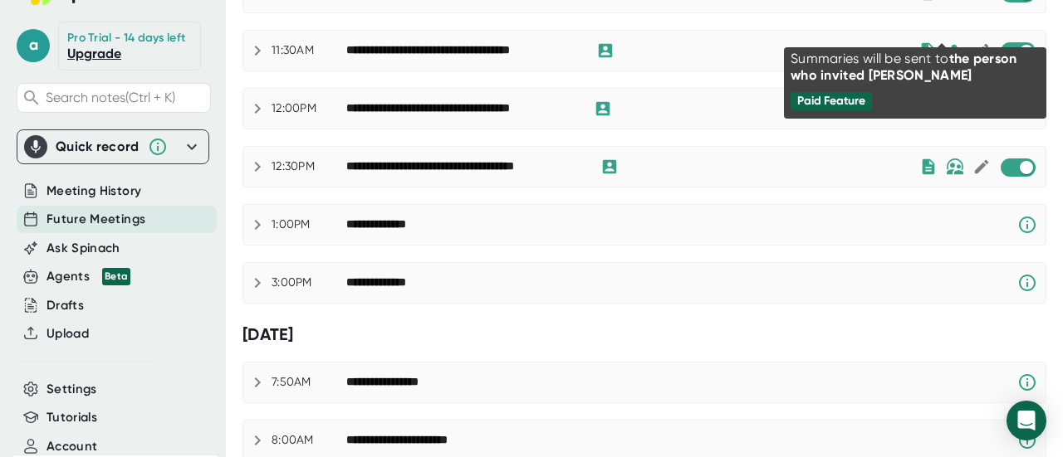
scroll to position [441, 0]
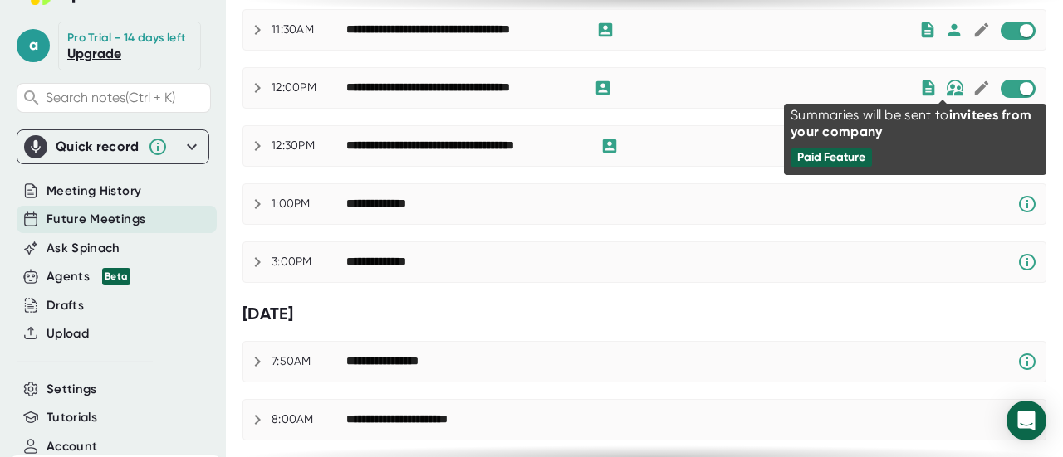
click at [945, 85] on img at bounding box center [954, 88] width 18 height 17
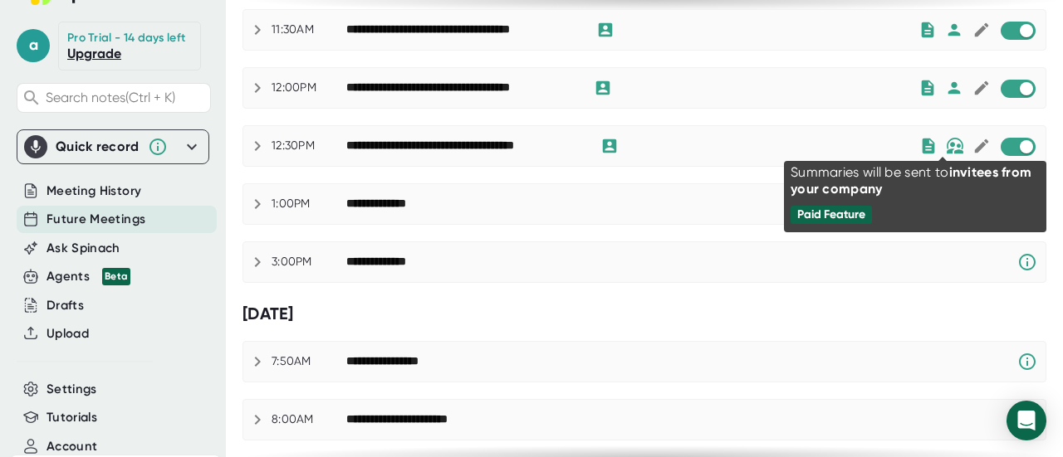
click at [949, 139] on img at bounding box center [954, 146] width 18 height 17
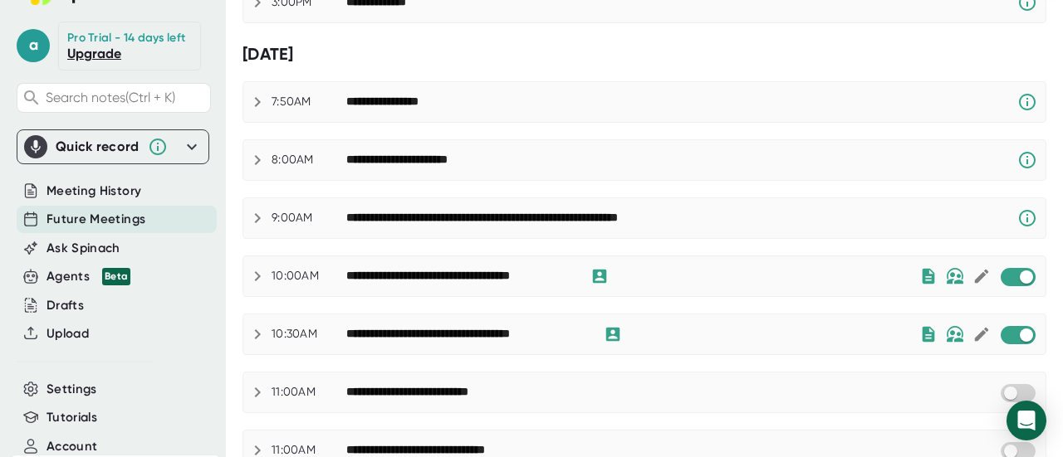
scroll to position [773, 0]
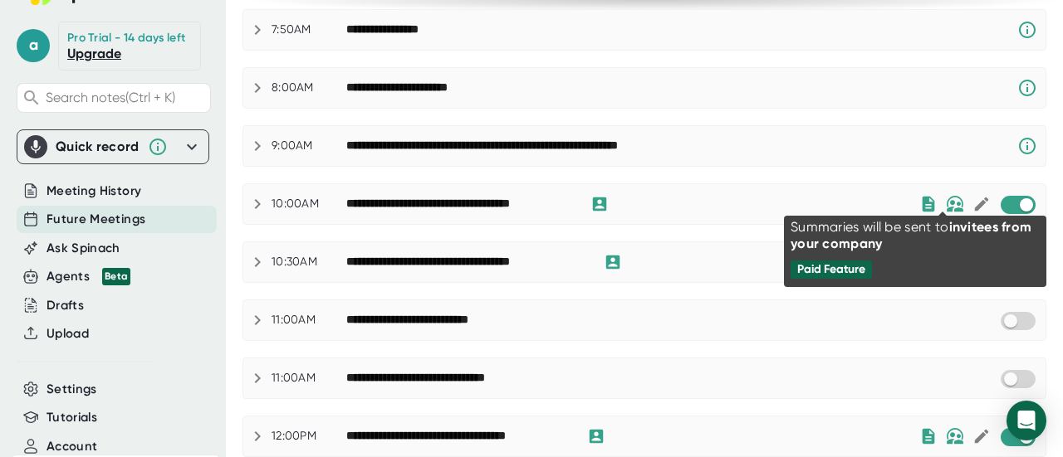
click at [945, 196] on img at bounding box center [954, 204] width 18 height 17
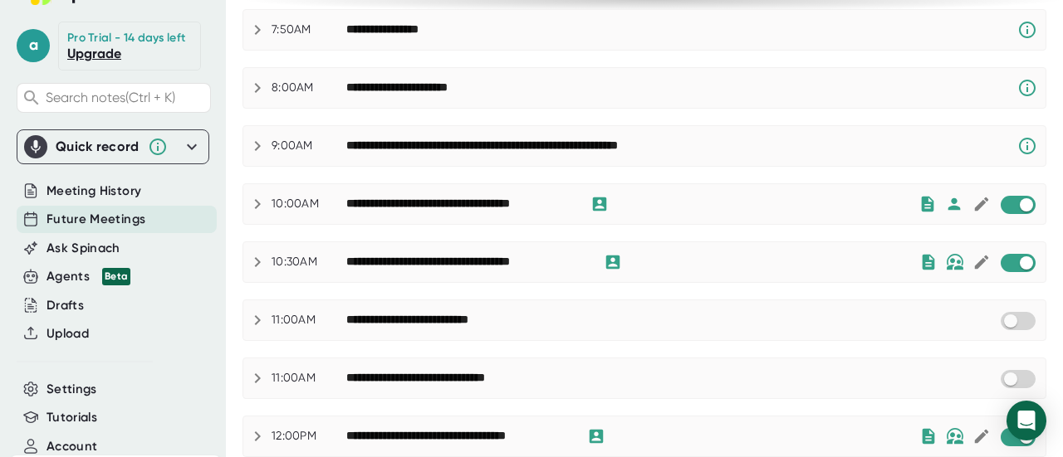
scroll to position [939, 0]
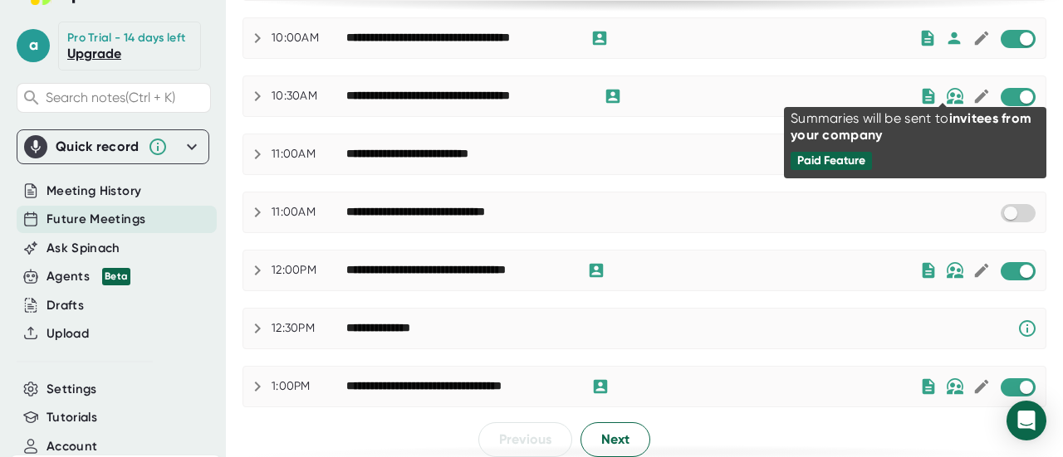
click at [945, 92] on img at bounding box center [954, 96] width 18 height 17
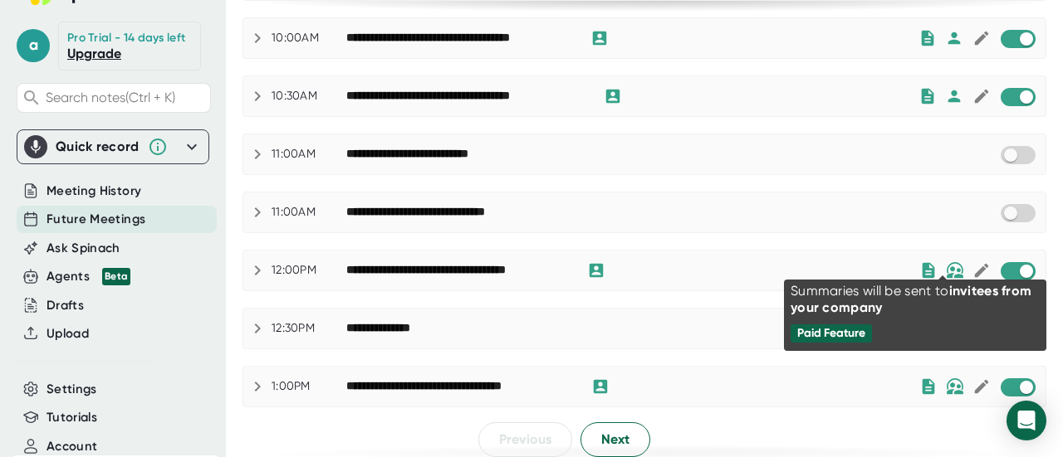
click at [945, 265] on img at bounding box center [954, 270] width 18 height 17
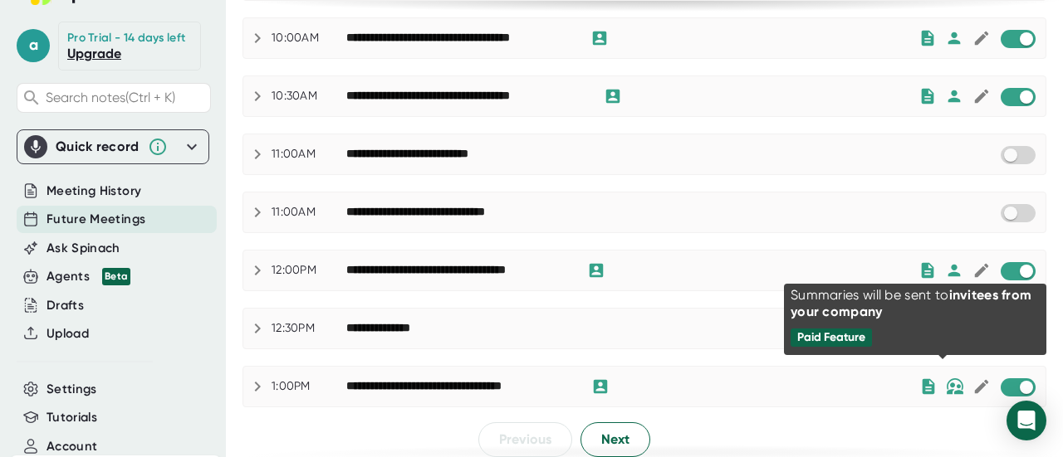
click at [945, 379] on img at bounding box center [954, 387] width 18 height 17
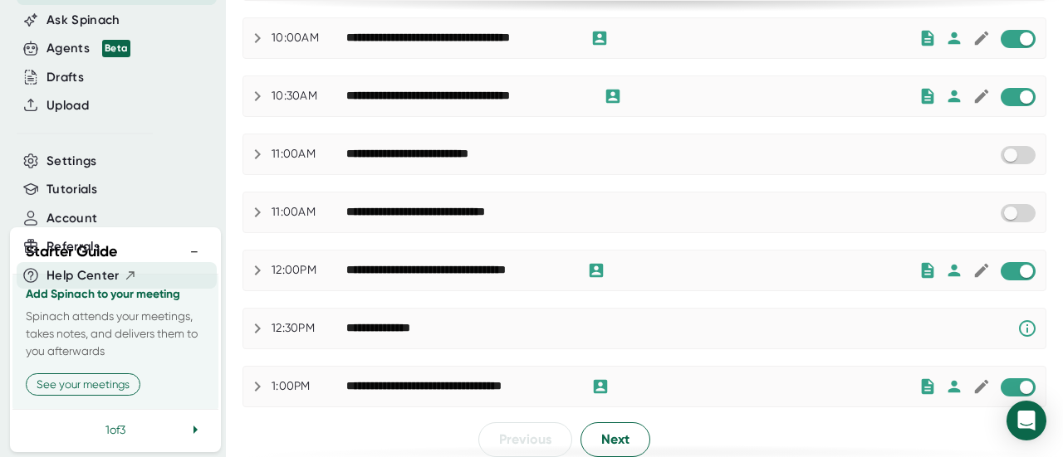
scroll to position [294, 0]
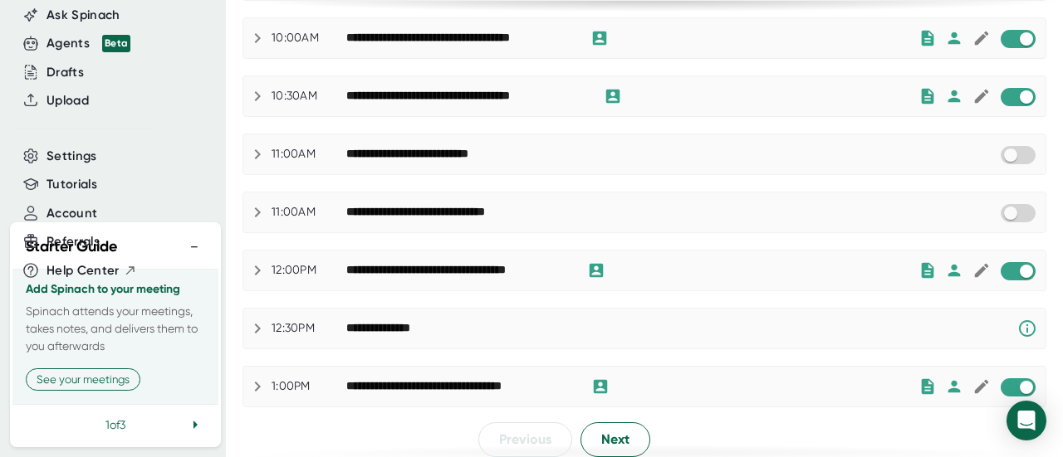
click at [185, 426] on icon at bounding box center [195, 425] width 20 height 20
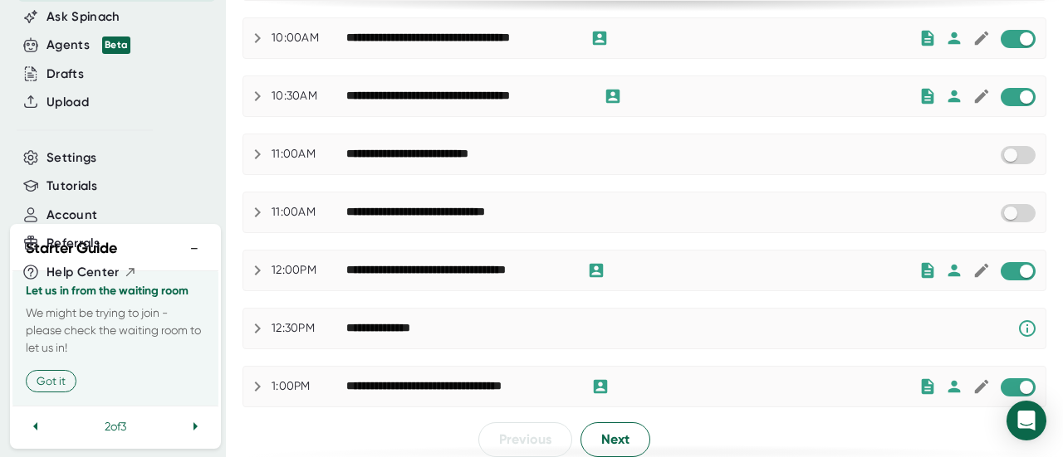
click at [185, 426] on icon at bounding box center [195, 427] width 20 height 20
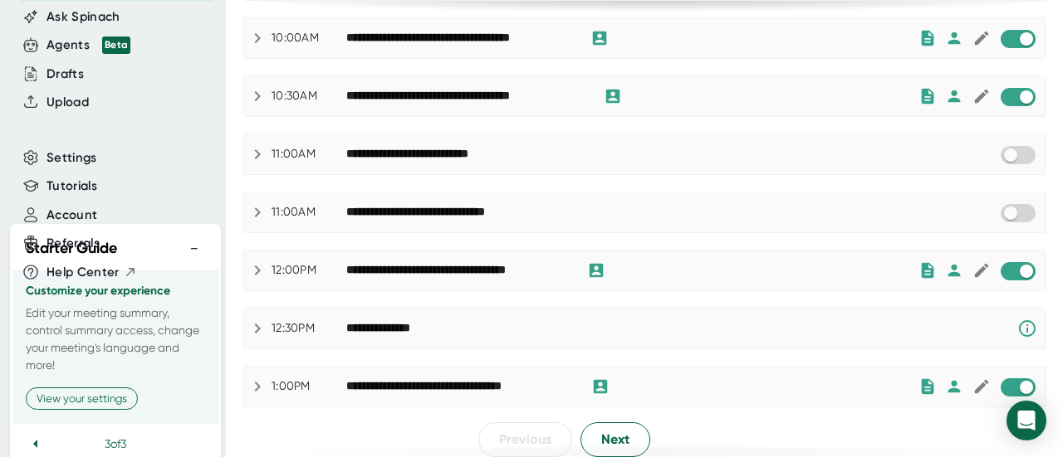
scroll to position [294, 0]
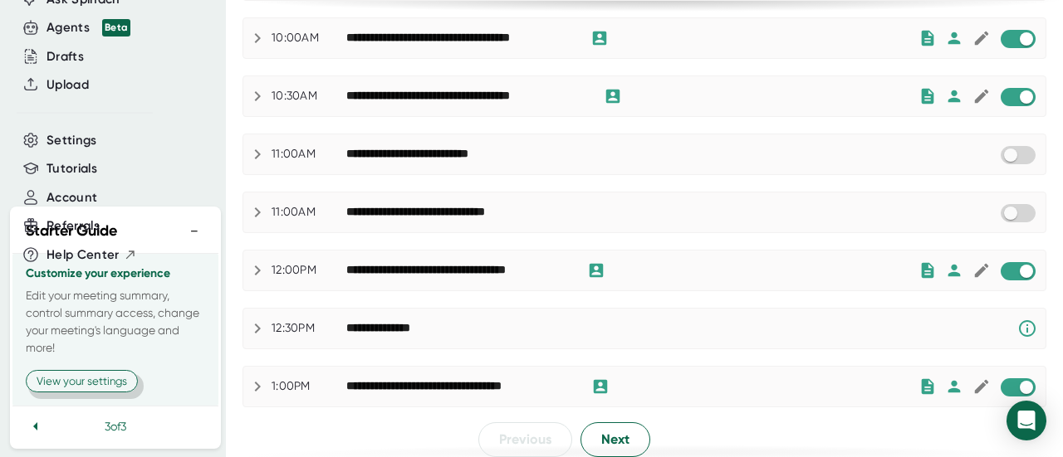
click at [117, 383] on button "View your settings" at bounding box center [82, 381] width 112 height 22
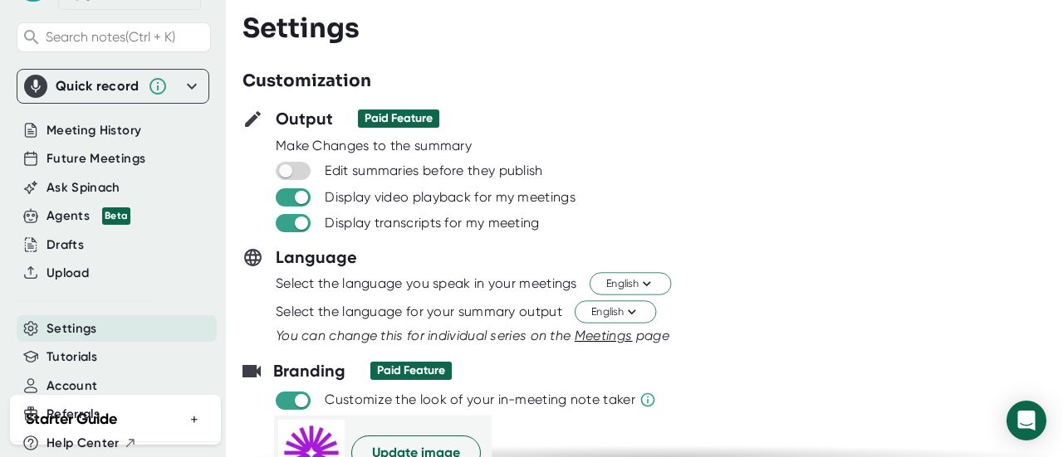
click at [305, 202] on input "checkbox" at bounding box center [300, 197] width 47 height 15
checkbox input "false"
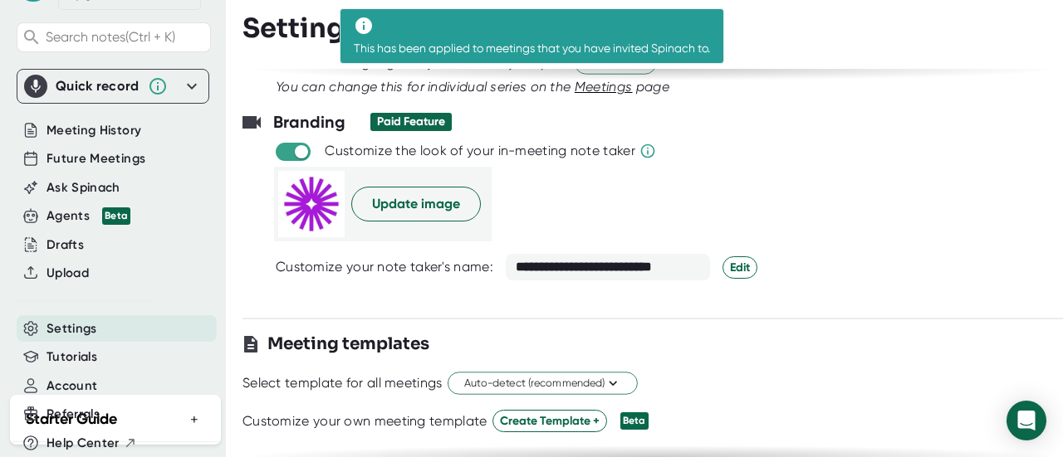
scroll to position [332, 0]
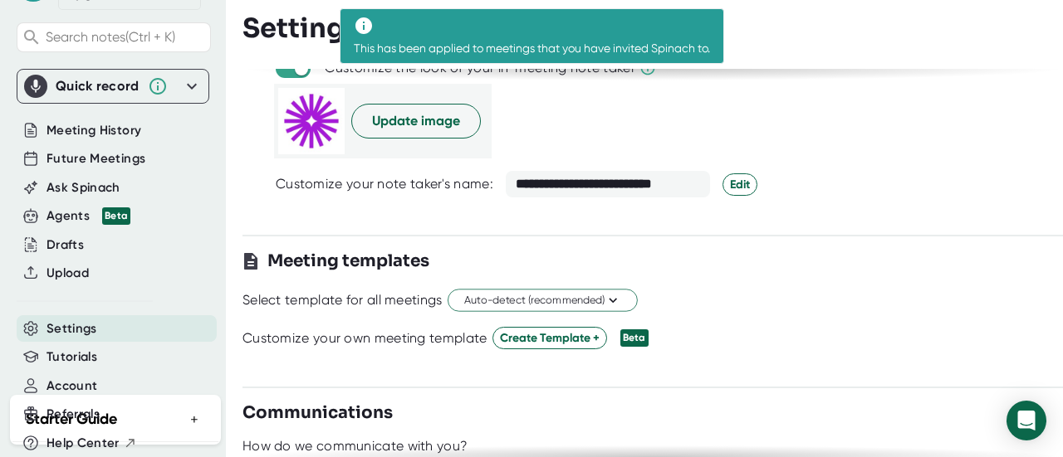
click at [577, 178] on div "**********" at bounding box center [608, 184] width 204 height 27
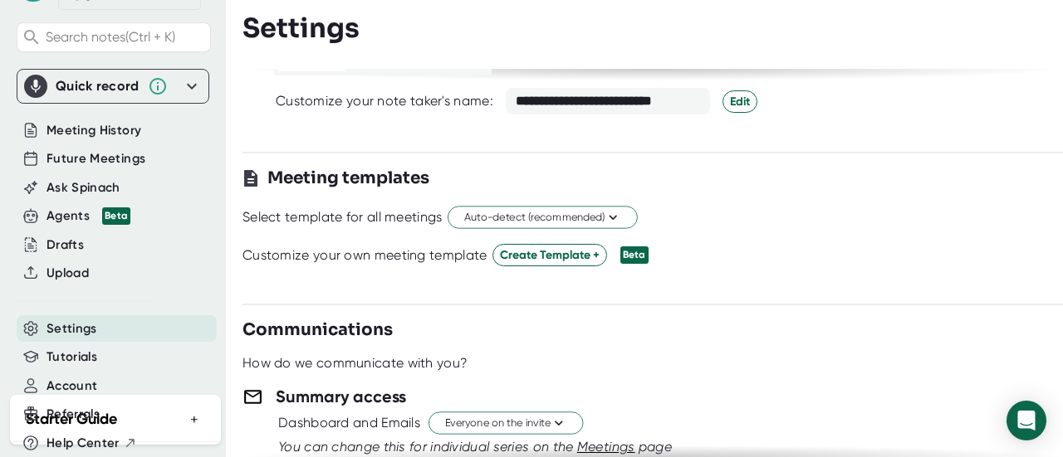
scroll to position [498, 0]
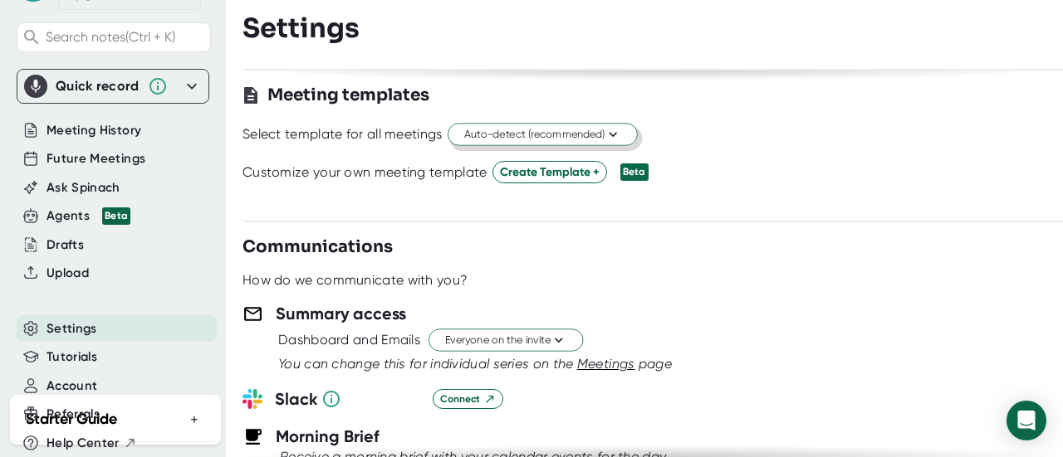
click at [613, 139] on icon at bounding box center [612, 135] width 16 height 16
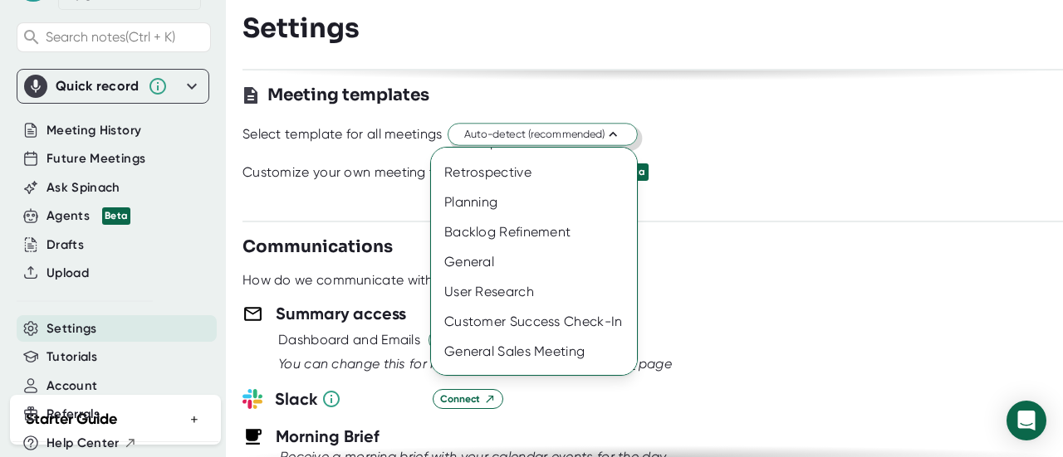
scroll to position [107, 0]
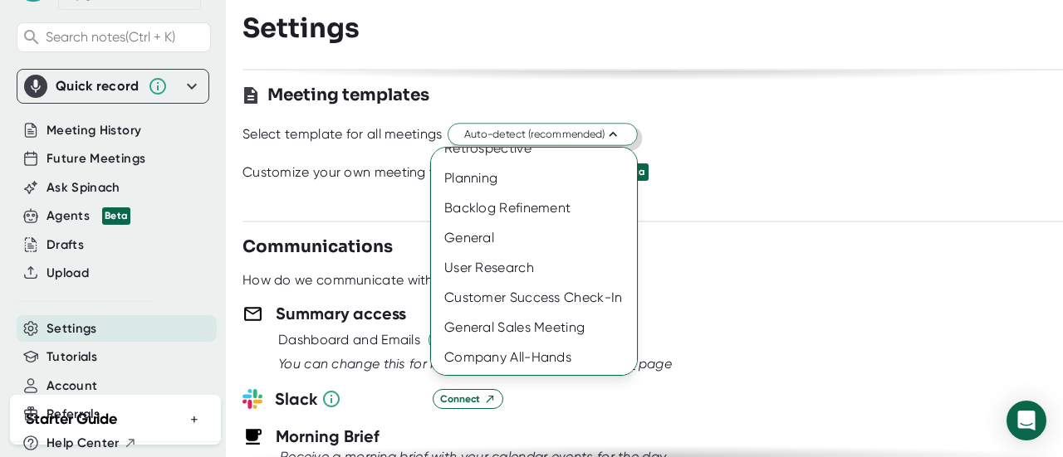
click at [790, 159] on div at bounding box center [531, 228] width 1063 height 457
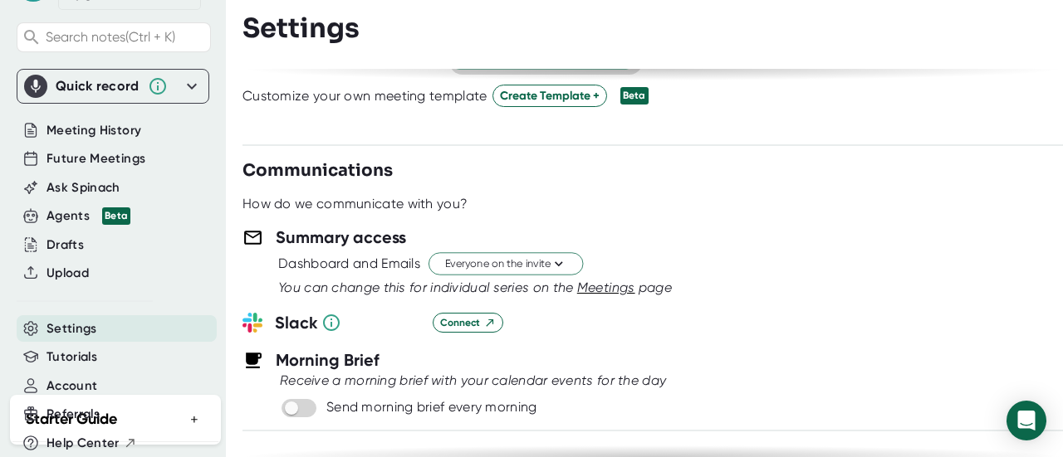
scroll to position [664, 0]
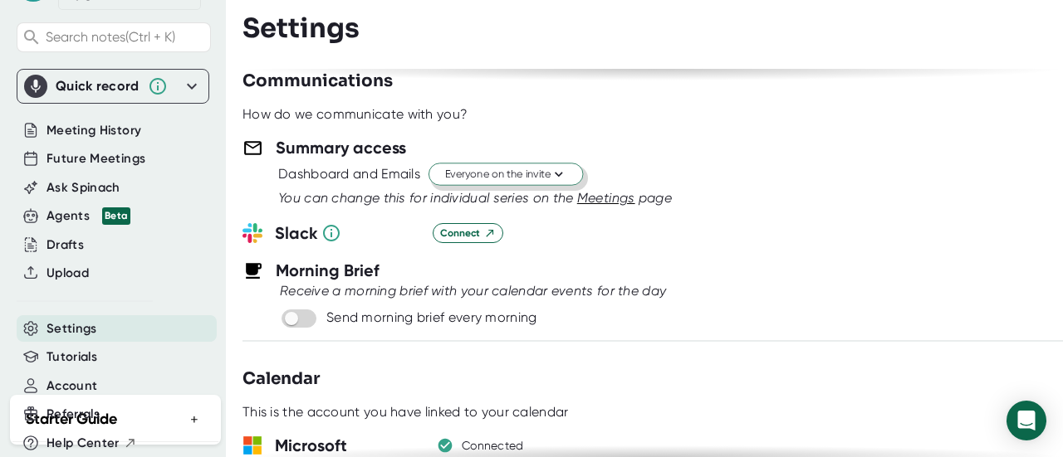
click at [545, 173] on span "Everyone on the invite" at bounding box center [505, 175] width 121 height 16
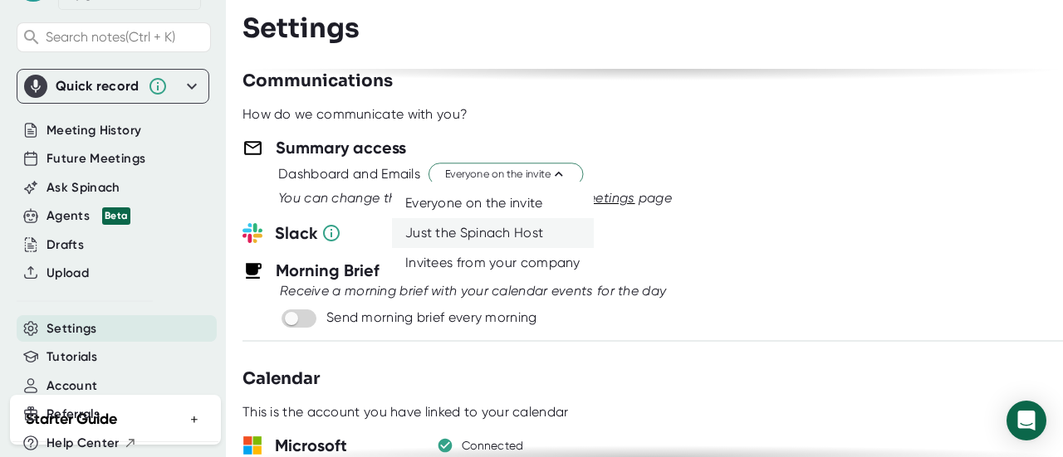
click at [524, 224] on div "Just the Spinach Host" at bounding box center [493, 233] width 202 height 30
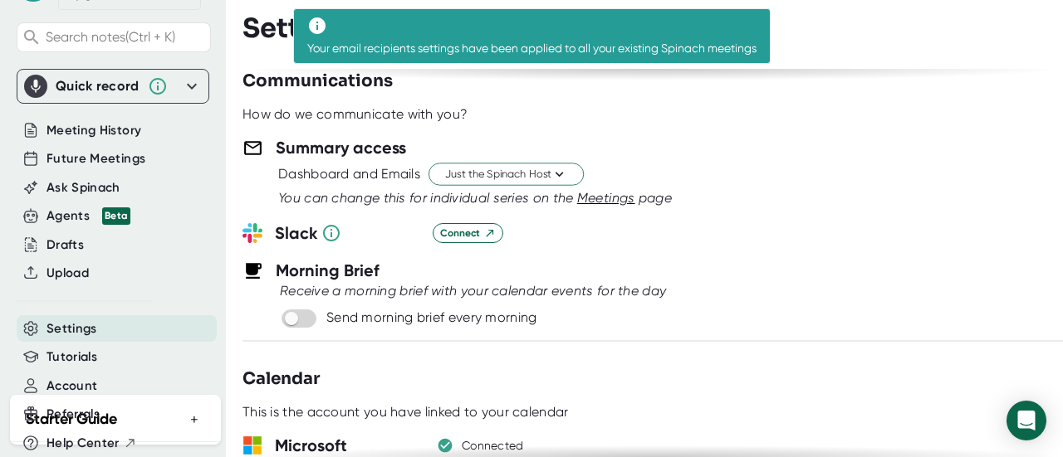
click at [779, 180] on div "Dashboard and Emails Just the Spinach Host" at bounding box center [670, 174] width 784 height 28
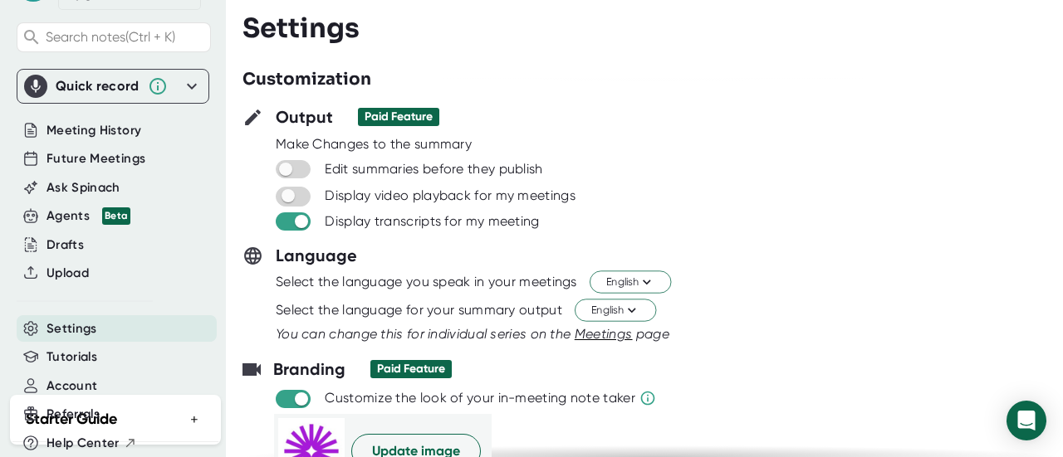
scroll to position [0, 0]
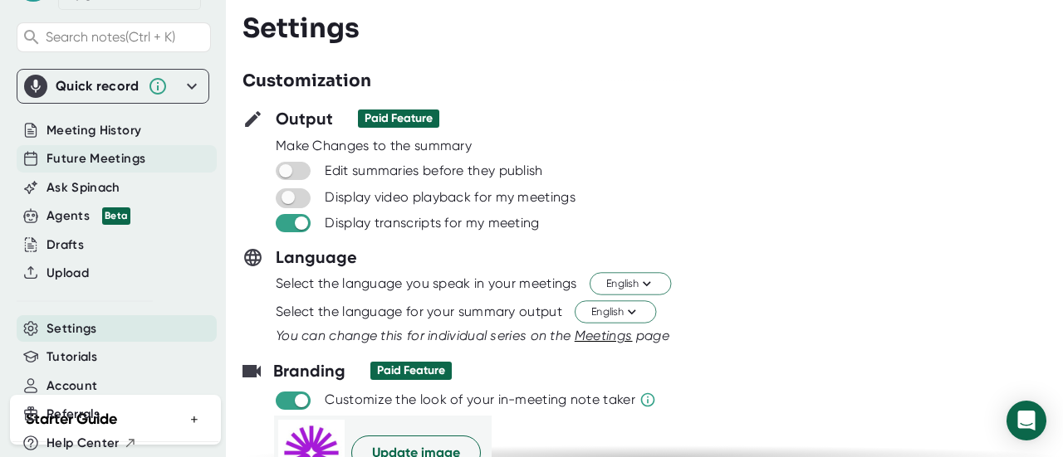
click at [107, 152] on span "Future Meetings" at bounding box center [95, 158] width 99 height 19
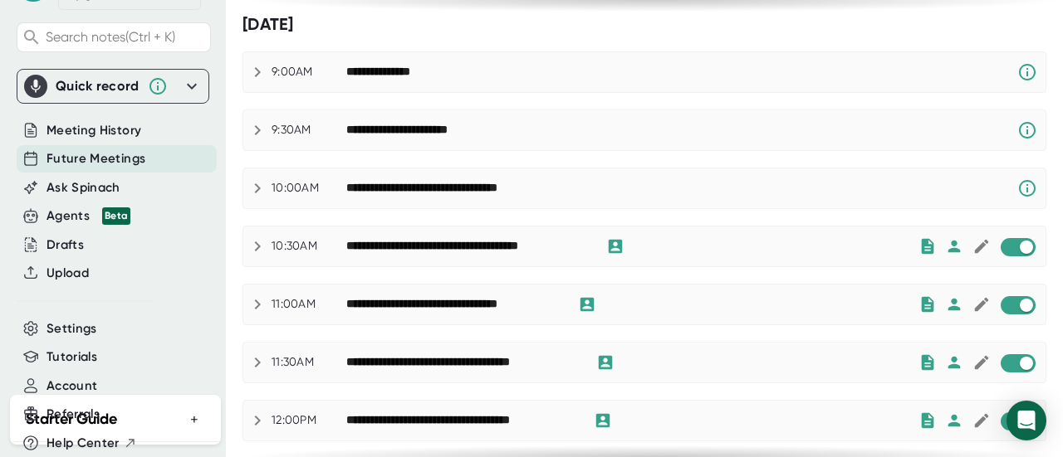
scroll to position [83, 0]
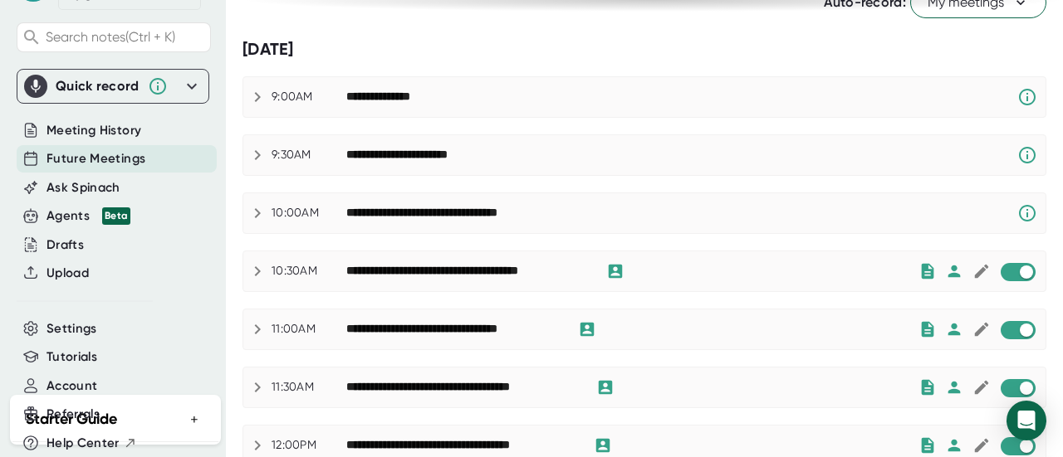
click at [702, 265] on div "**********" at bounding box center [632, 271] width 572 height 20
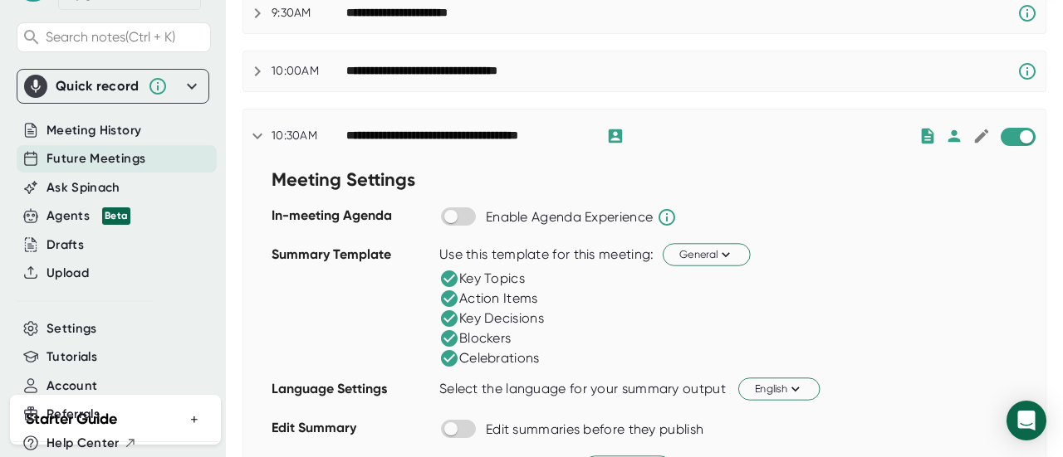
scroll to position [249, 0]
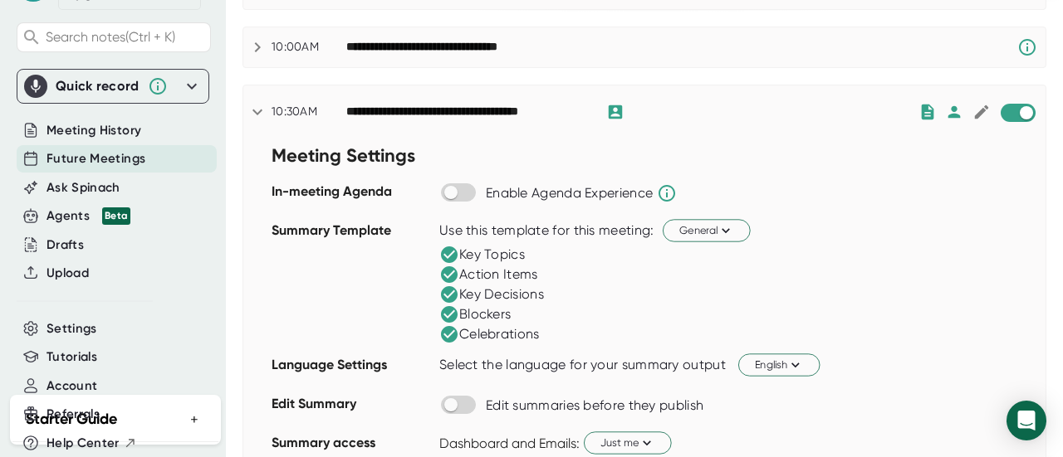
click at [669, 192] on icon at bounding box center [666, 193] width 17 height 17
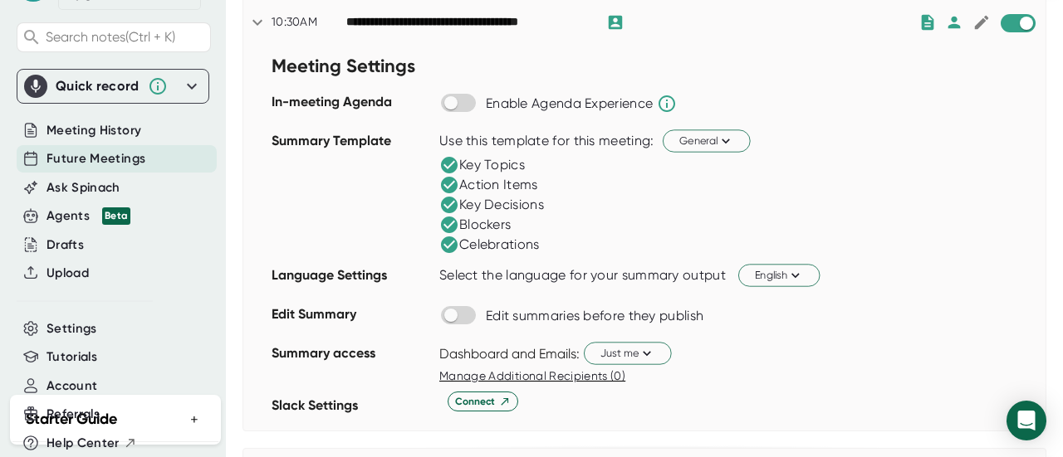
scroll to position [498, 0]
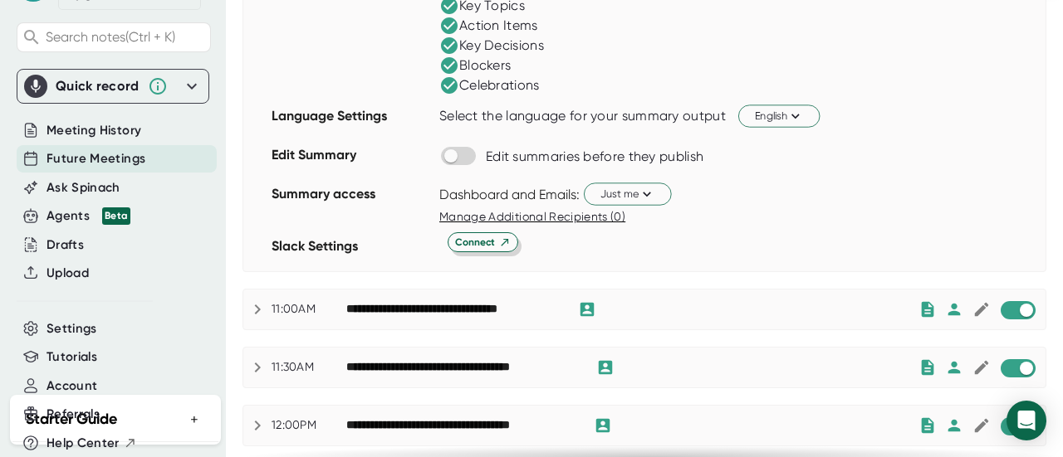
click at [494, 238] on span "Connect" at bounding box center [483, 242] width 56 height 15
click at [742, 246] on div at bounding box center [747, 247] width 35 height 18
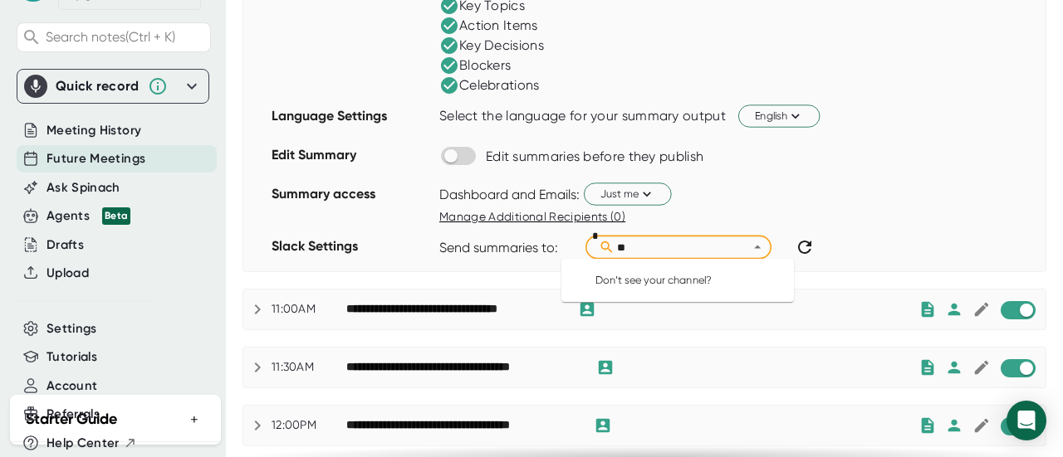
type input "*"
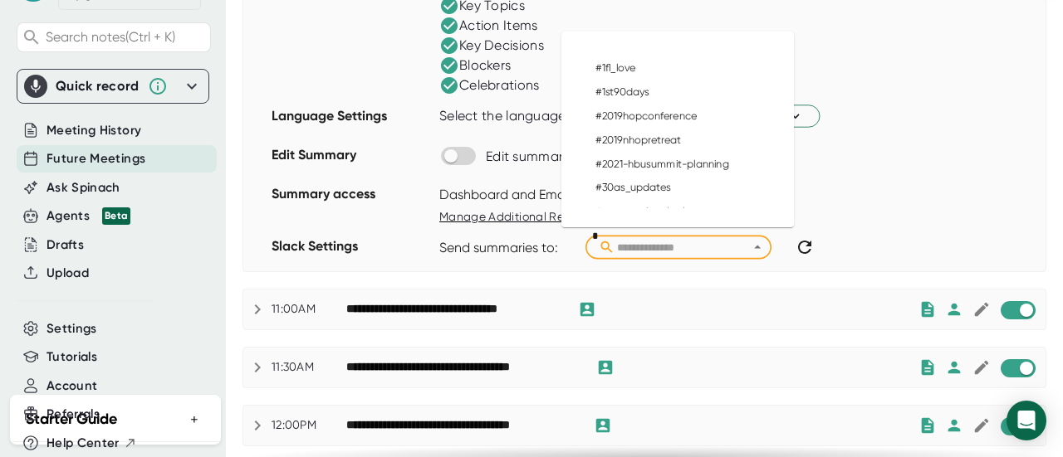
click at [908, 134] on div "Meeting Settings In-meeting Agenda Enable Agenda Experience Summary Template Us…" at bounding box center [644, 81] width 802 height 382
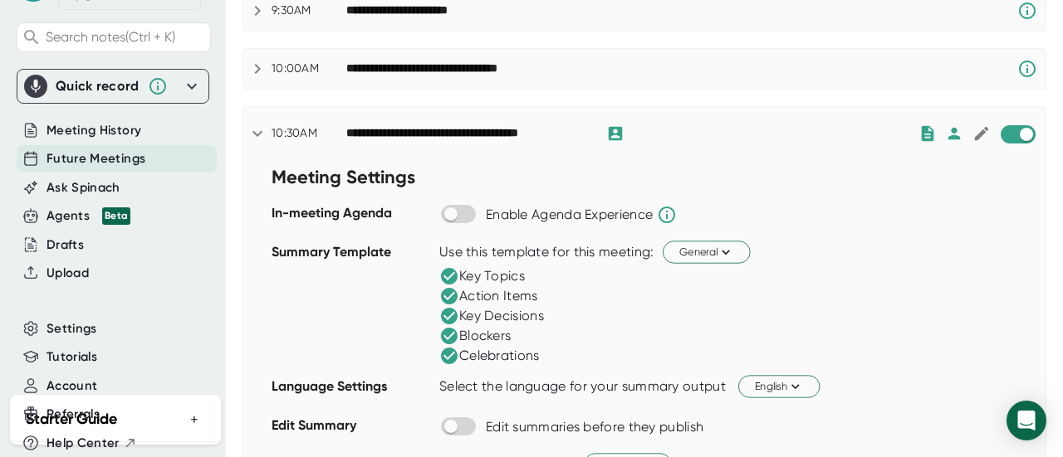
scroll to position [249, 0]
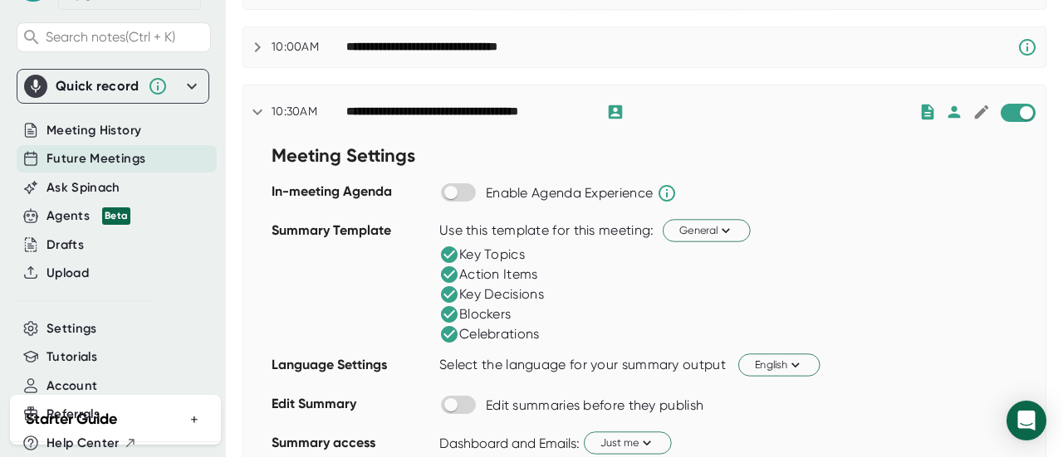
click at [697, 114] on div "**********" at bounding box center [632, 112] width 572 height 20
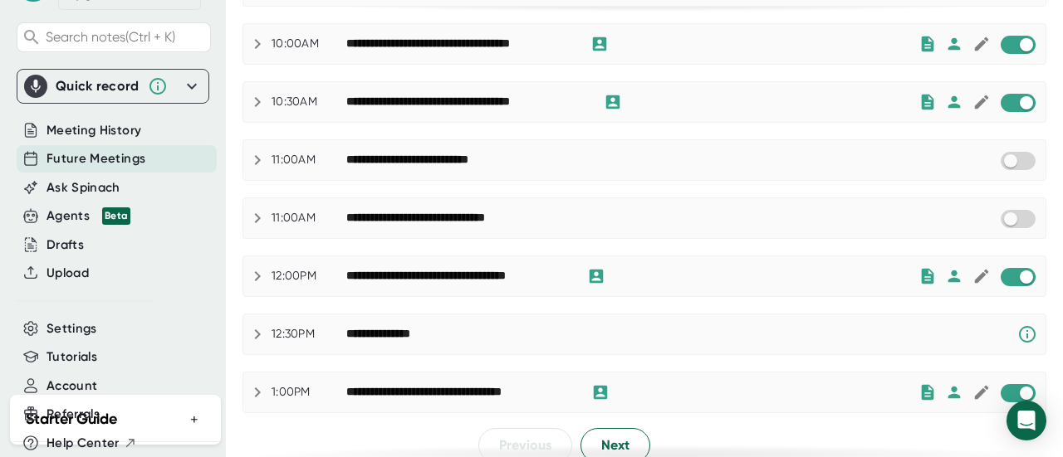
scroll to position [939, 0]
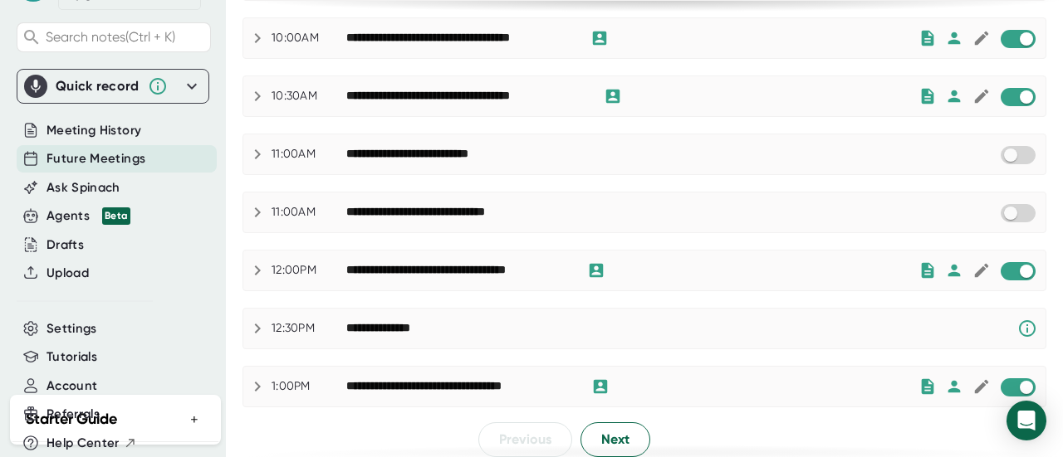
click at [607, 434] on span "Next" at bounding box center [615, 440] width 28 height 20
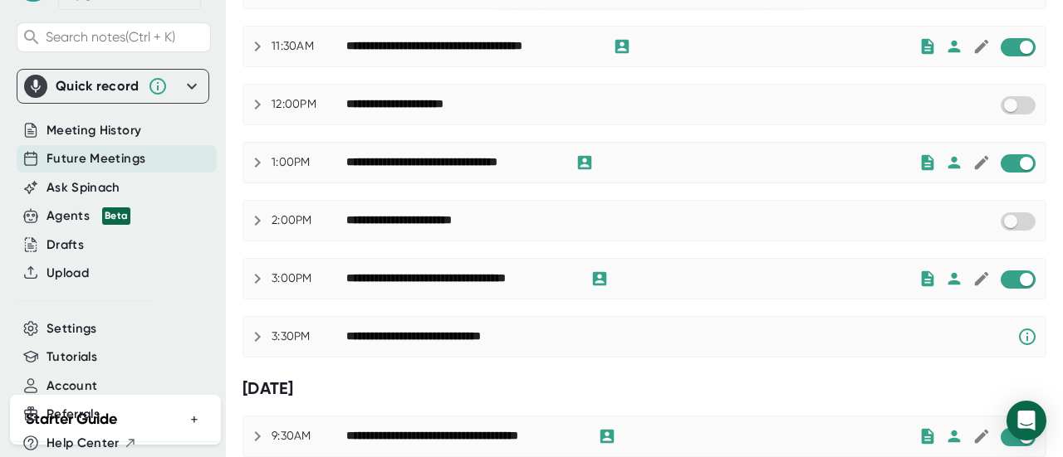
scroll to position [441, 0]
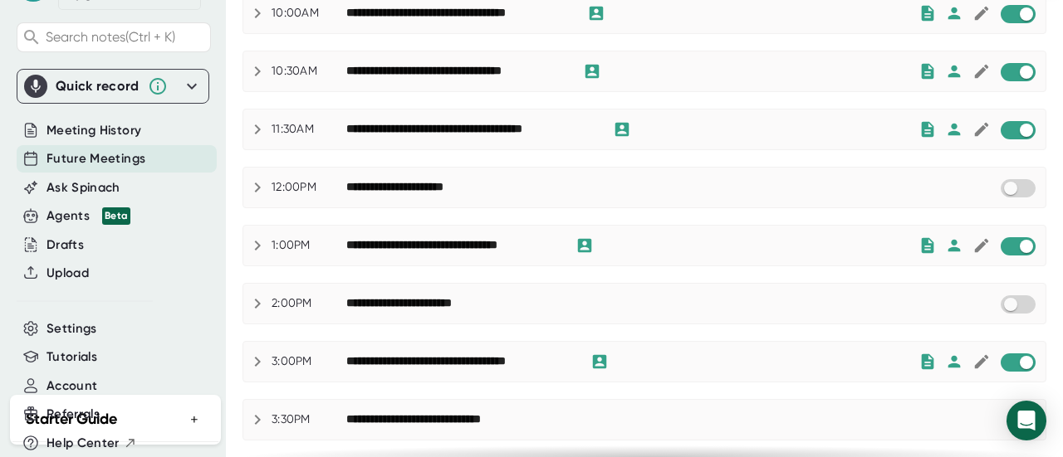
click at [994, 300] on input "checkbox" at bounding box center [1009, 304] width 47 height 15
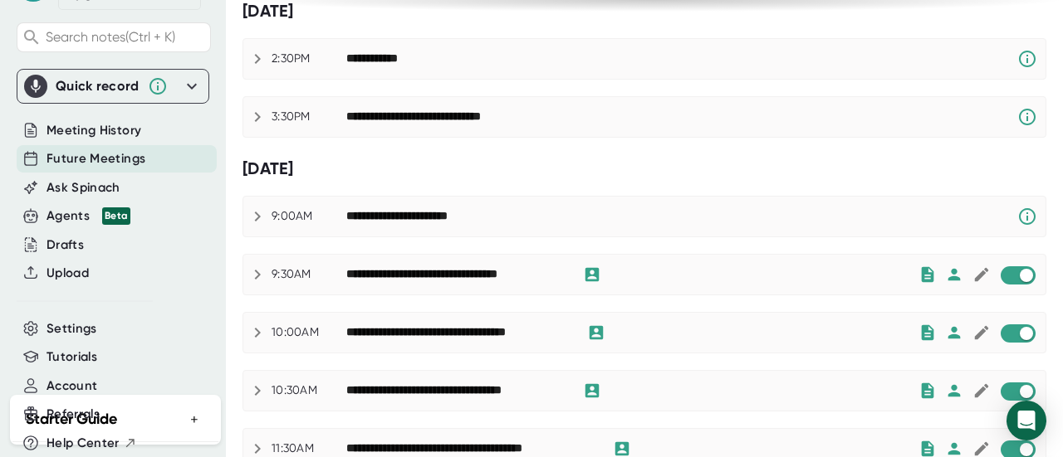
scroll to position [0, 0]
